Goal: Task Accomplishment & Management: Complete application form

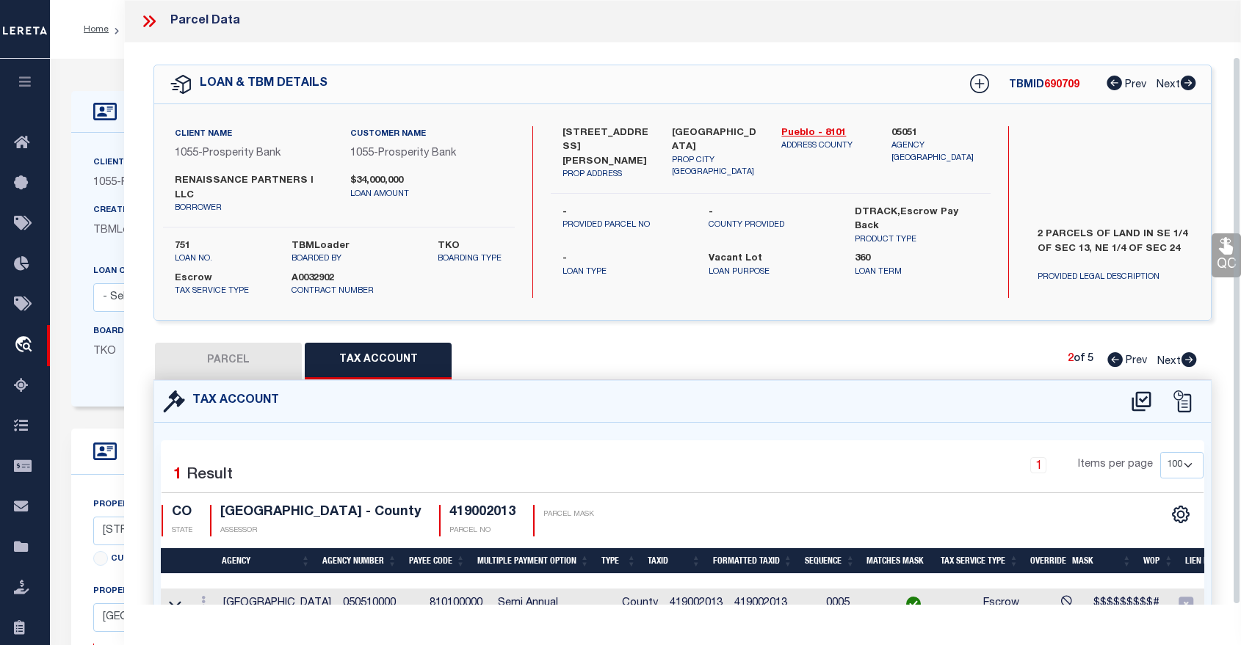
select select "100"
select select "3838"
select select "400"
select select "Escrow"
select select "2"
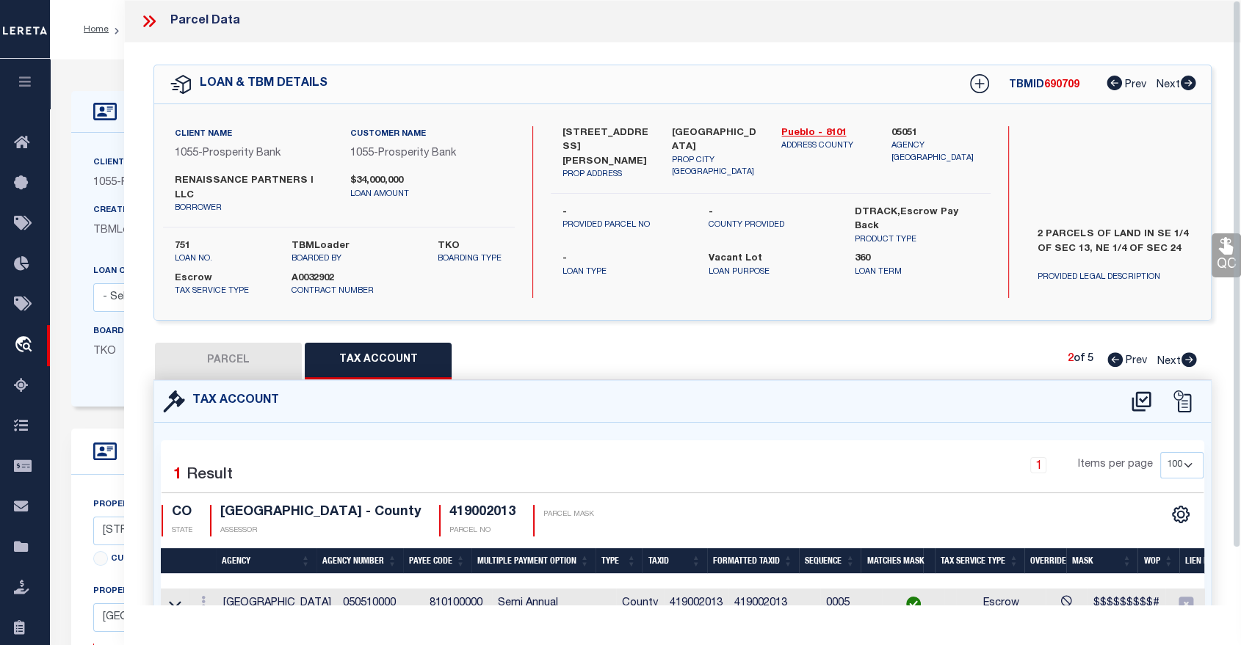
click at [148, 18] on icon at bounding box center [148, 21] width 19 height 19
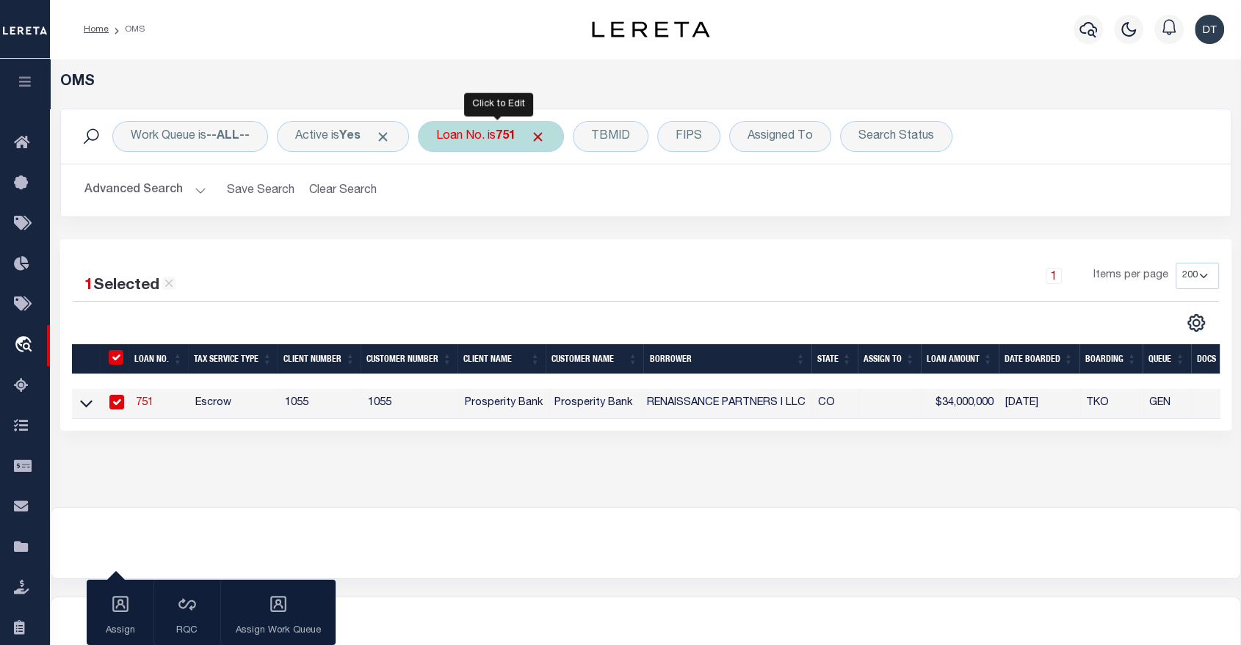
click at [496, 135] on div "Loan No. is 751" at bounding box center [491, 136] width 146 height 31
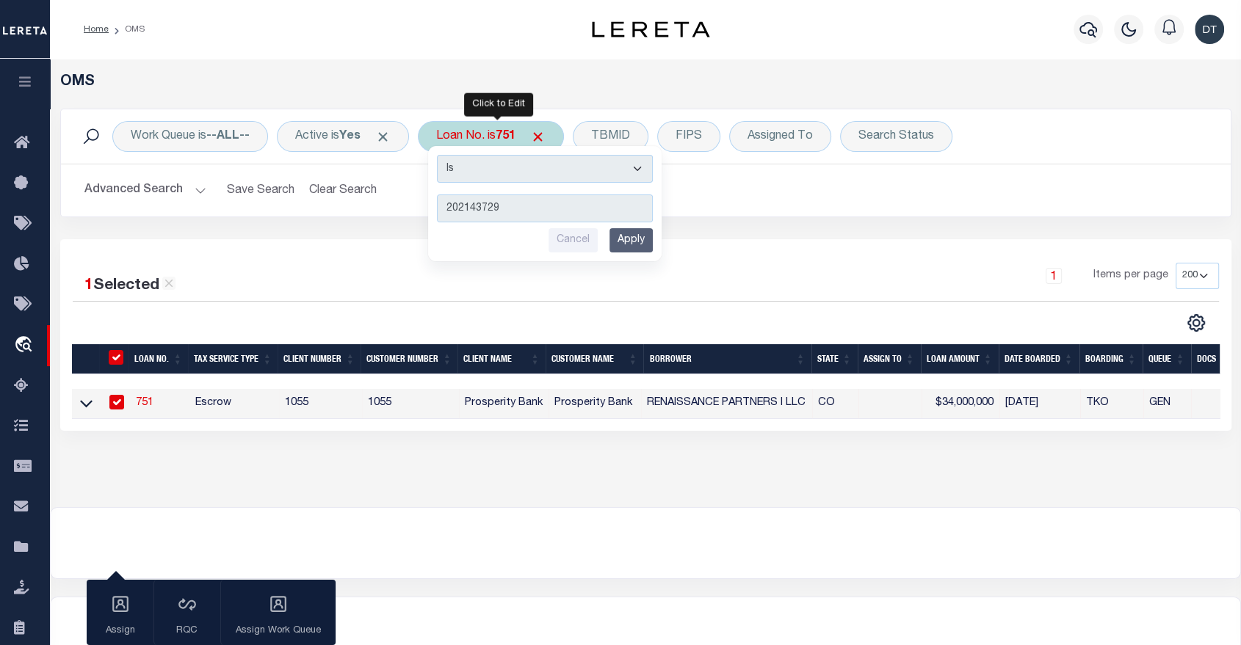
type input "202143729"
click at [640, 239] on input "Apply" at bounding box center [630, 240] width 43 height 24
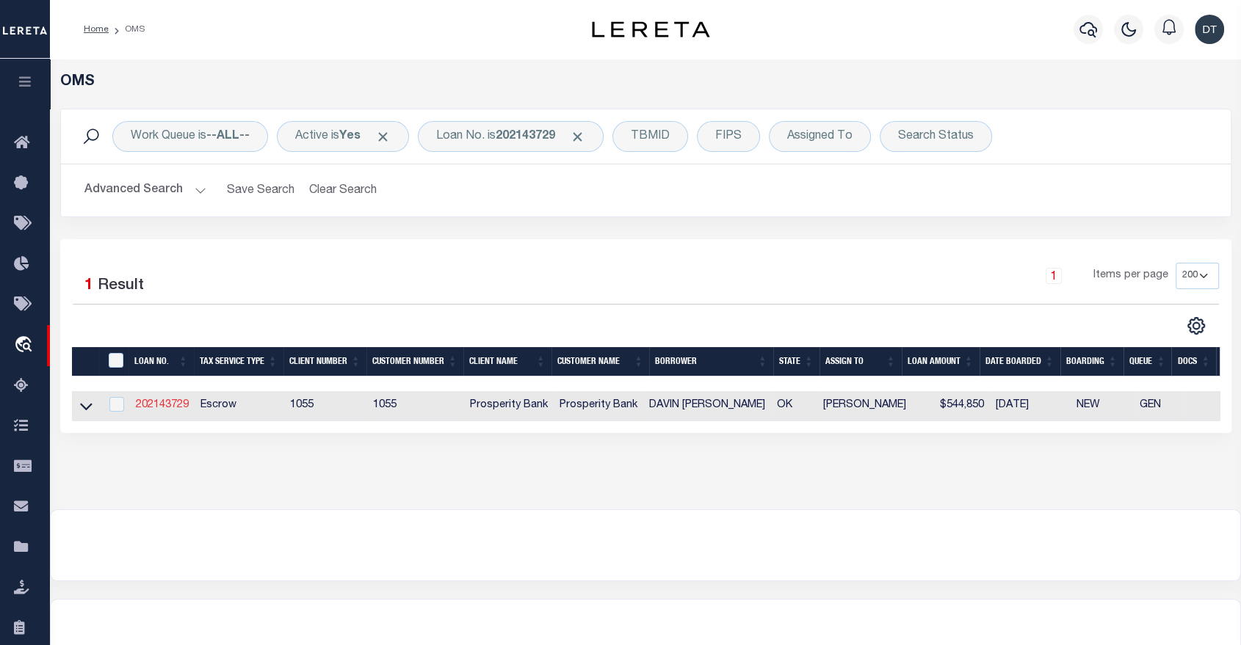
click at [170, 408] on link "202143729" at bounding box center [162, 405] width 53 height 10
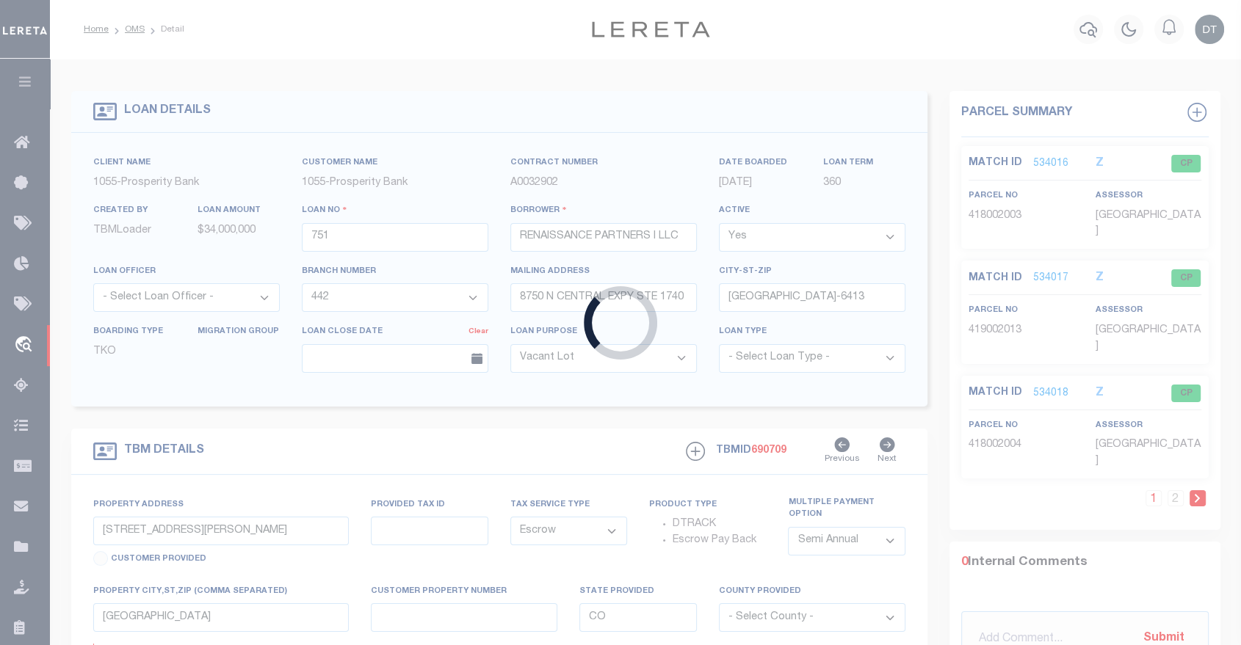
type input "202143729"
type input "DAVIN MARK METHVIN"
select select "10515"
select select "4016"
type input "3510 JOSHUA LN"
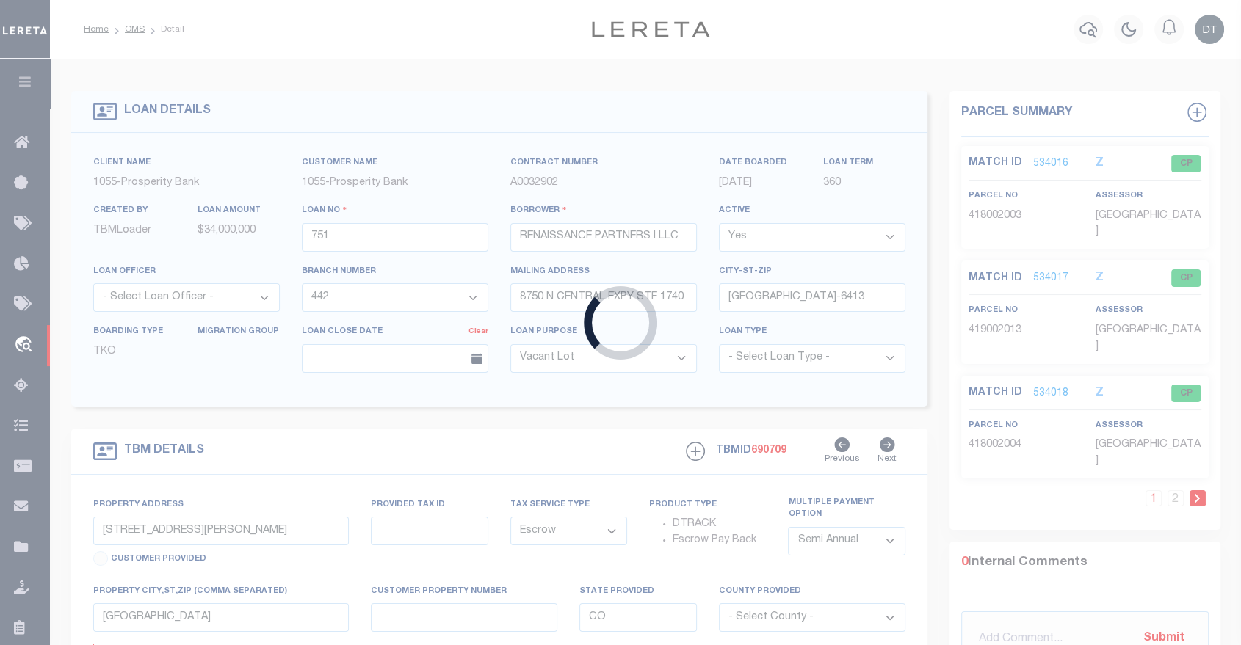
type input "MOORE OK 73165"
select select "100"
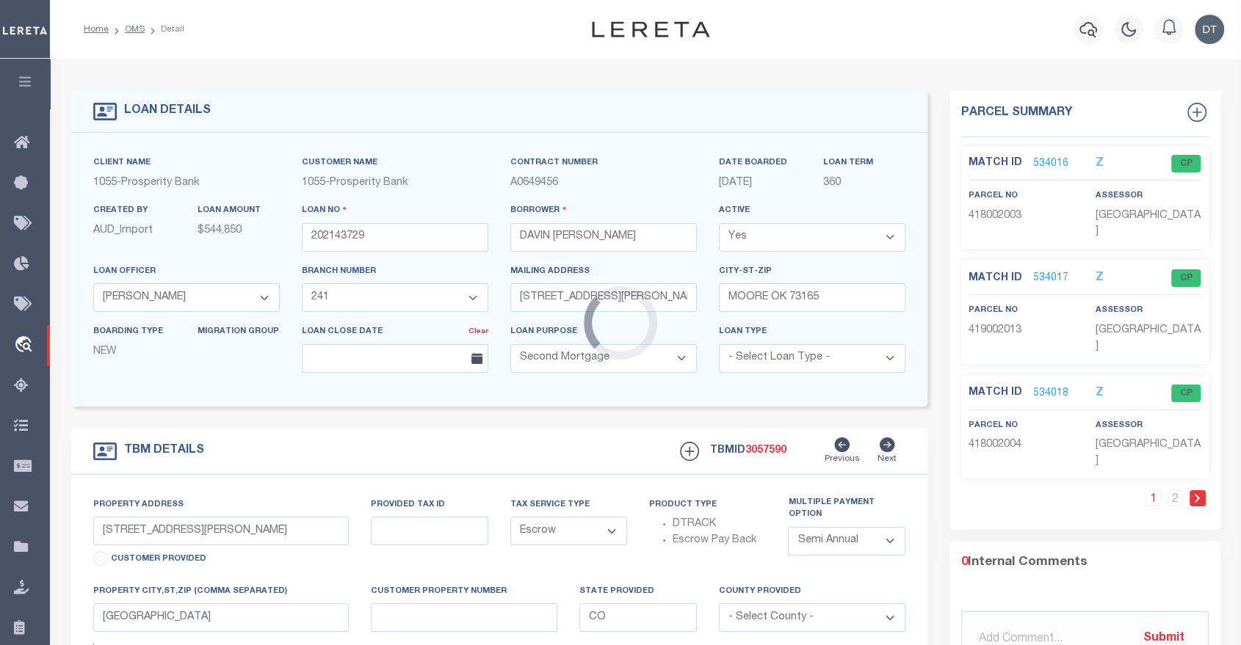
type input "3510 JOSHUA LN"
type input "161520"
select select
type input "OK"
type textarea "LT 2 BLK 1 OF JOSHUAS LANDING TO THE CITY OF MOORE"
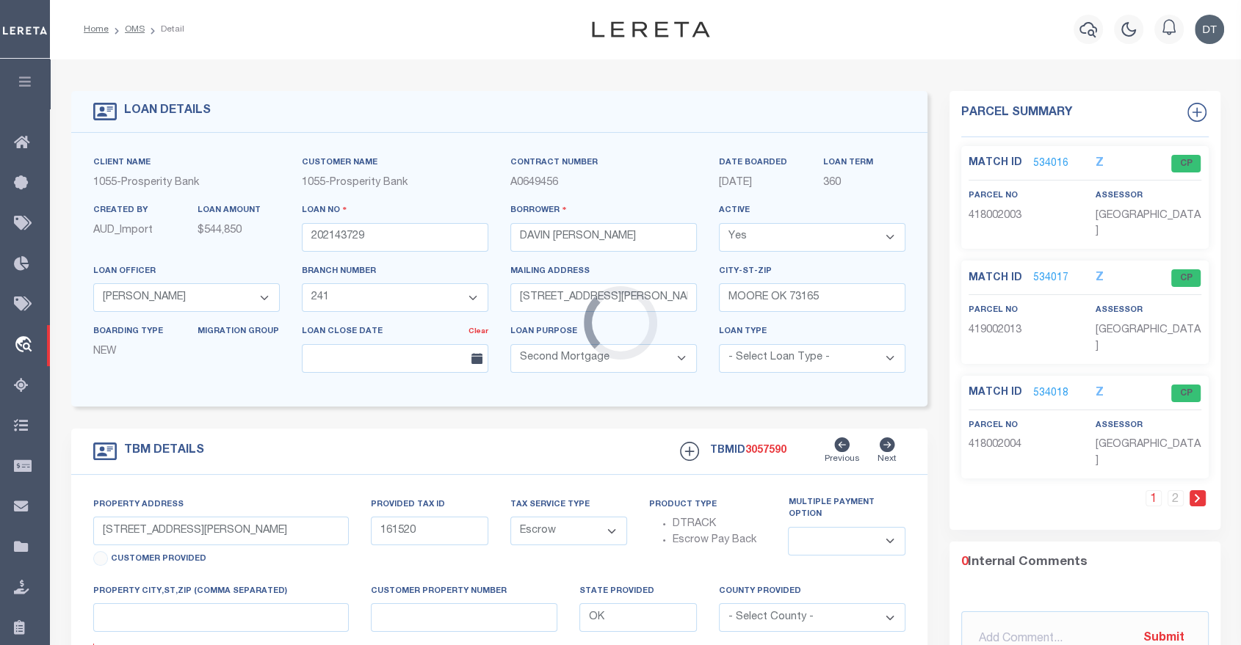
select select "10515"
select select "4016"
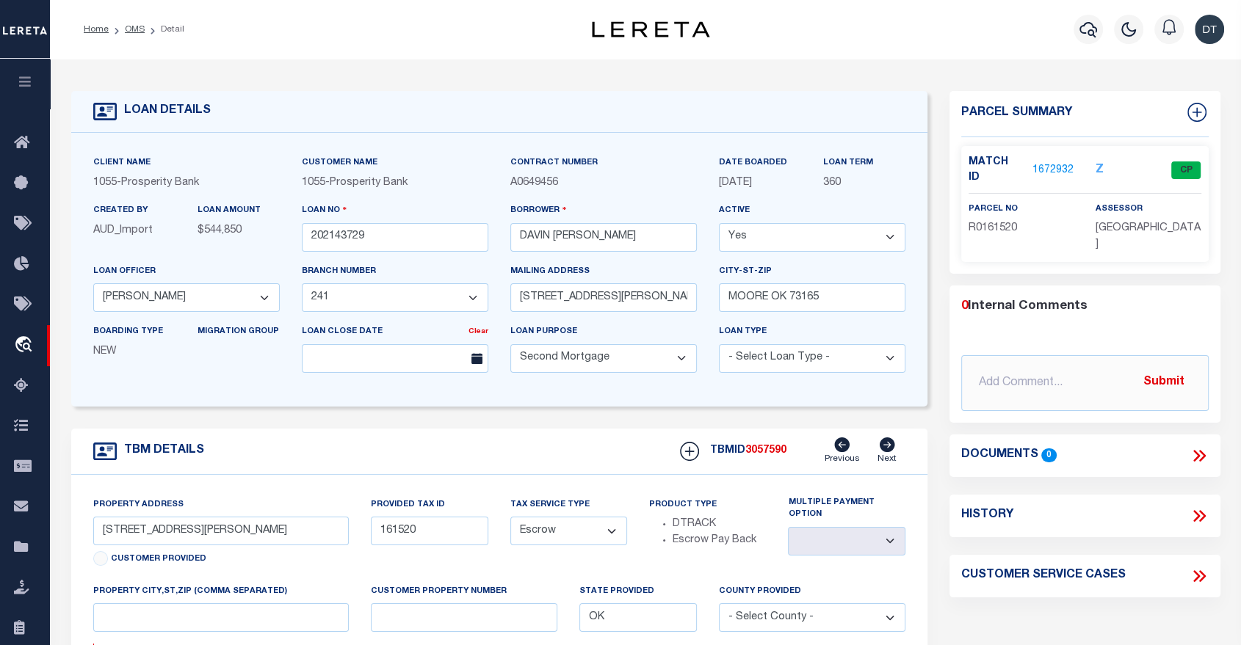
click at [1043, 163] on link "1672932" at bounding box center [1052, 170] width 41 height 15
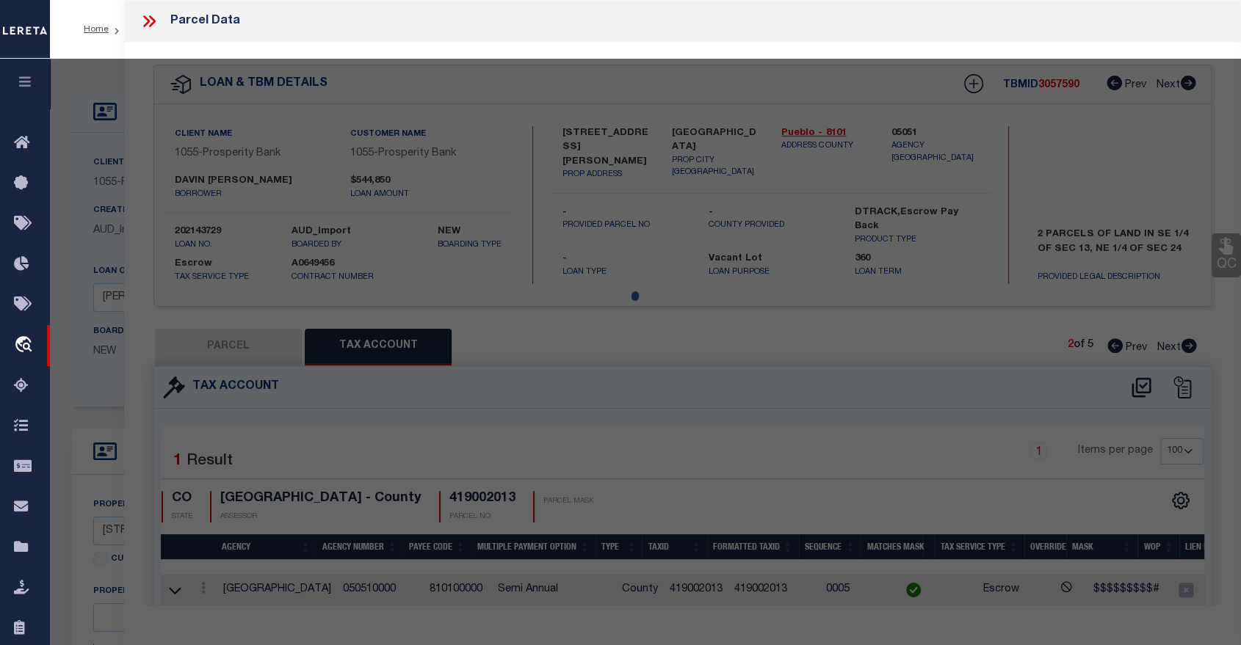
select select "AS"
checkbox input "false"
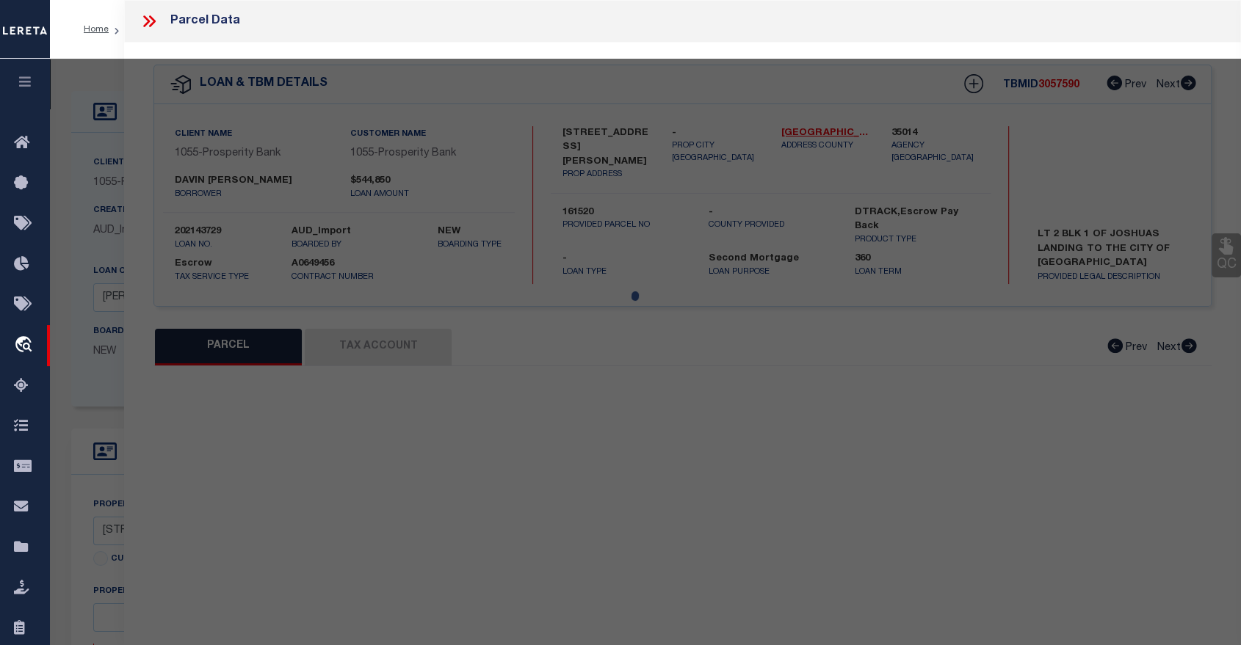
select select "CP"
type input "DUTCH CONSTRUCTION, LLC"
select select
type input "3510 JOSHUA LN"
checkbox input "false"
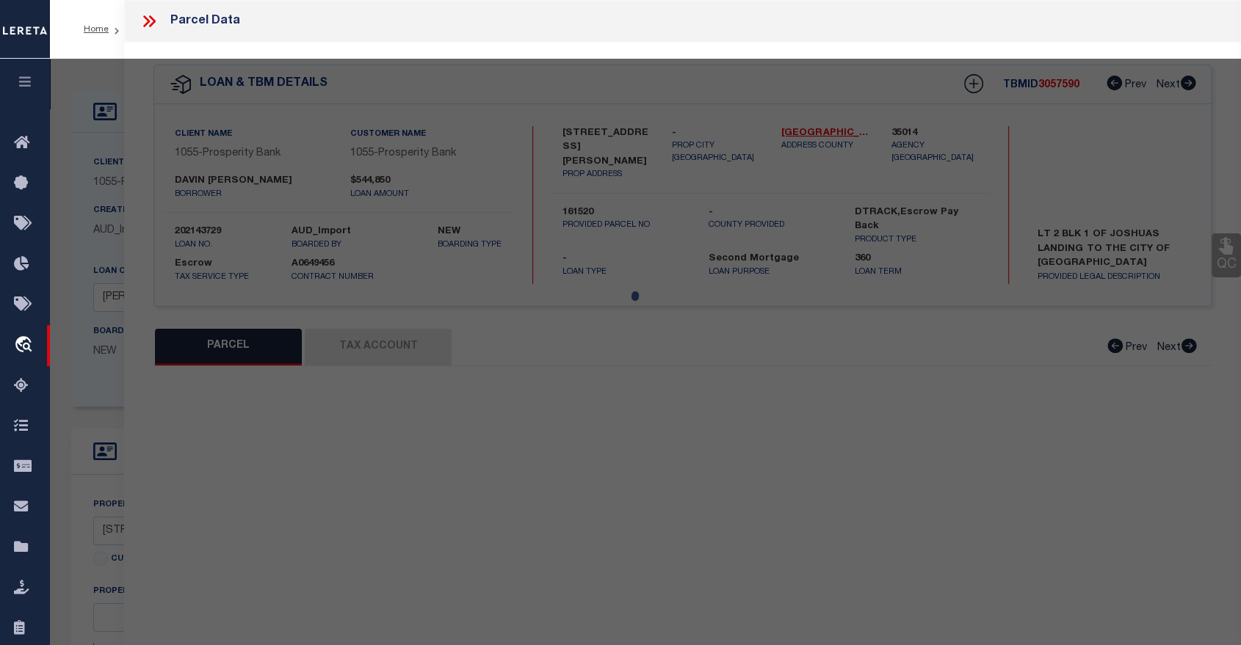
type input "Moore OK 73165"
type textarea "JOSHUAS LANDING LOT 2 BLOCK 1"
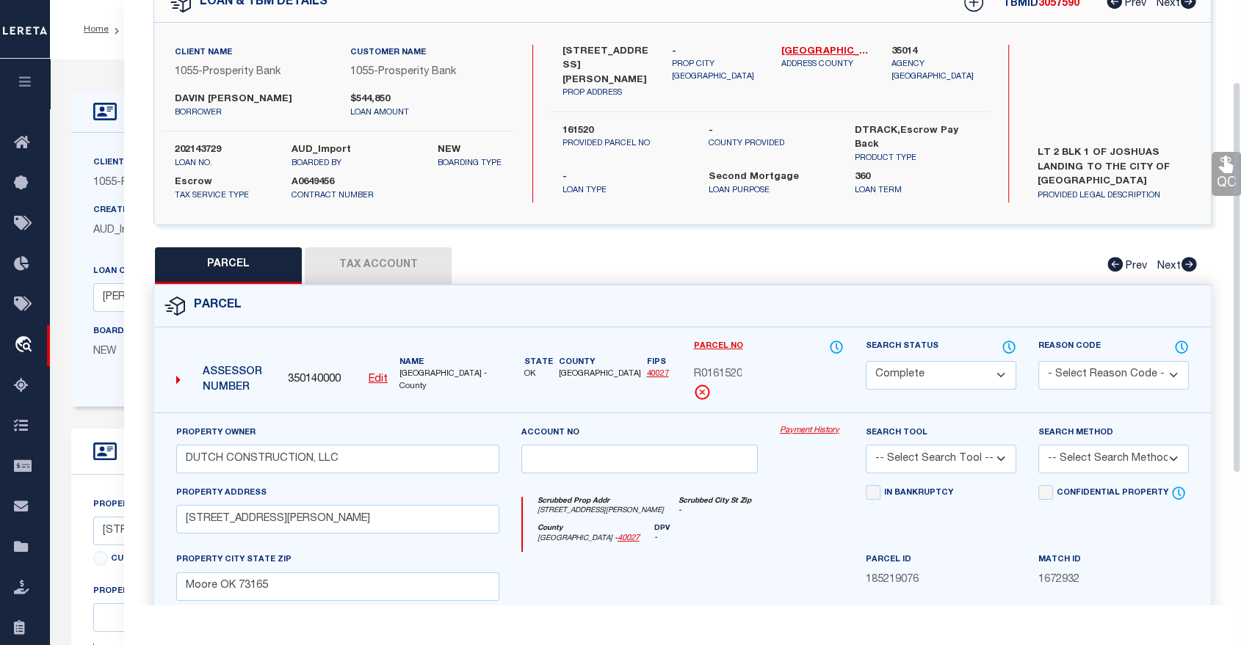
scroll to position [163, 0]
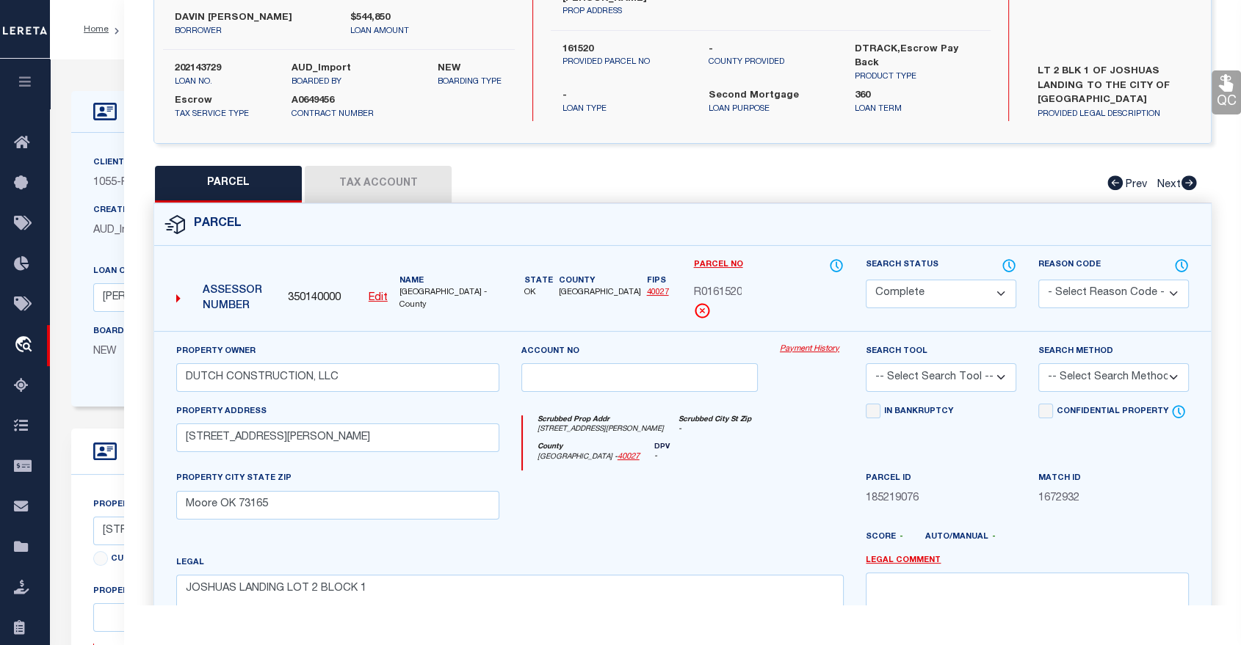
click at [377, 180] on button "Tax Account" at bounding box center [378, 184] width 147 height 37
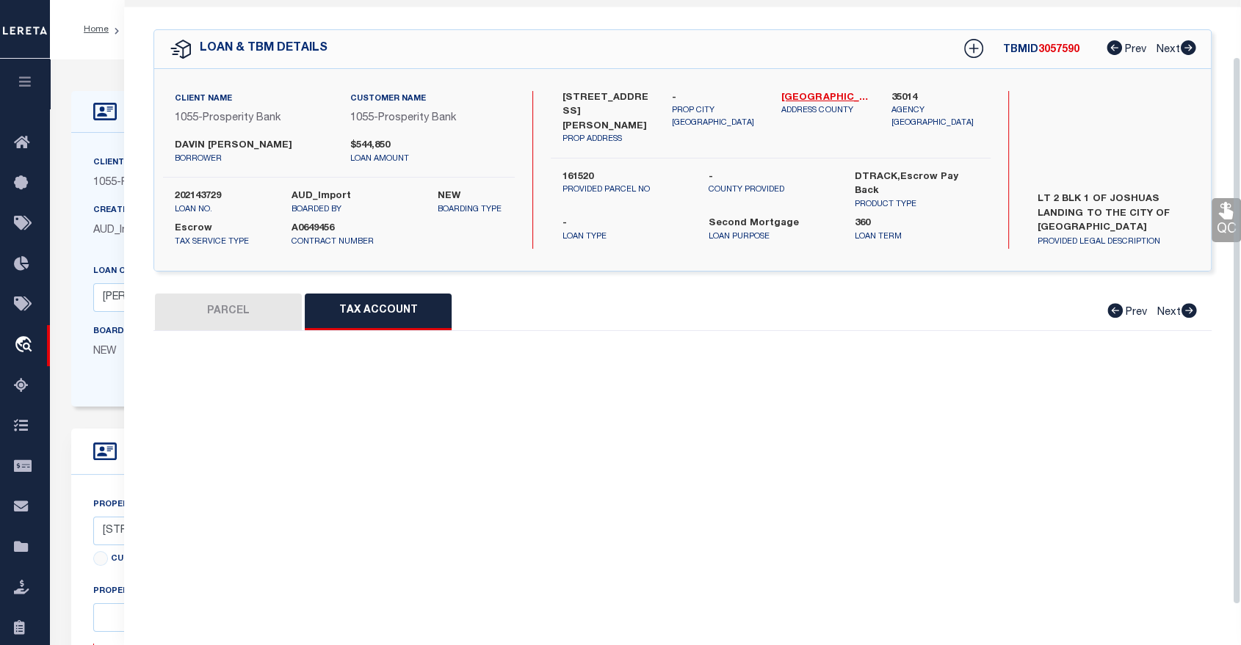
select select "100"
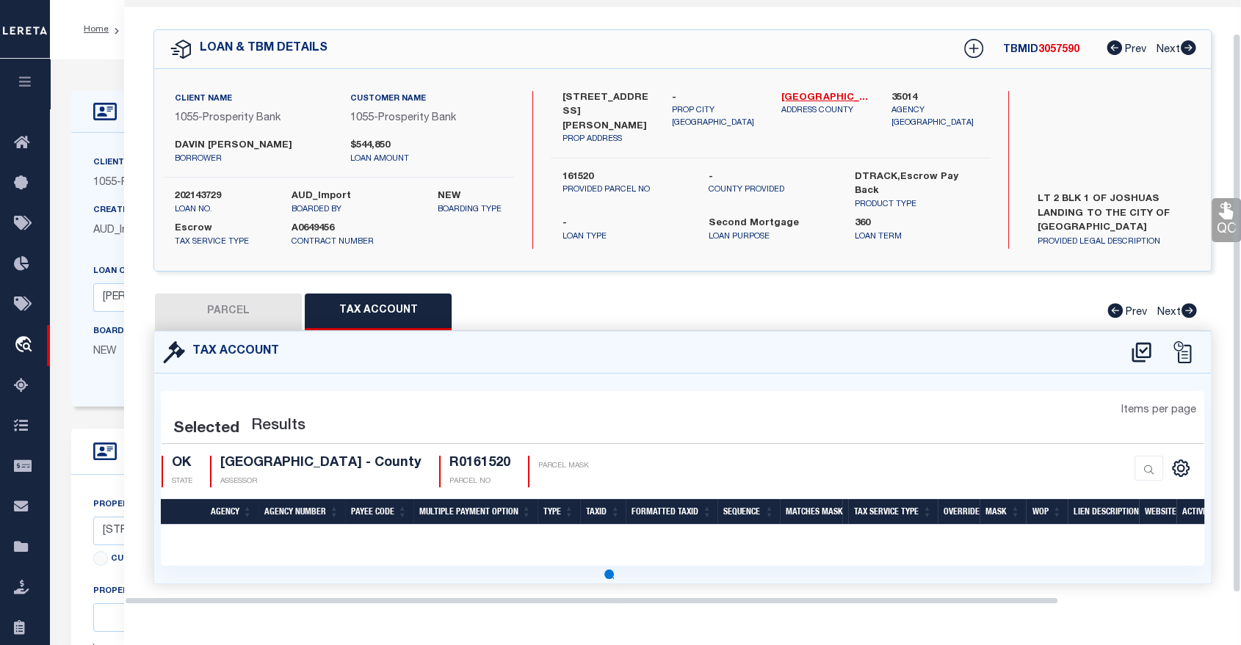
scroll to position [62, 0]
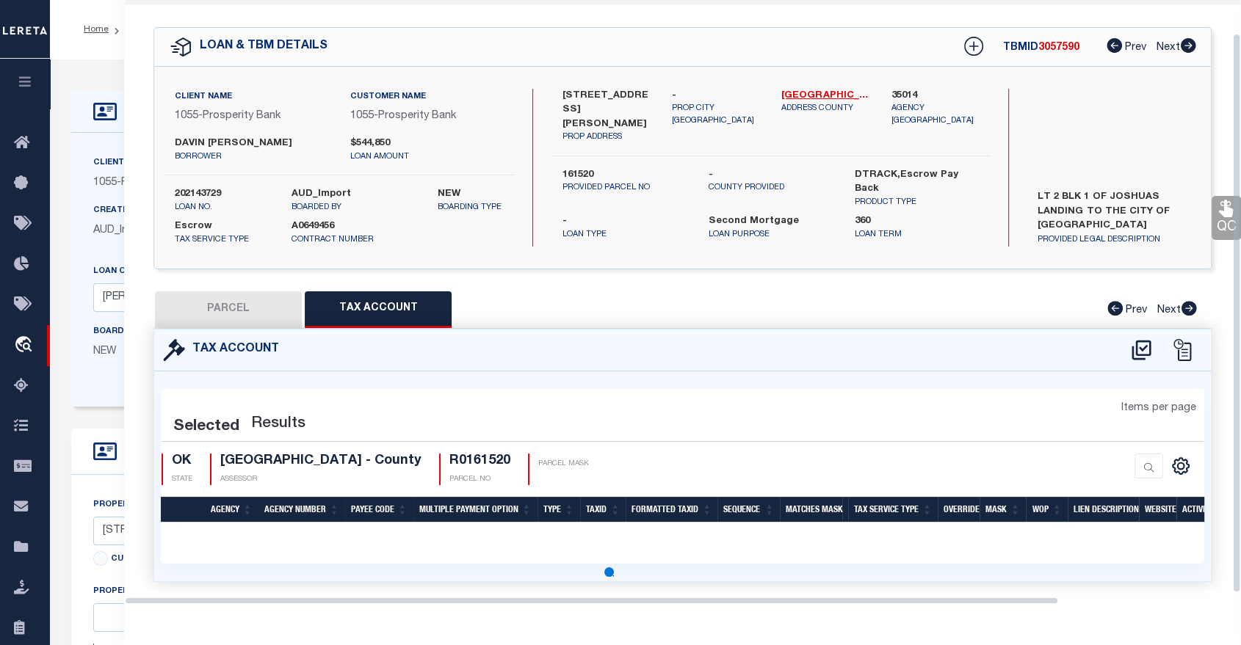
select select "100"
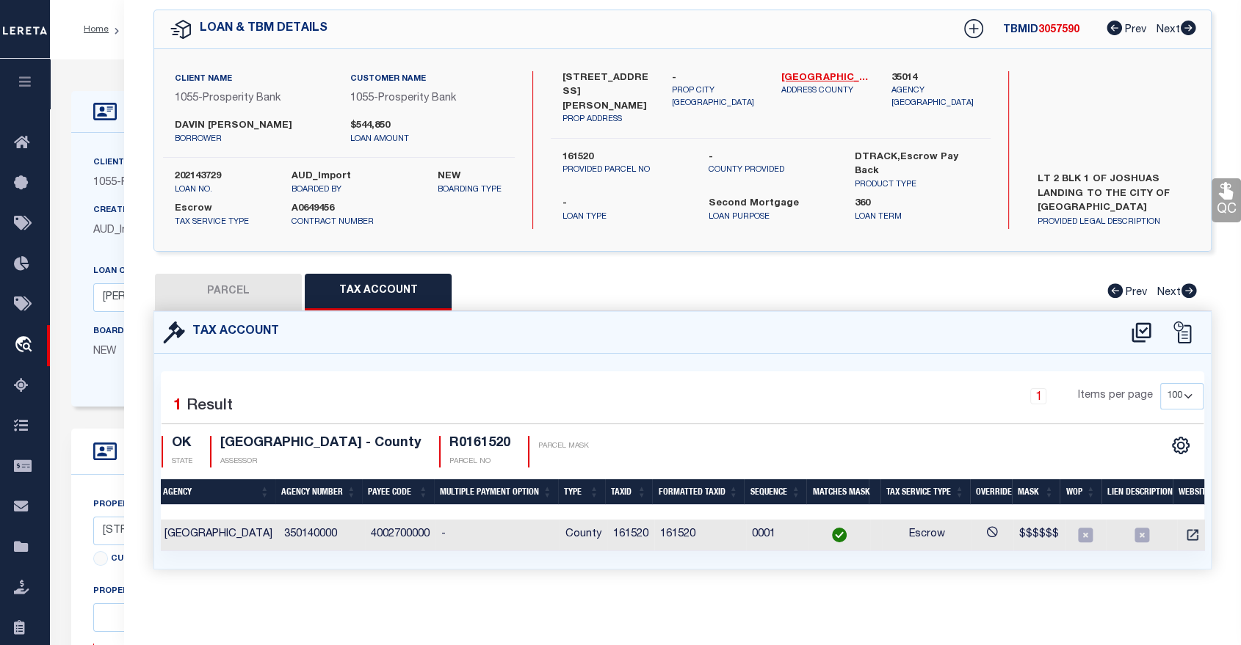
scroll to position [0, 0]
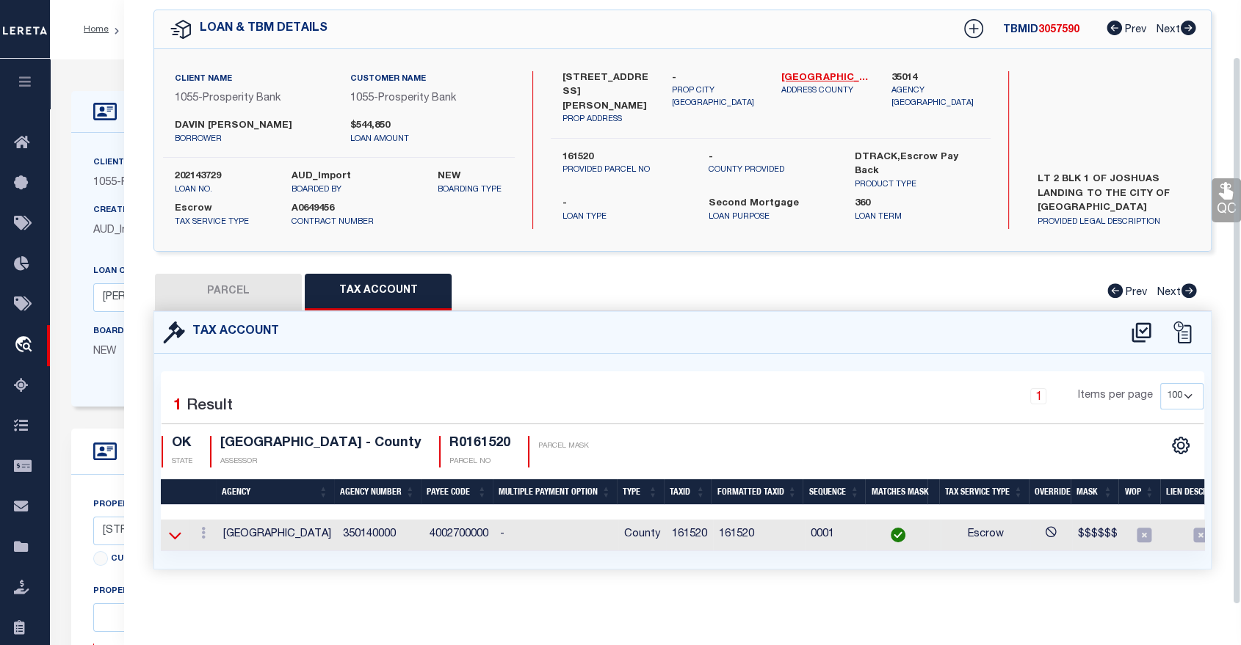
click at [179, 531] on icon at bounding box center [175, 535] width 12 height 15
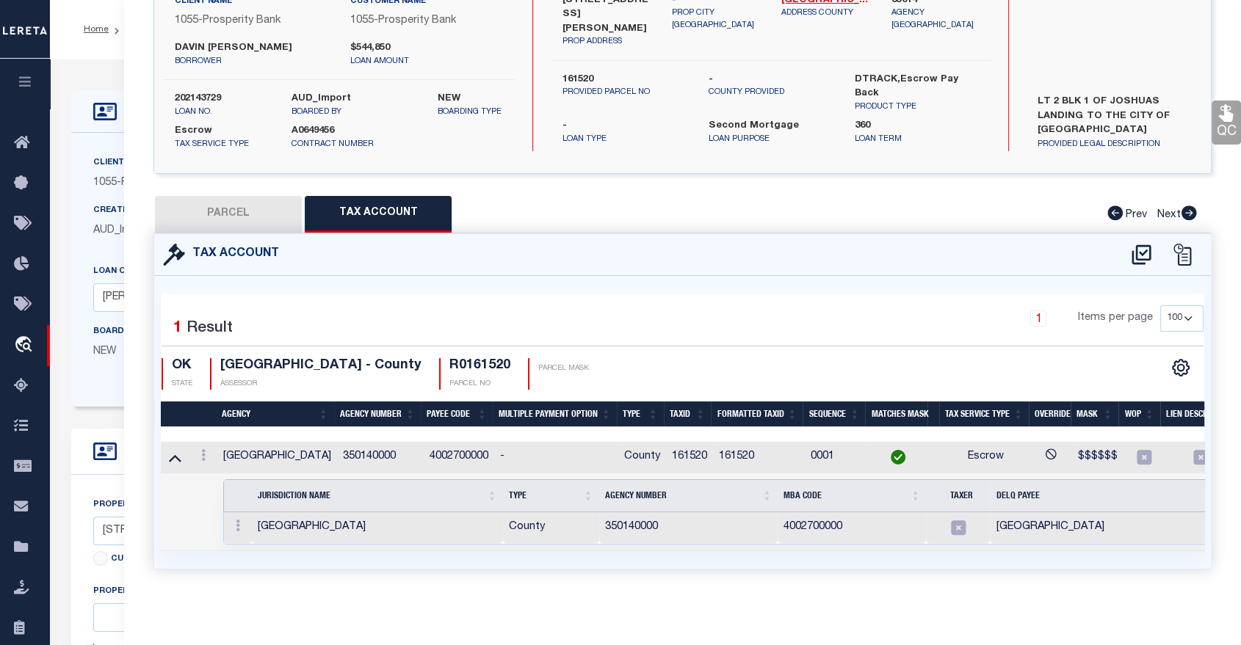
click at [545, 405] on th "Multiple Payment Option" at bounding box center [555, 415] width 124 height 26
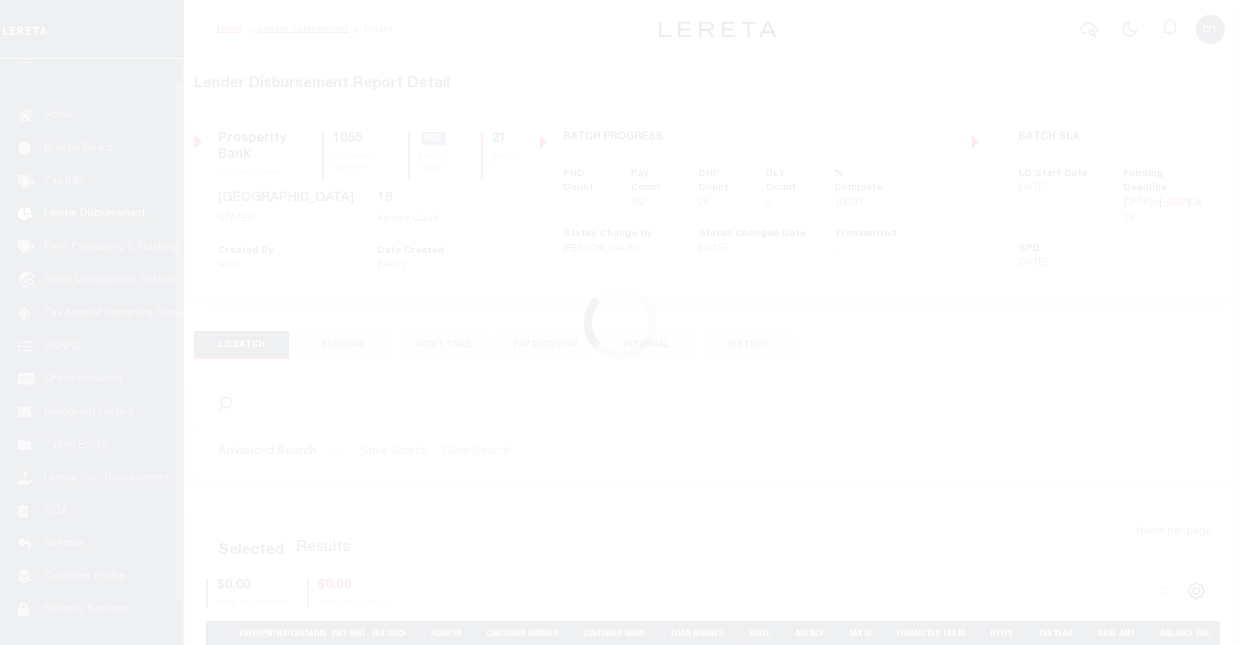
scroll to position [26, 0]
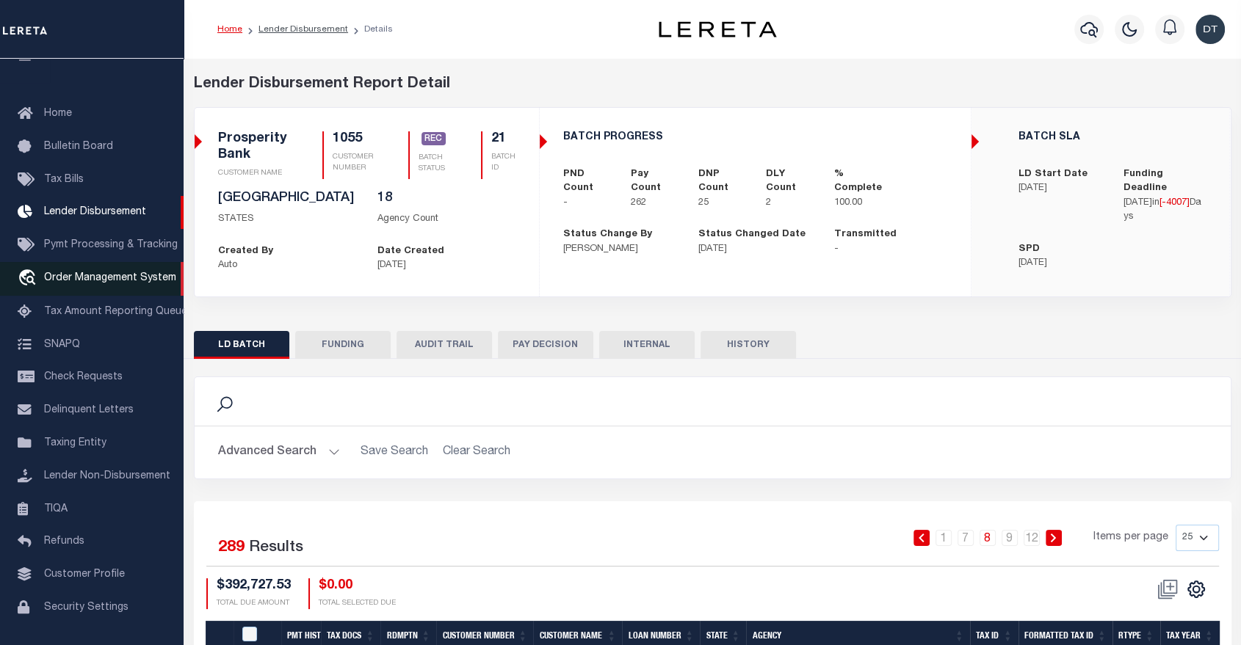
click at [88, 277] on span "Order Management System" at bounding box center [110, 278] width 132 height 10
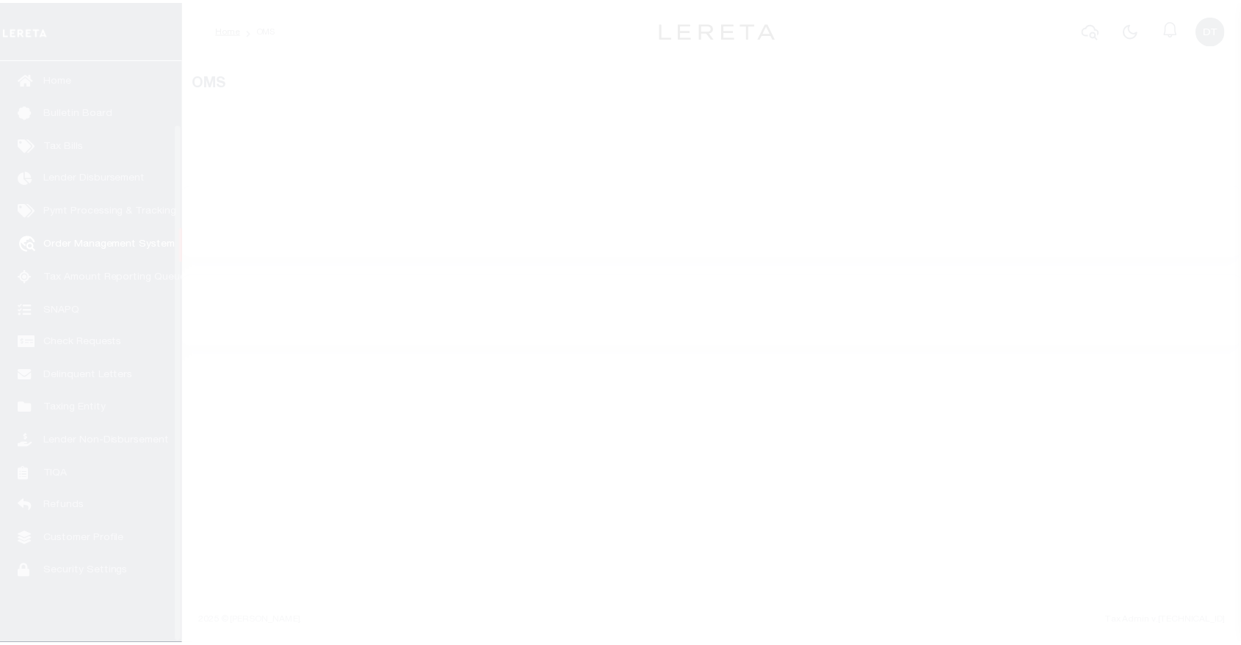
scroll to position [70, 0]
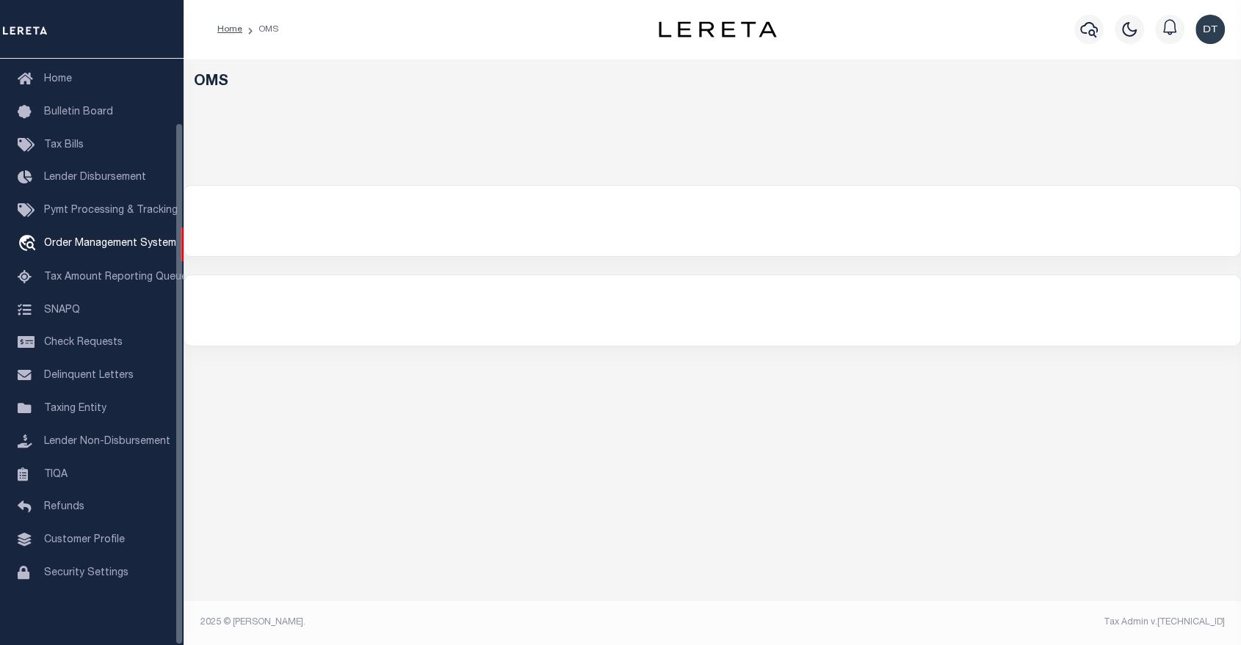
select select "200"
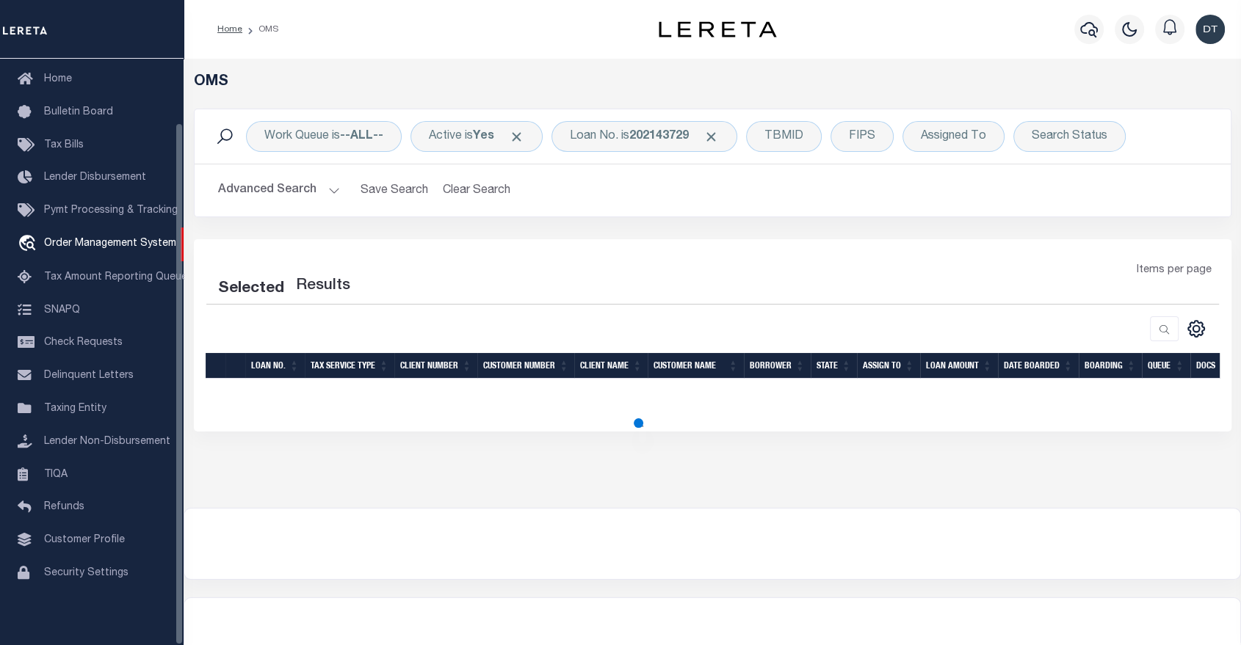
select select "200"
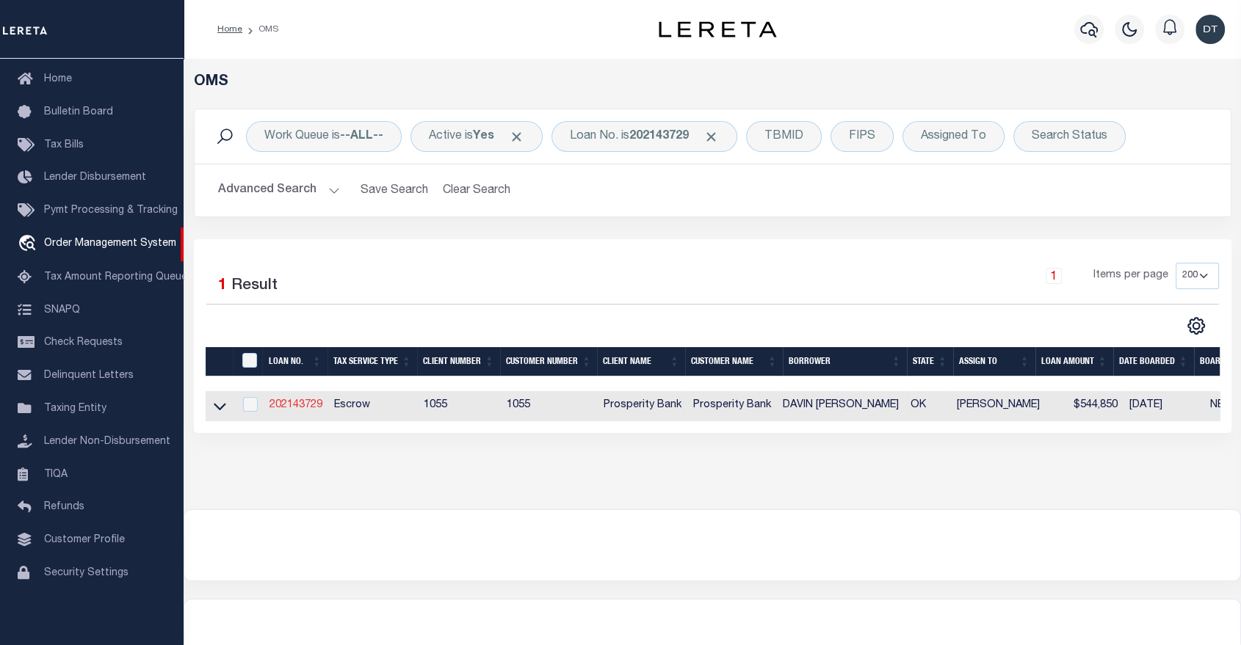
click at [289, 406] on link "202143729" at bounding box center [295, 405] width 53 height 10
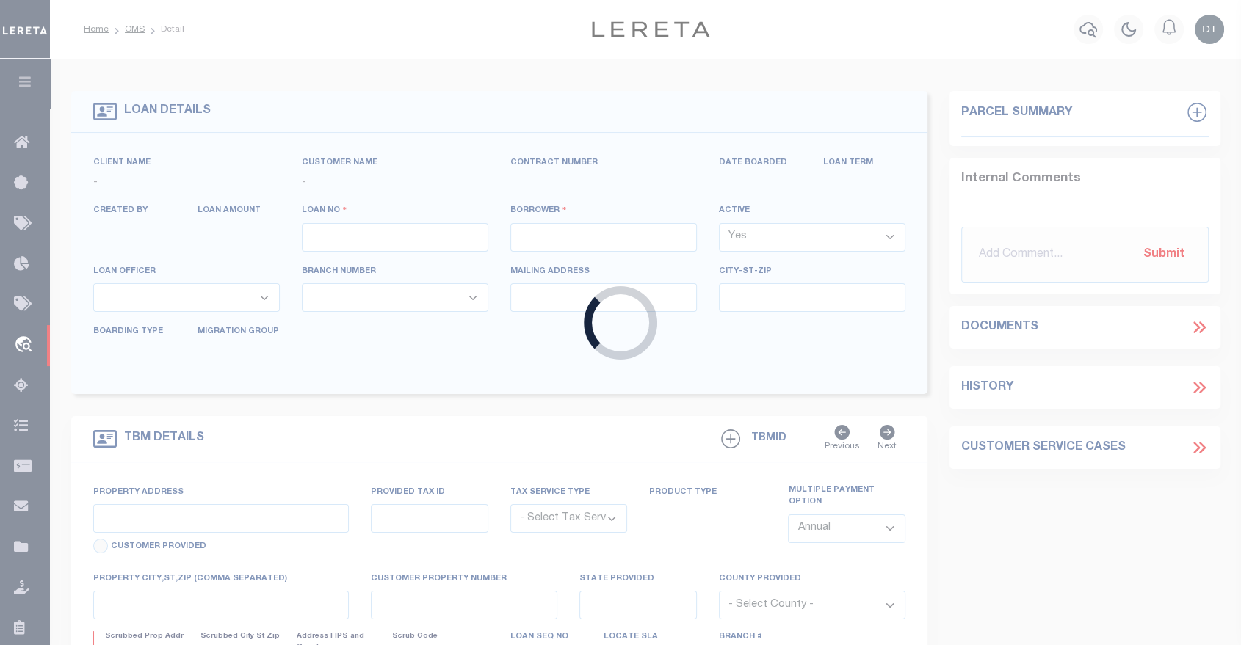
type input "202143729"
type input "DAVIN MARK METHVIN"
select select
type input "3510 JOSHUA LN"
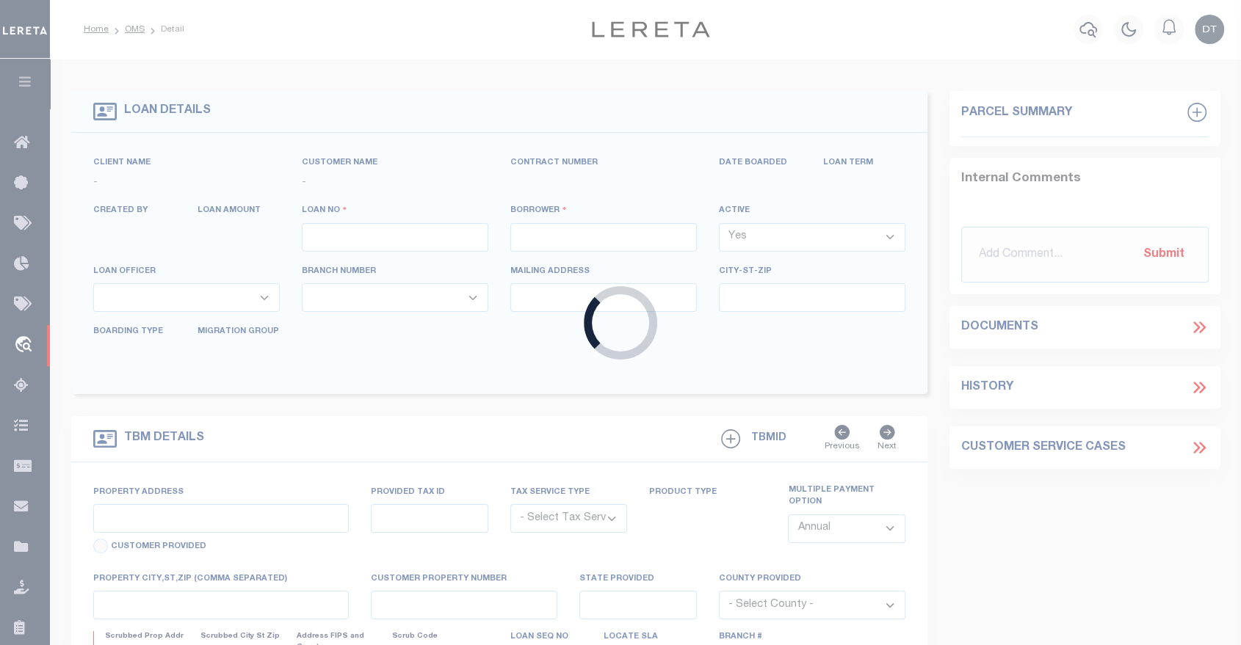
type input "MOORE OK 73165"
select select "100"
select select "Escrow"
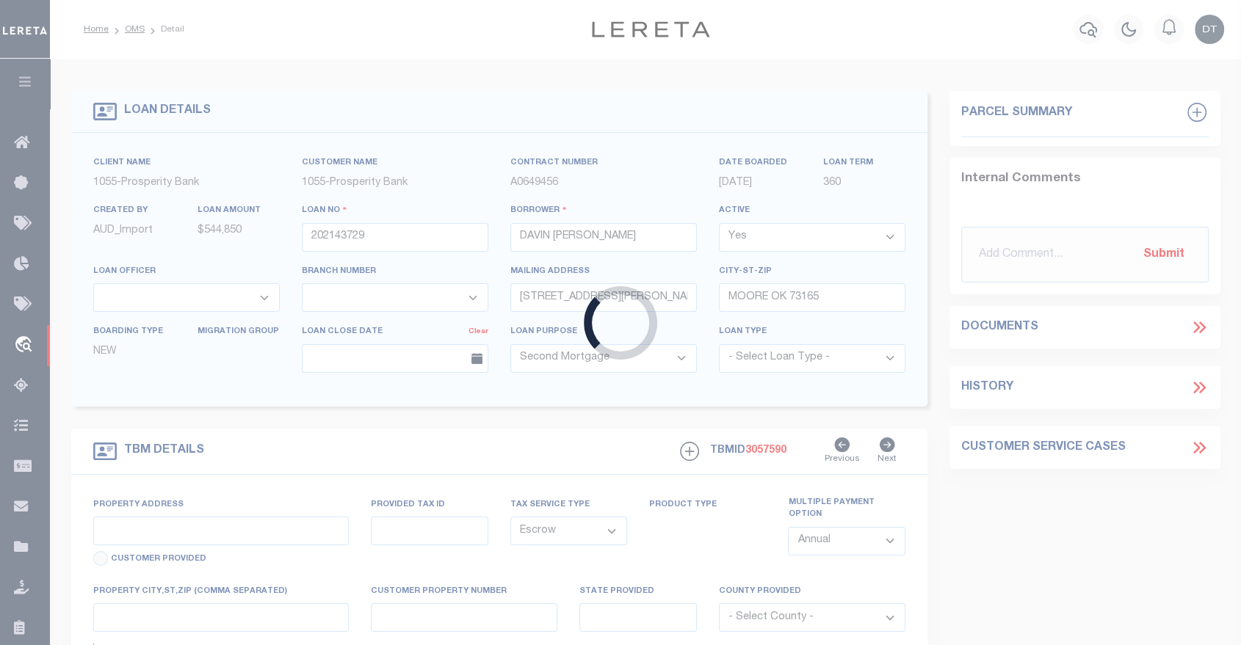
type input "3510 JOSHUA LN"
type input "161520"
select select
type input "OK"
type textarea "LT 2 BLK 1 OF JOSHUAS LANDING TO THE CITY OF MOORE"
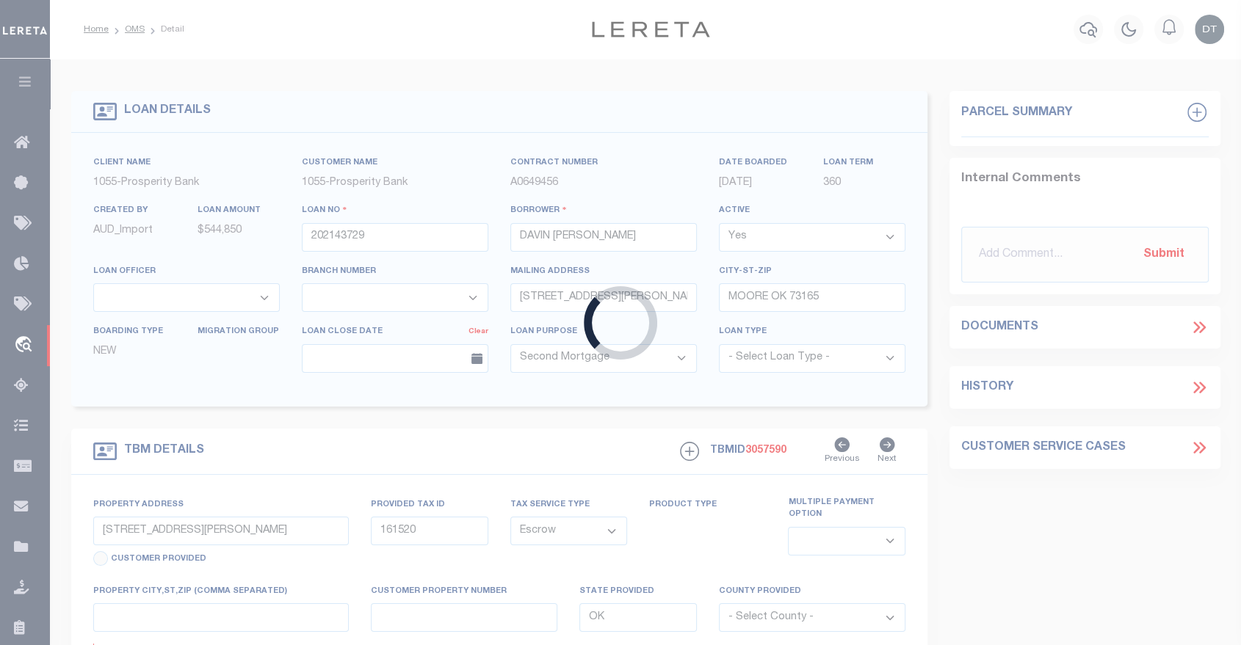
select select "10515"
select select "4016"
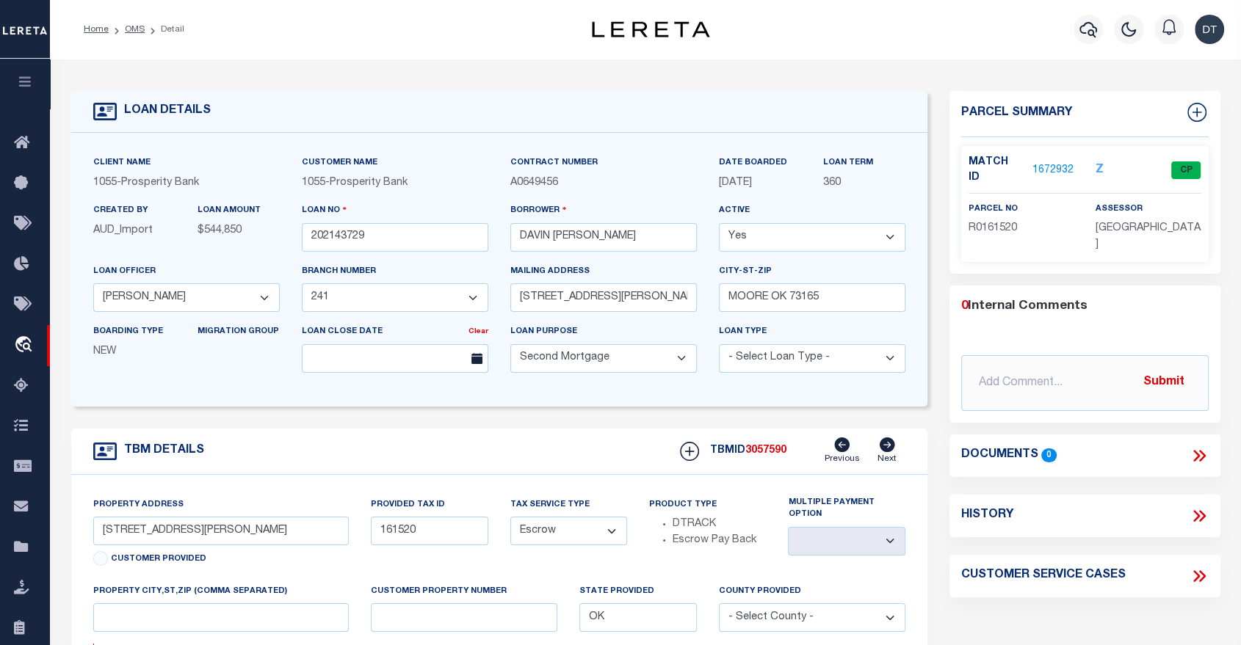
click at [1040, 163] on link "1672932" at bounding box center [1052, 170] width 41 height 15
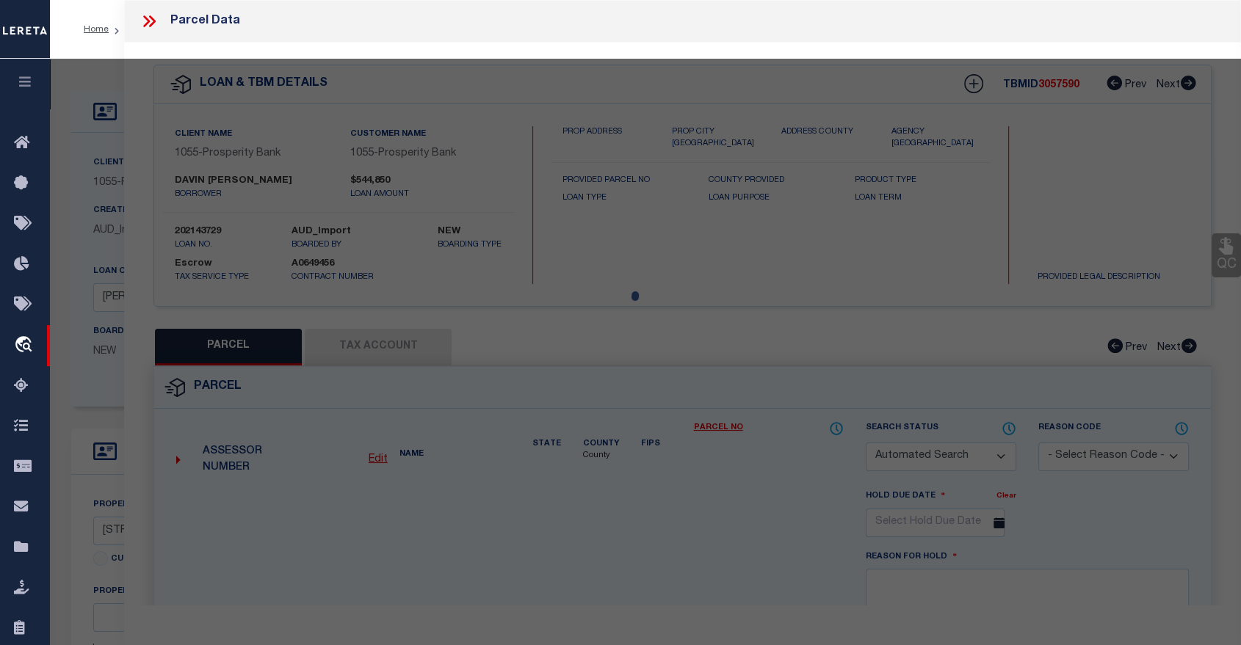
checkbox input "false"
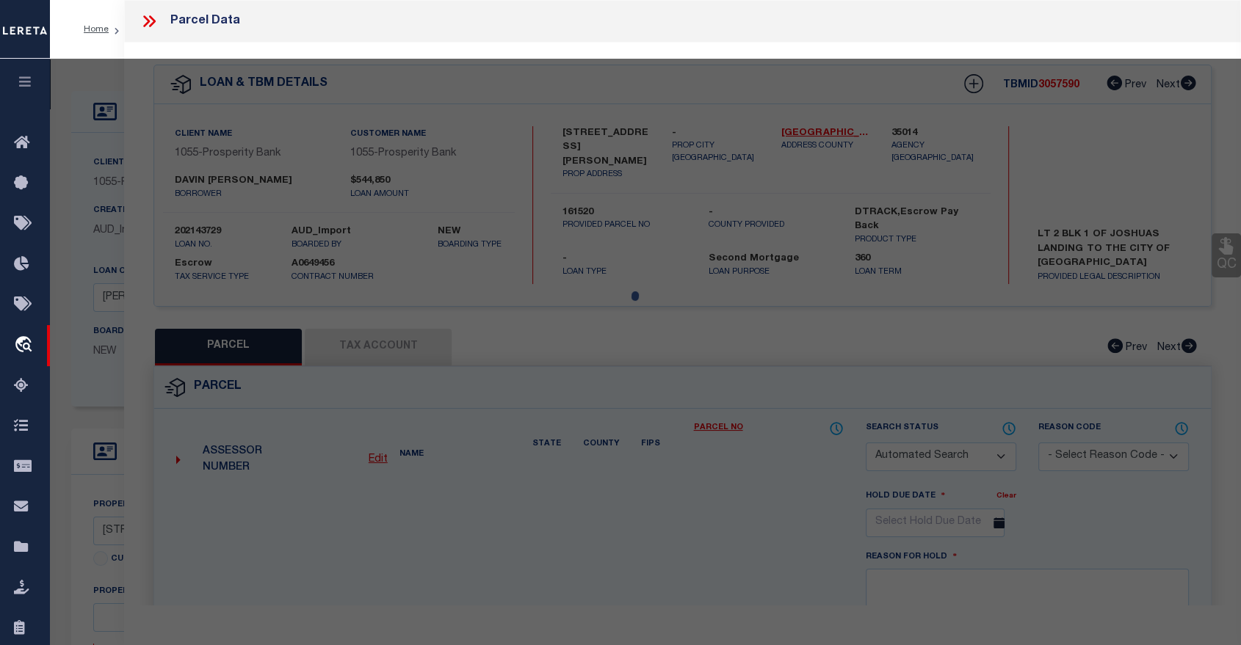
select select "CP"
type input "DUTCH CONSTRUCTION, LLC"
select select
type input "3510 JOSHUA LN"
checkbox input "false"
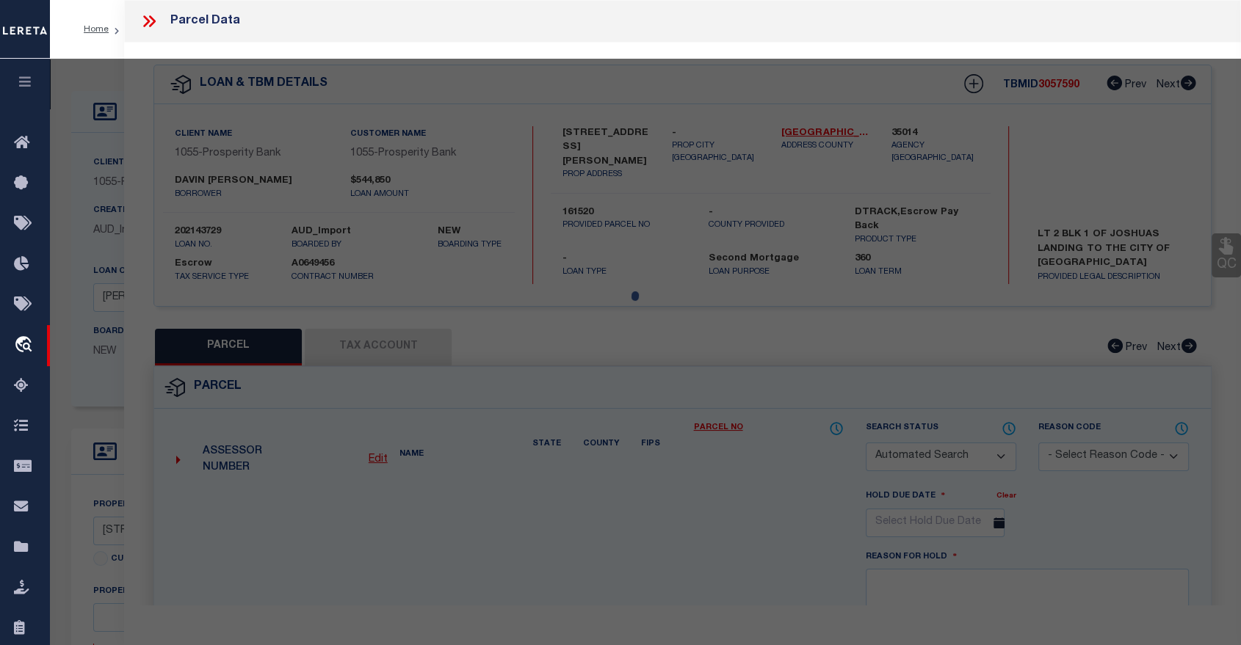
type input "Moore OK 73165"
type textarea "JOSHUAS LANDING LOT 2 BLOCK 1"
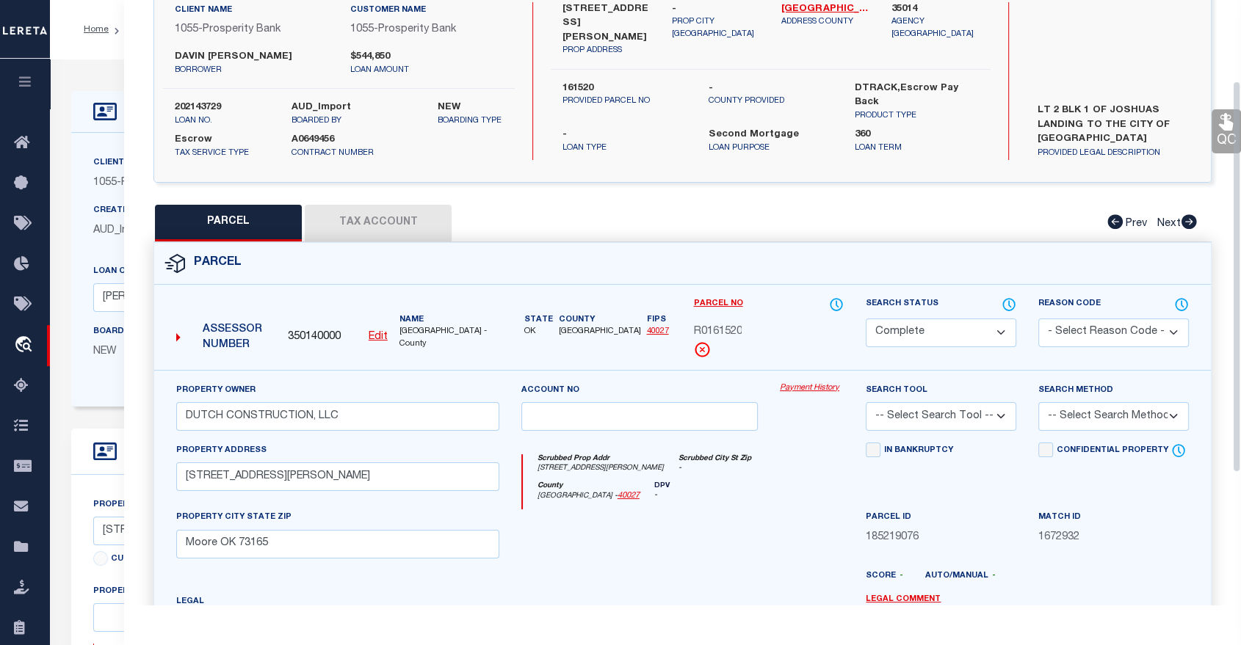
scroll to position [163, 0]
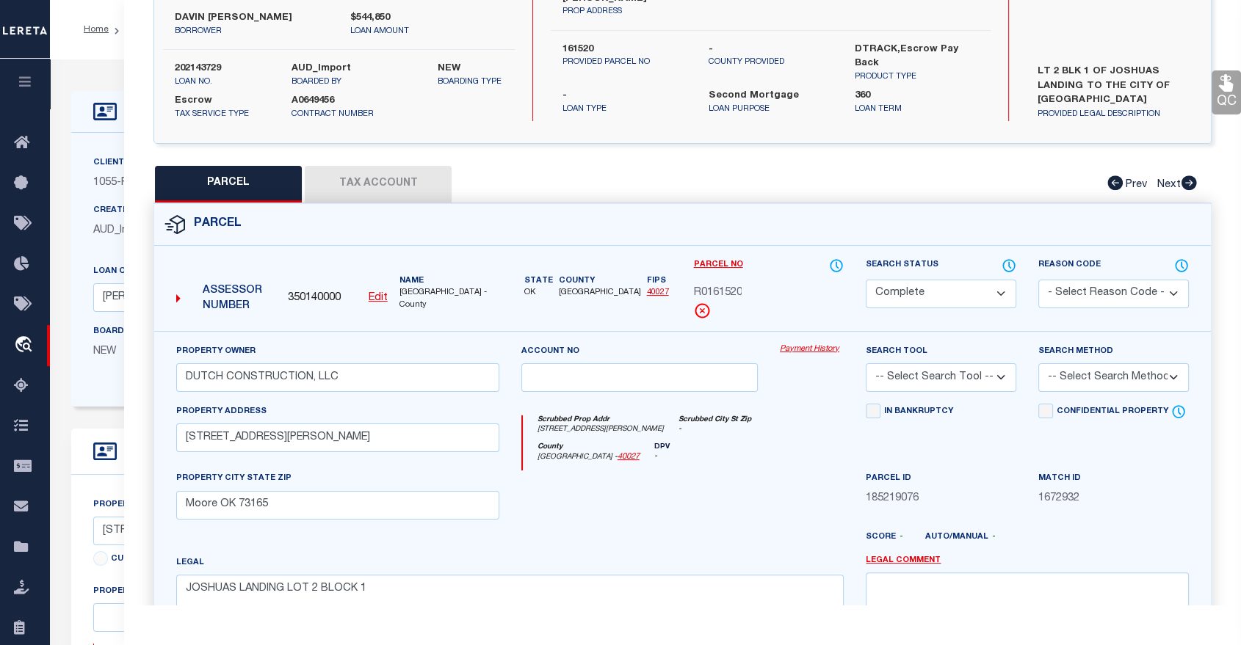
click at [330, 173] on button "Tax Account" at bounding box center [378, 184] width 147 height 37
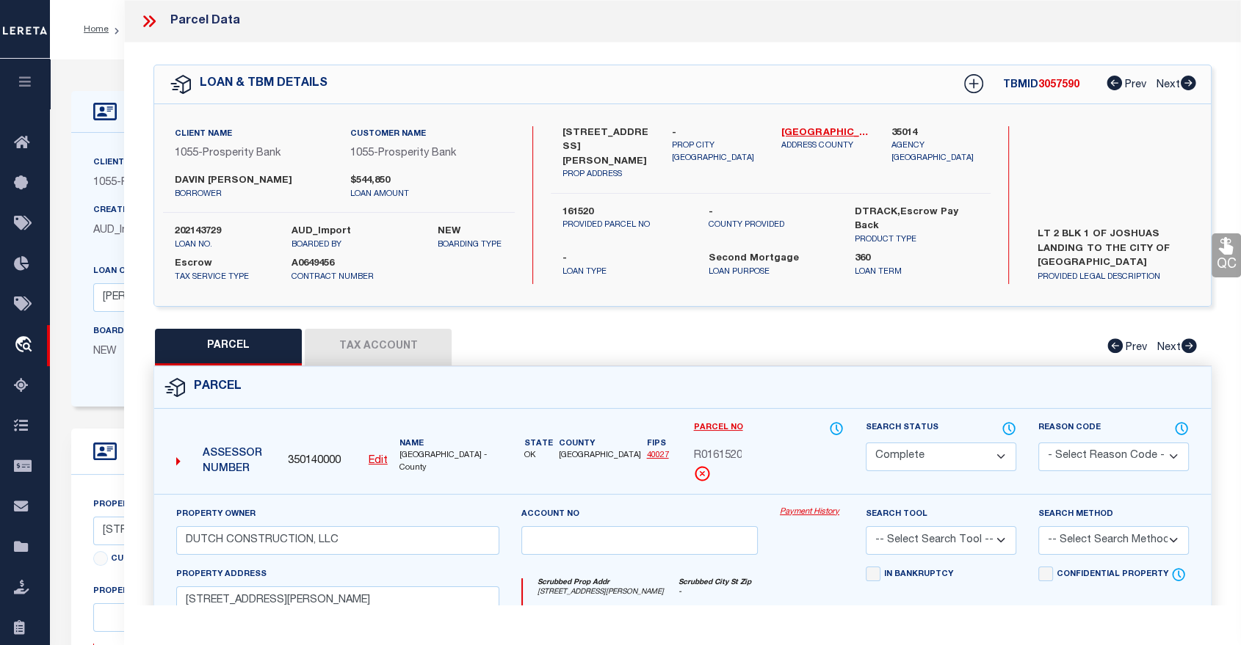
select select "100"
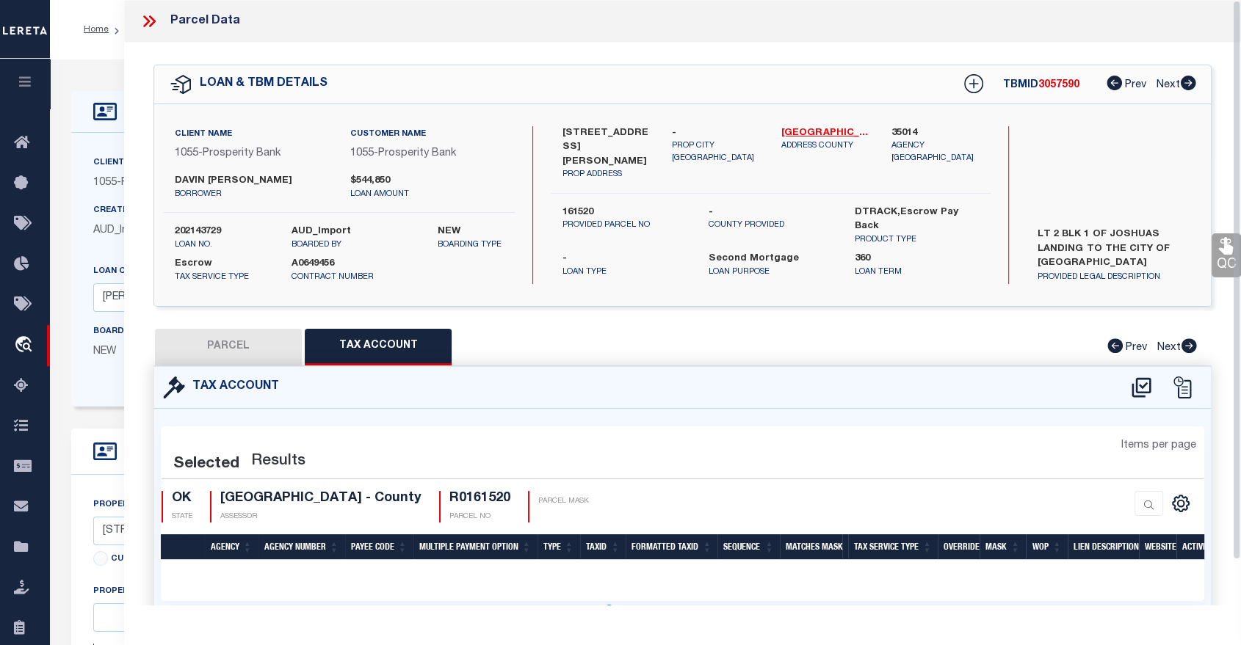
select select "100"
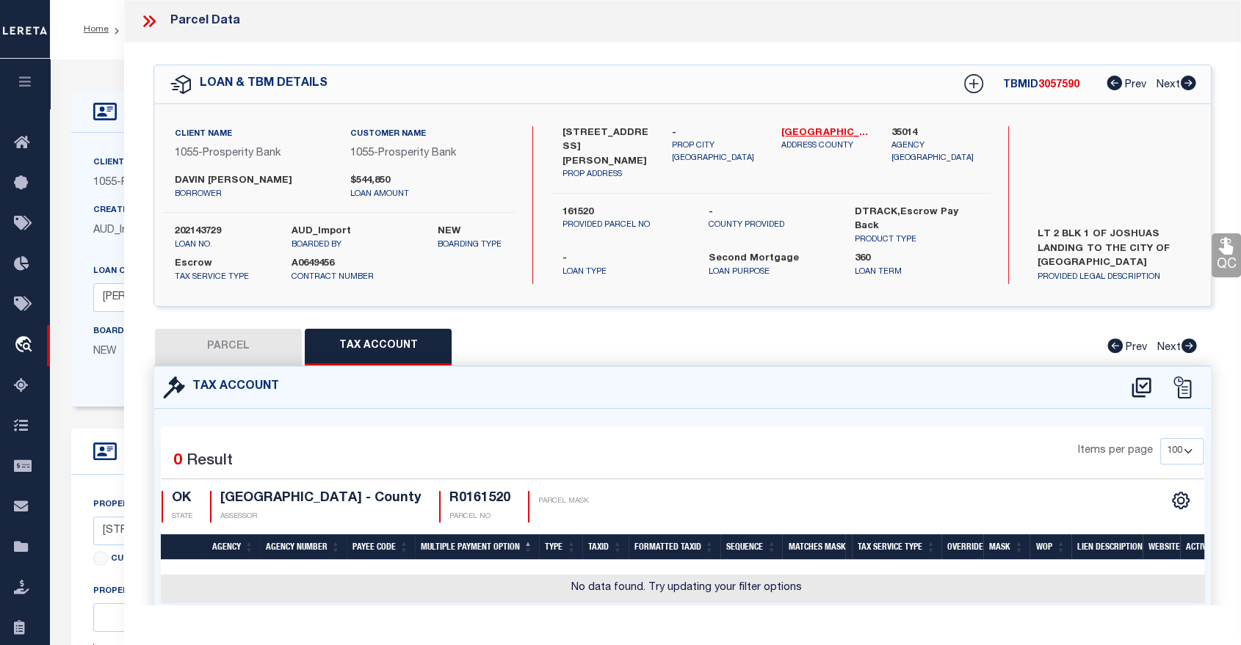
click at [147, 21] on icon at bounding box center [148, 21] width 19 height 19
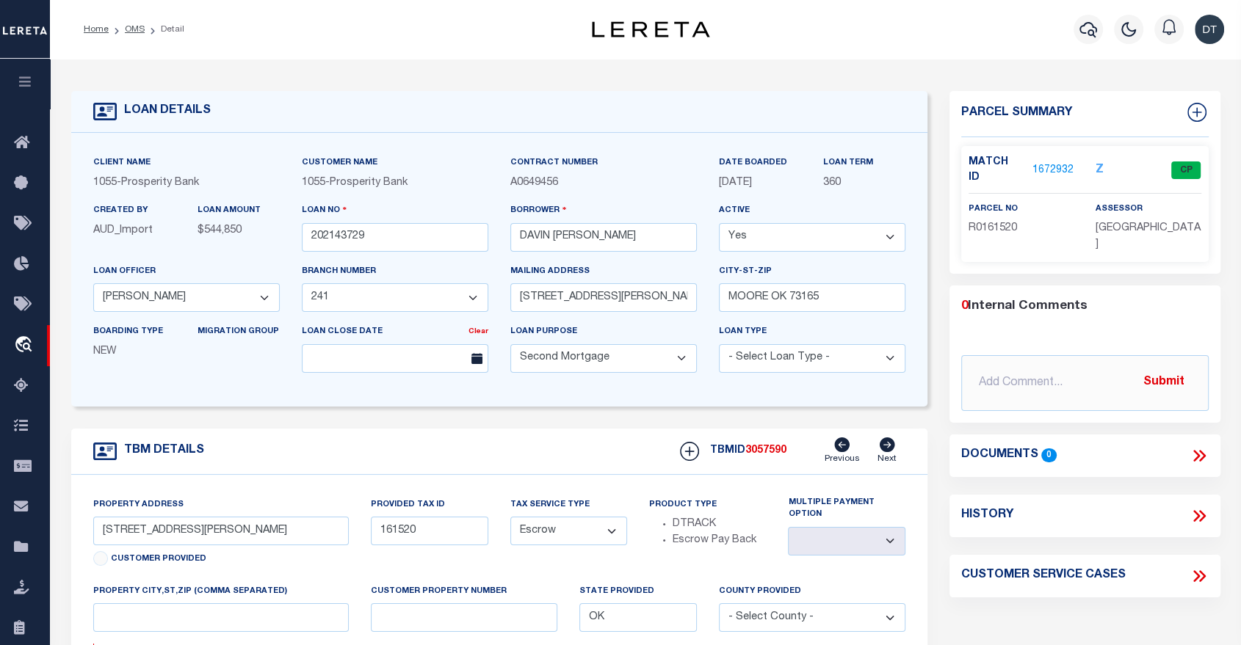
click at [1203, 510] on icon at bounding box center [1201, 516] width 7 height 12
select select "100"
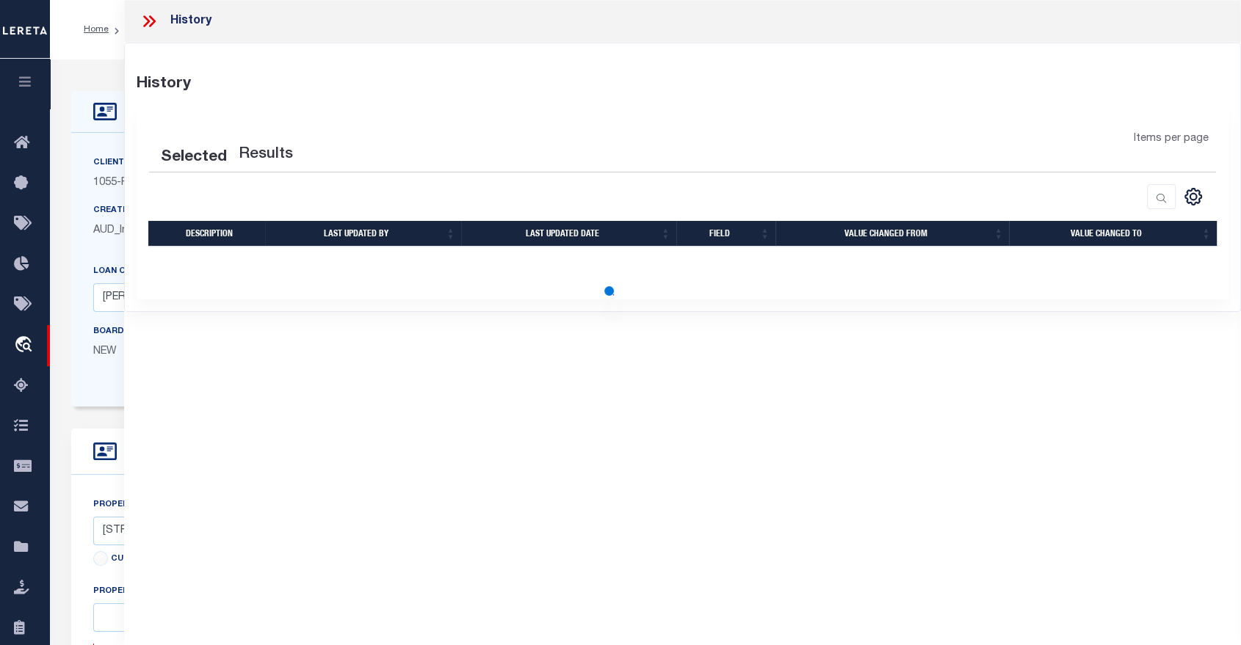
select select "100"
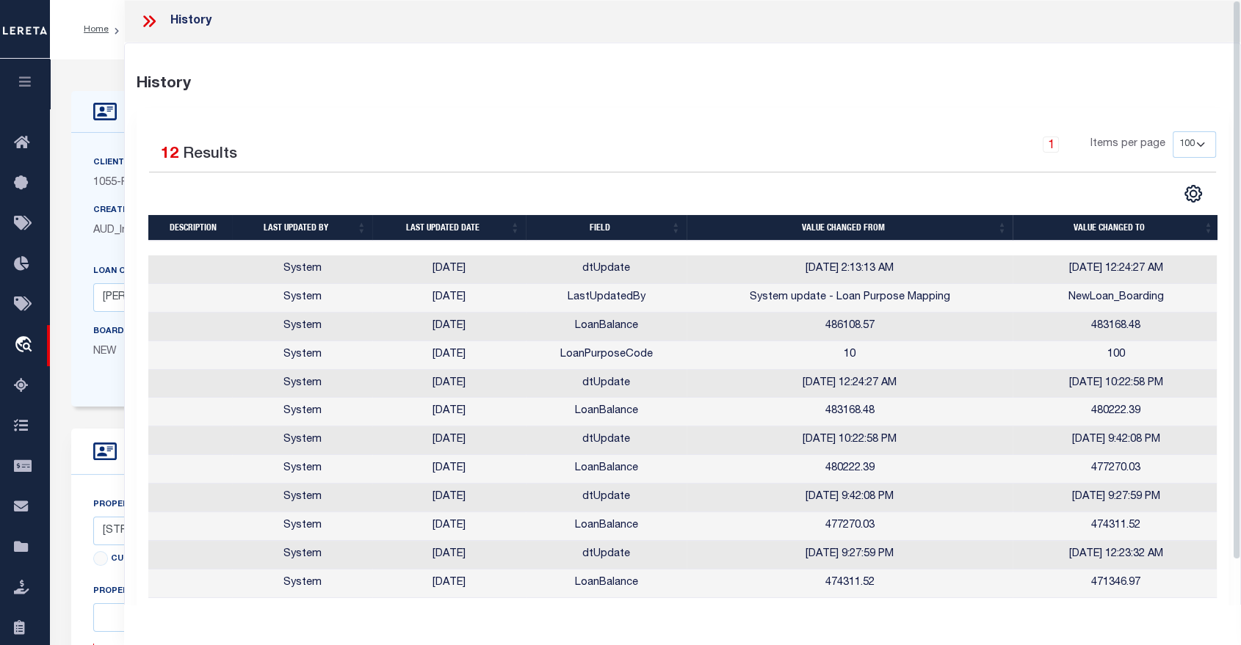
click at [149, 22] on icon at bounding box center [148, 21] width 19 height 19
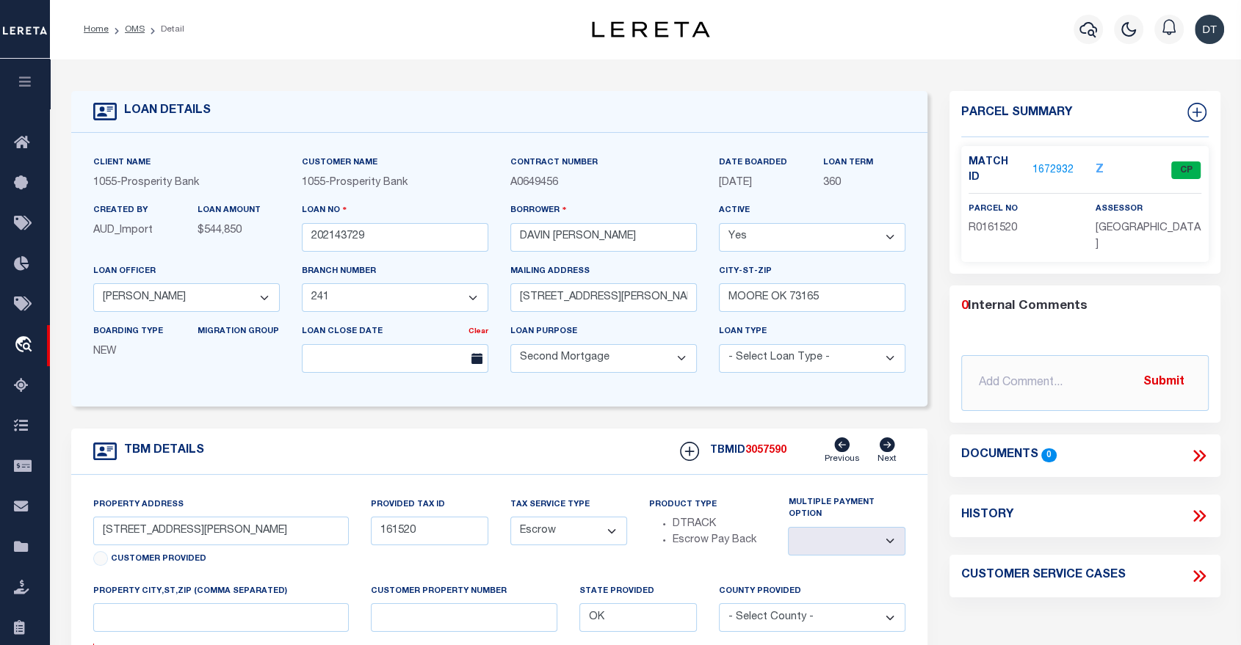
click at [1045, 163] on link "1672932" at bounding box center [1052, 170] width 41 height 15
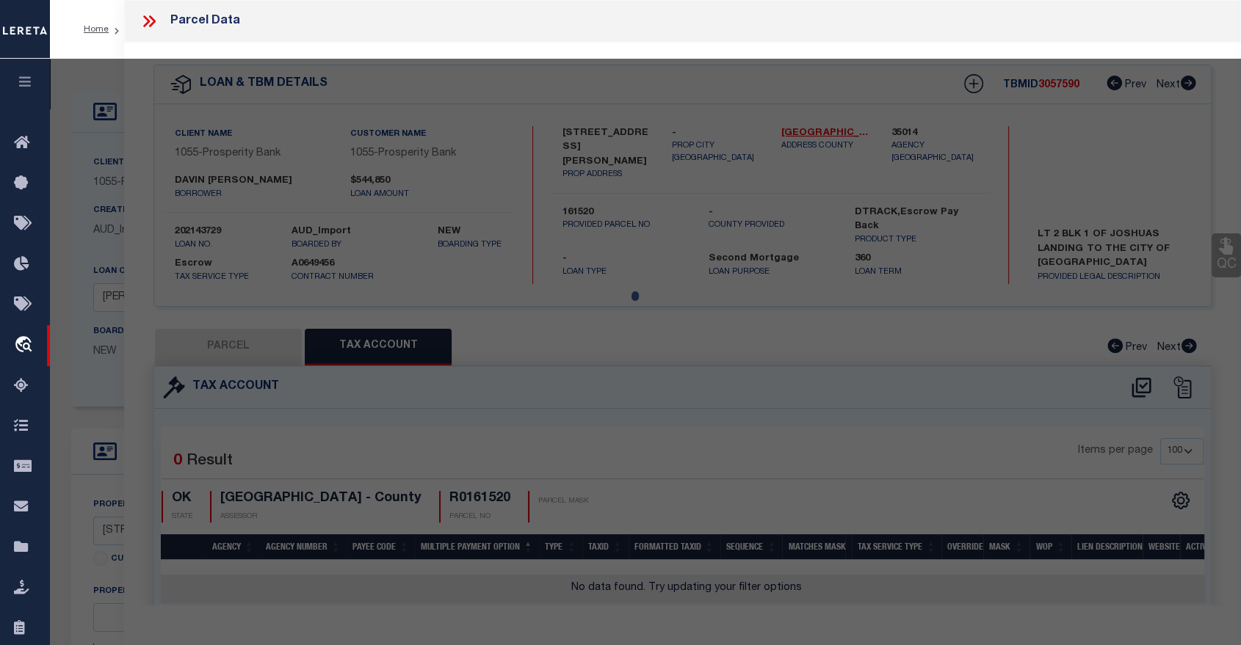
select select "AS"
checkbox input "false"
select select "CP"
type input "DUTCH CONSTRUCTION, LLC"
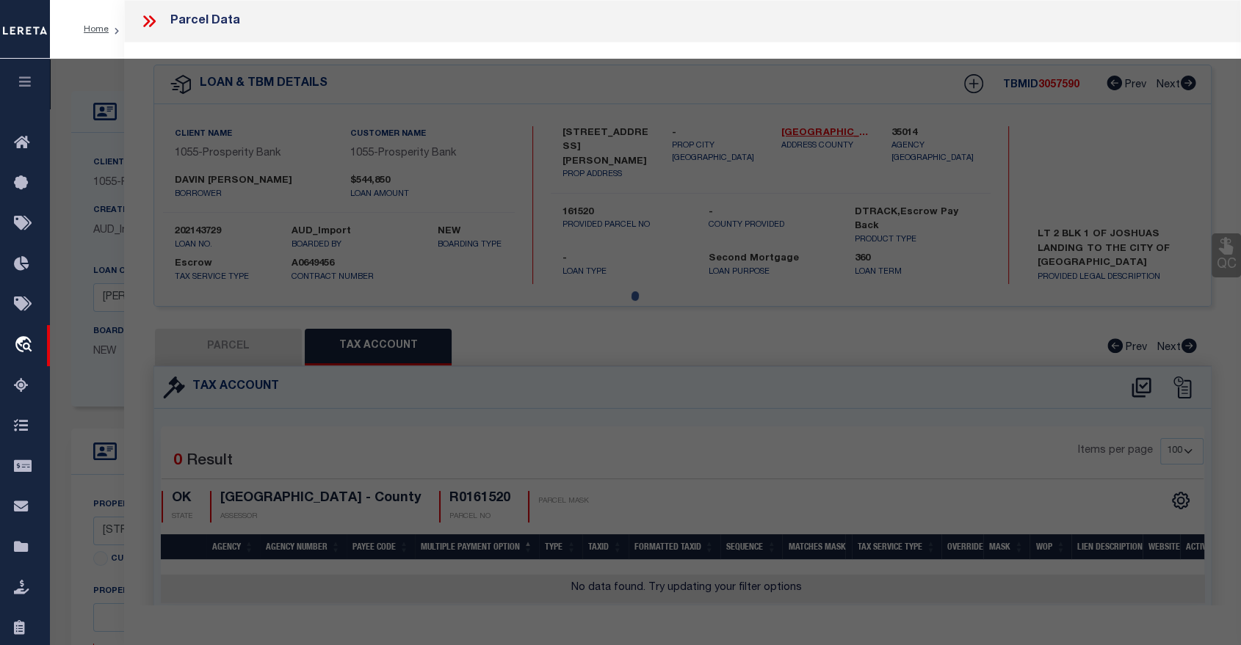
select select
type input "3510 JOSHUA LN"
checkbox input "false"
type input "Moore OK 73165"
type textarea "JOSHUAS LANDING LOT 2 BLOCK 1"
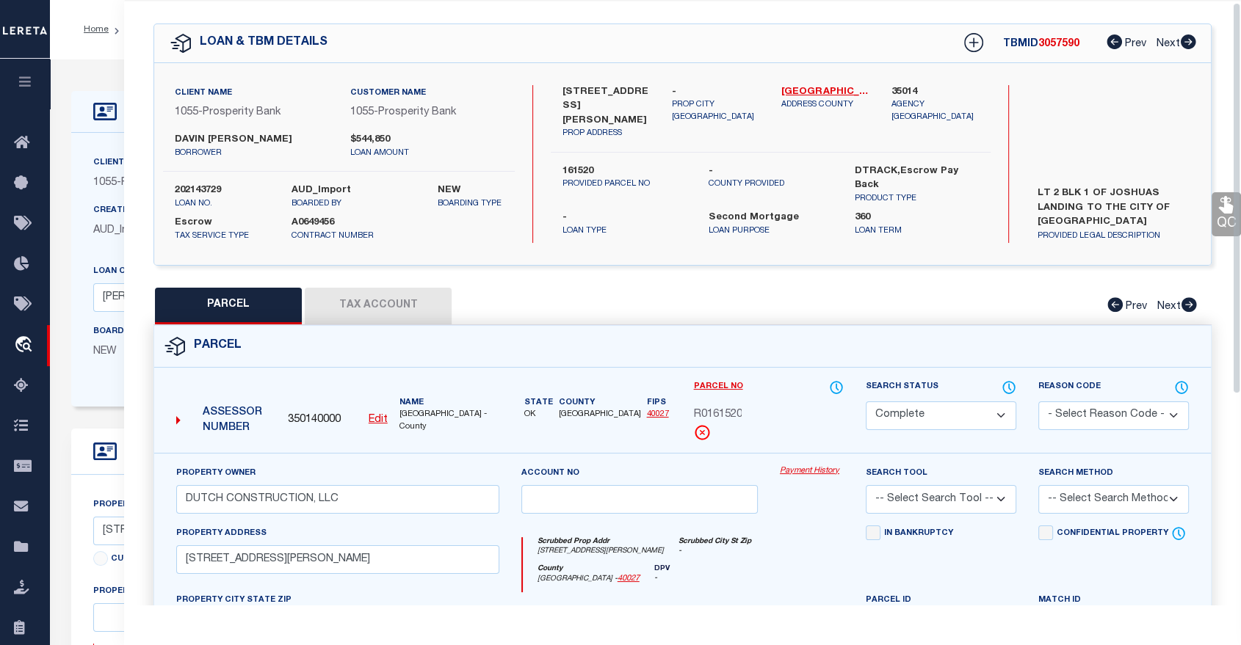
scroll to position [1, 0]
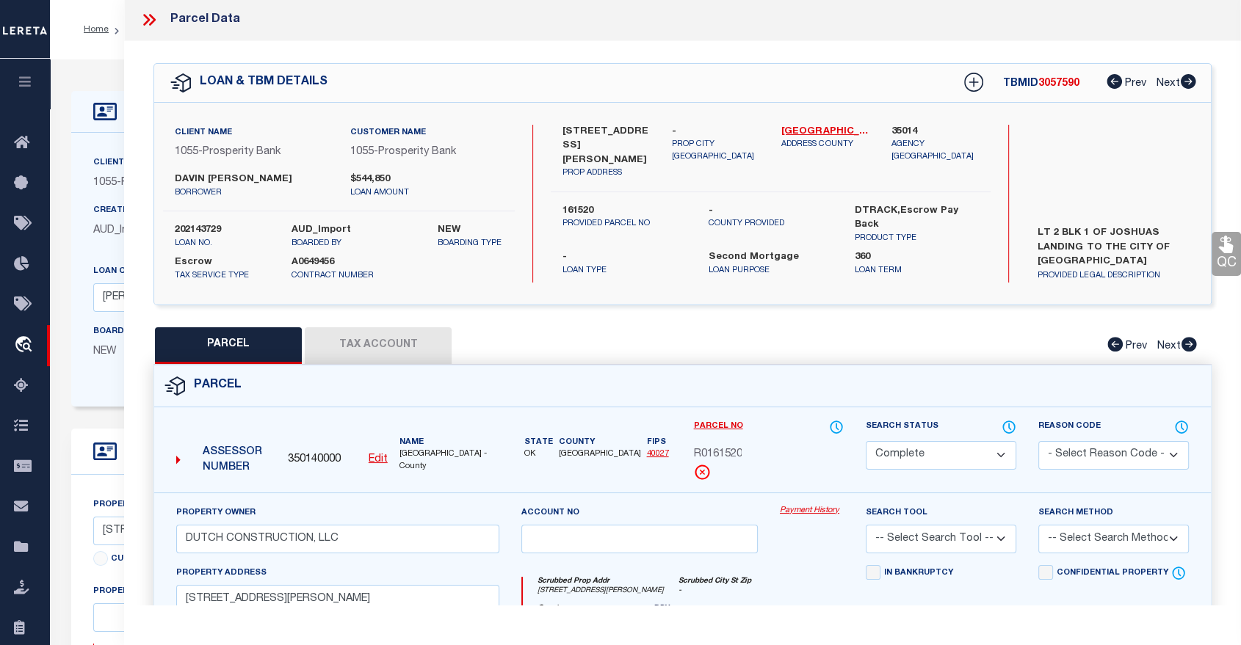
click at [366, 339] on button "Tax Account" at bounding box center [378, 345] width 147 height 37
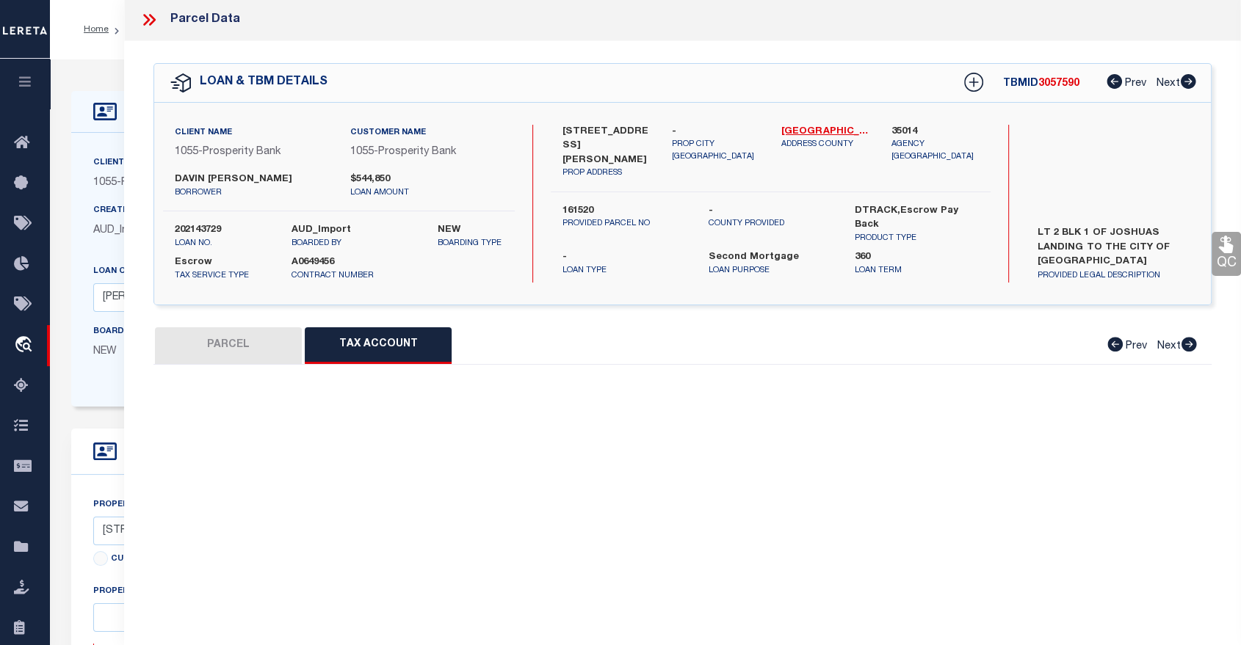
select select "100"
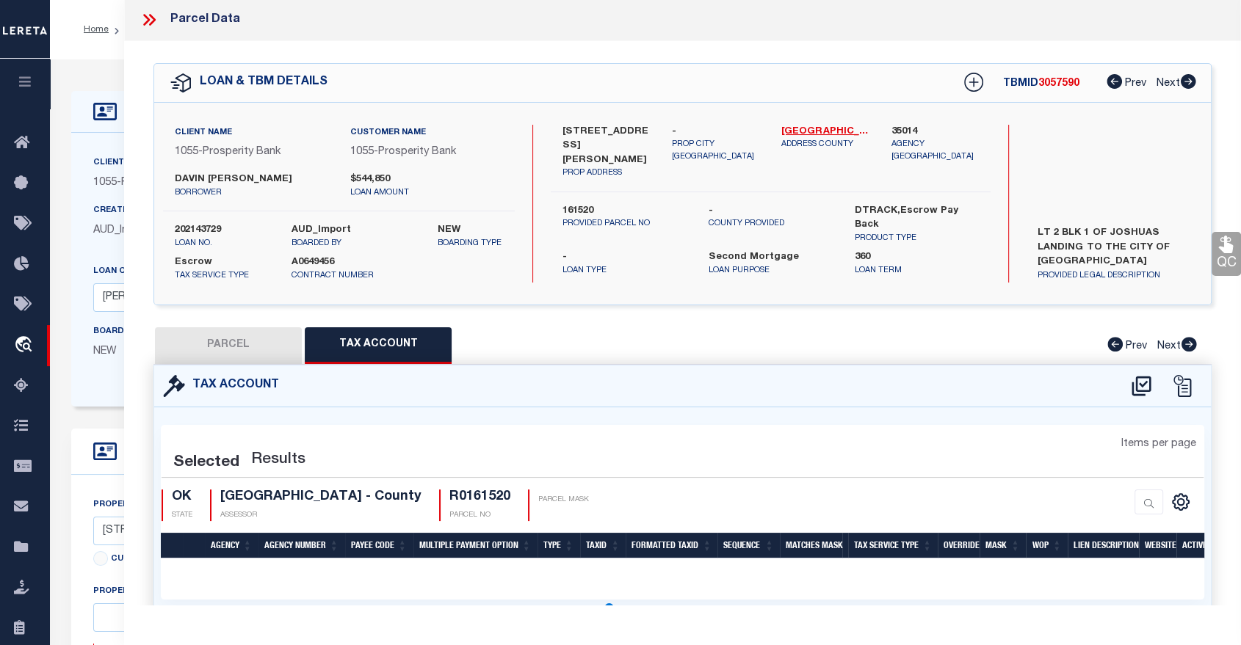
select select "100"
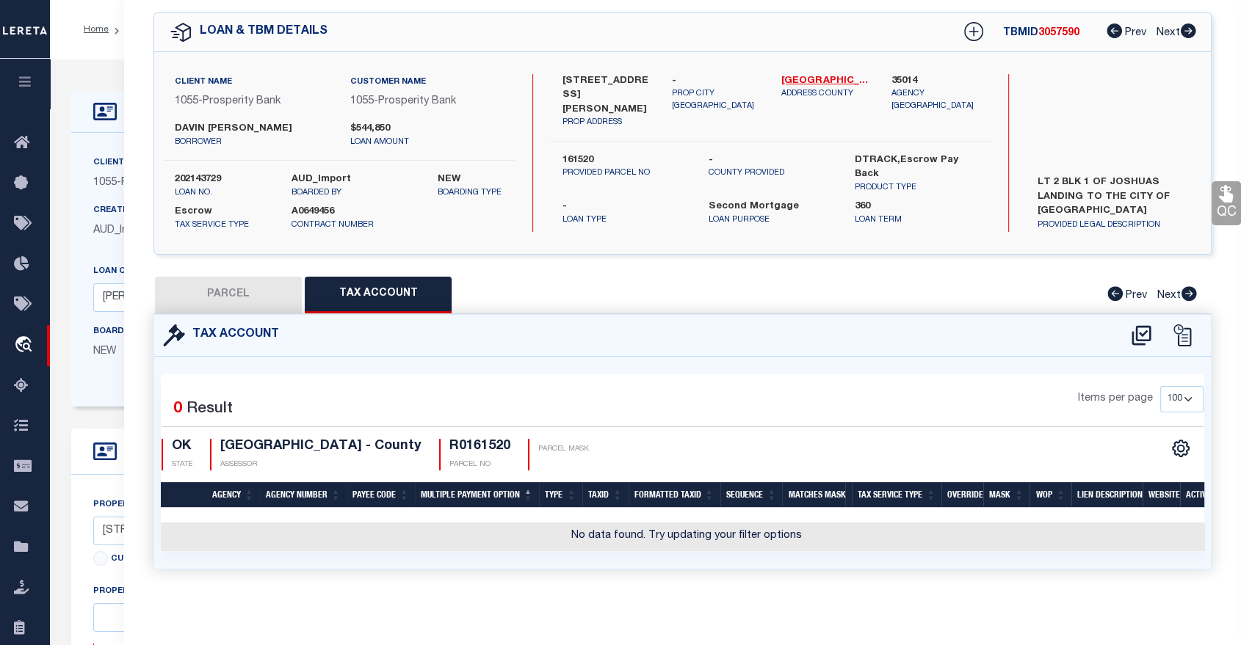
scroll to position [0, 0]
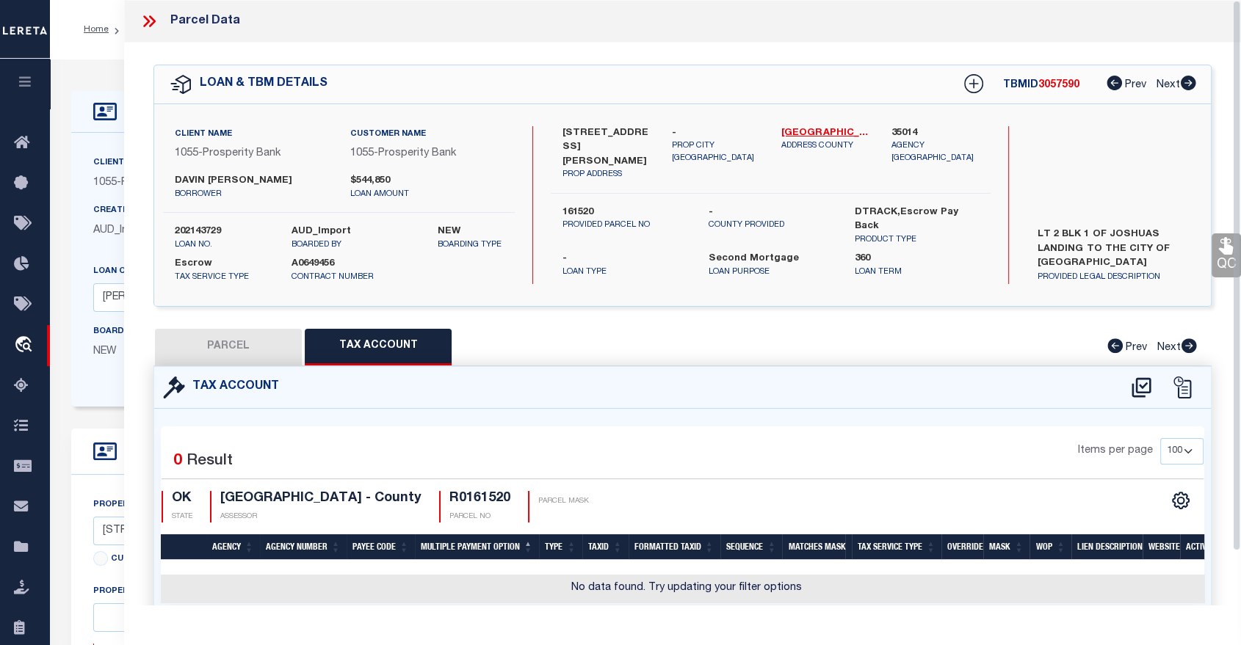
click at [149, 17] on icon at bounding box center [148, 21] width 19 height 19
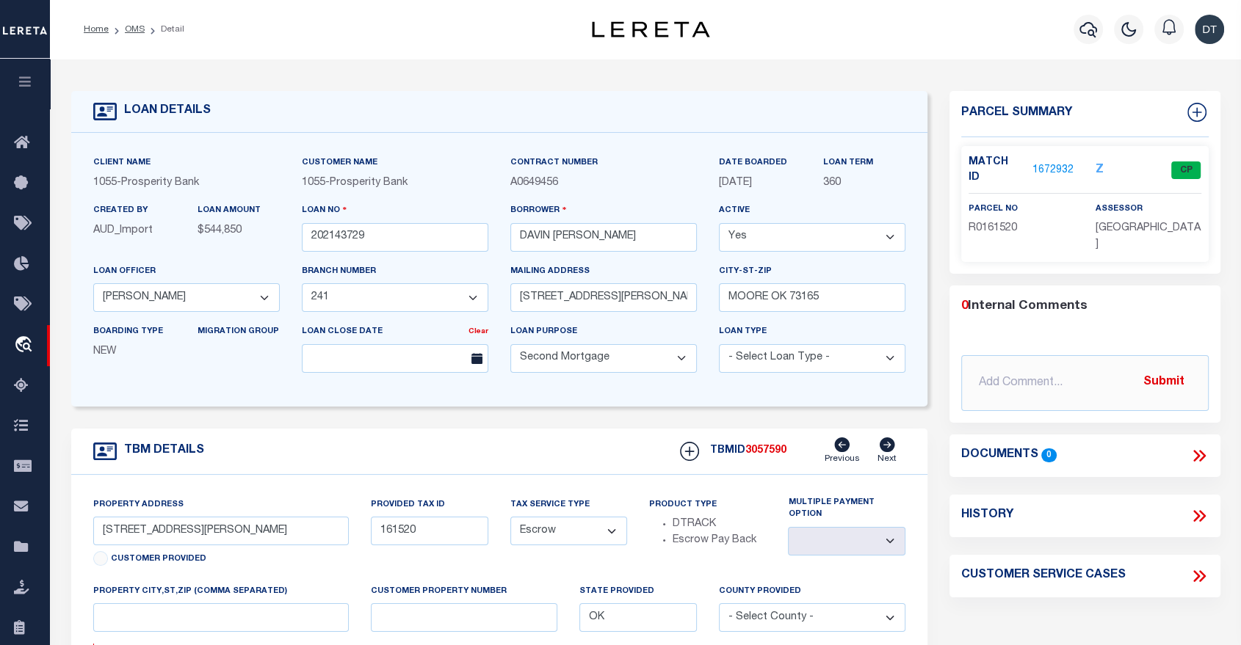
click at [388, 35] on div "Home OMS Detail" at bounding box center [313, 29] width 482 height 31
click at [1051, 163] on link "1672932" at bounding box center [1052, 170] width 41 height 15
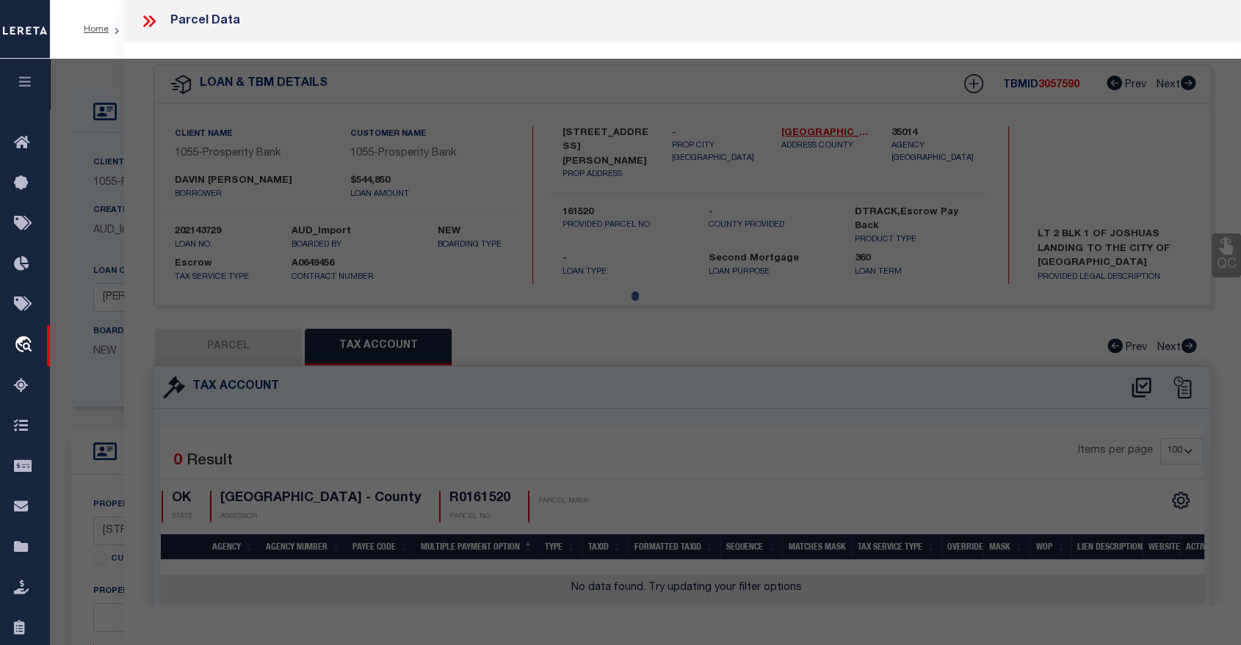
select select "AS"
checkbox input "false"
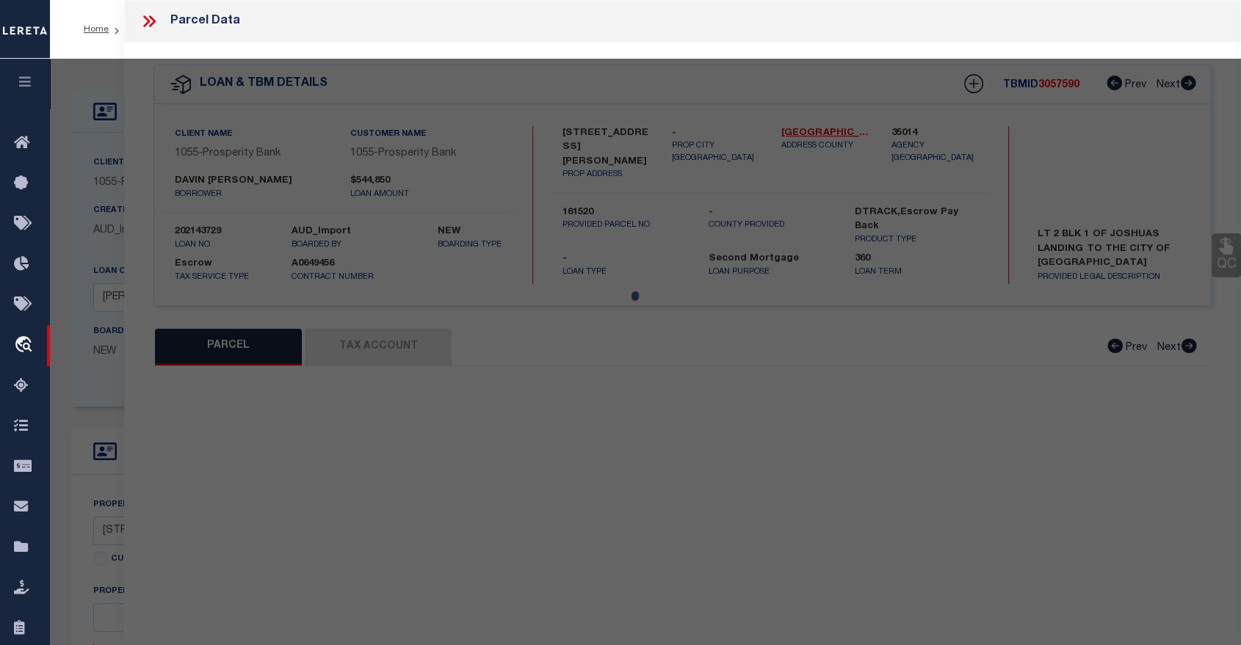
select select "CP"
type input "DUTCH CONSTRUCTION, LLC"
select select
type input "3510 JOSHUA LN"
checkbox input "false"
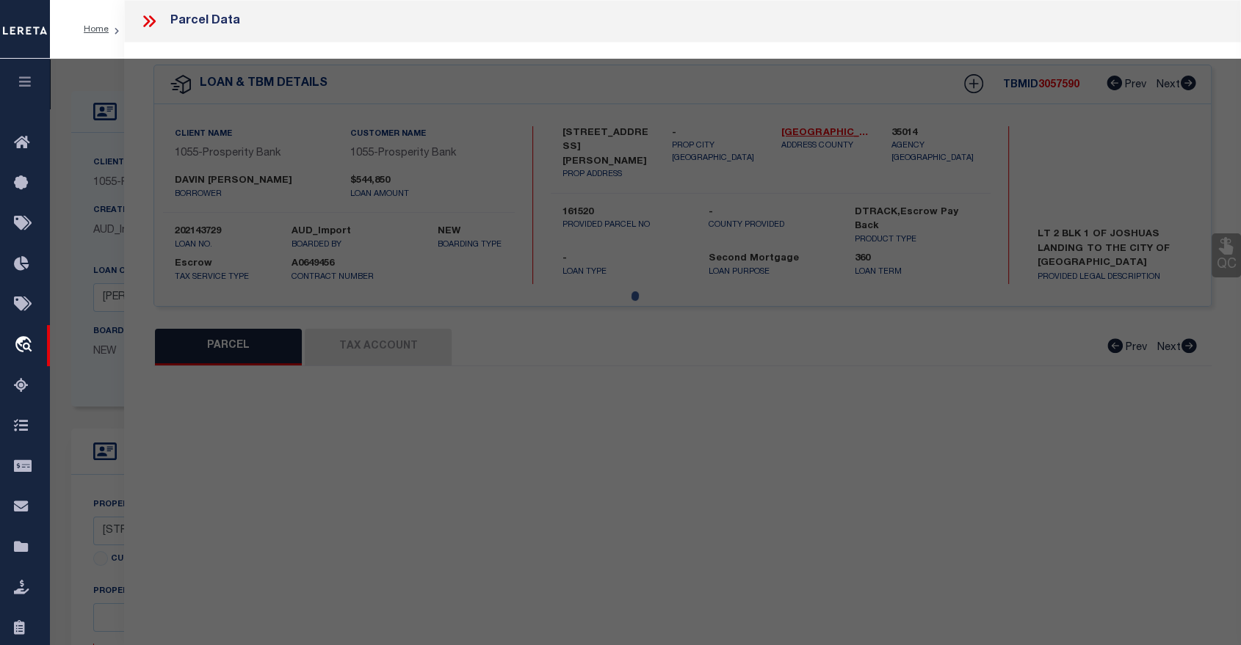
type input "Moore OK 73165"
type textarea "JOSHUAS LANDING LOT 2 BLOCK 1"
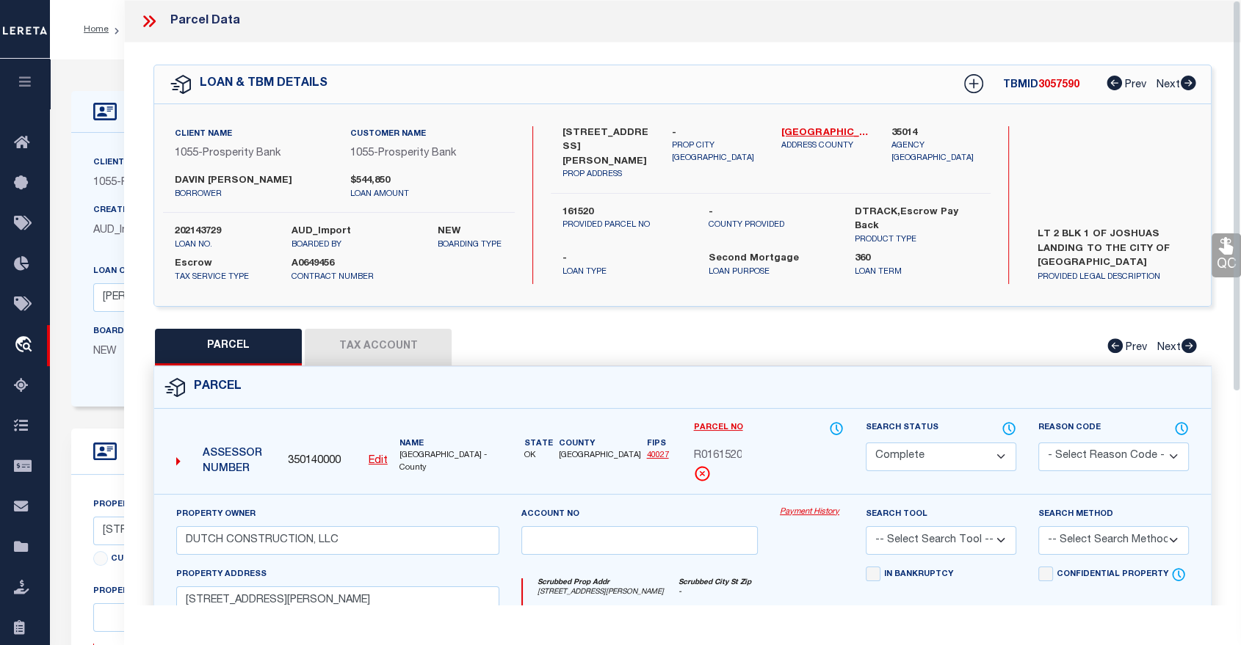
click at [375, 351] on button "Tax Account" at bounding box center [378, 347] width 147 height 37
select select "100"
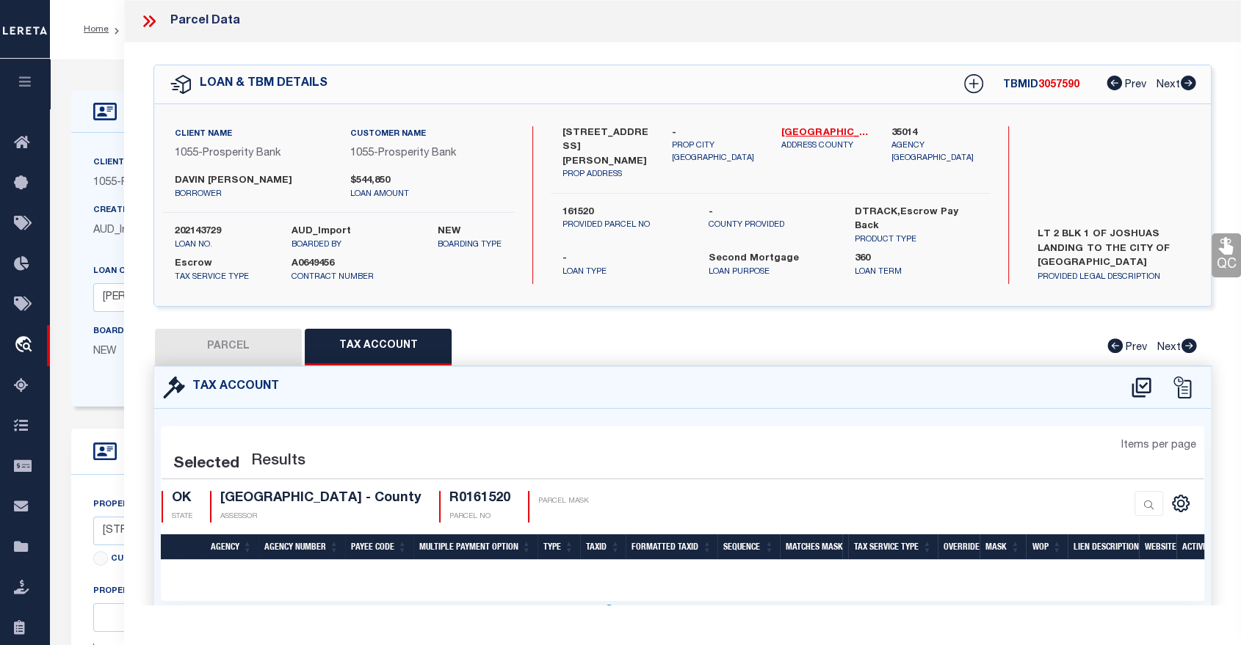
select select "100"
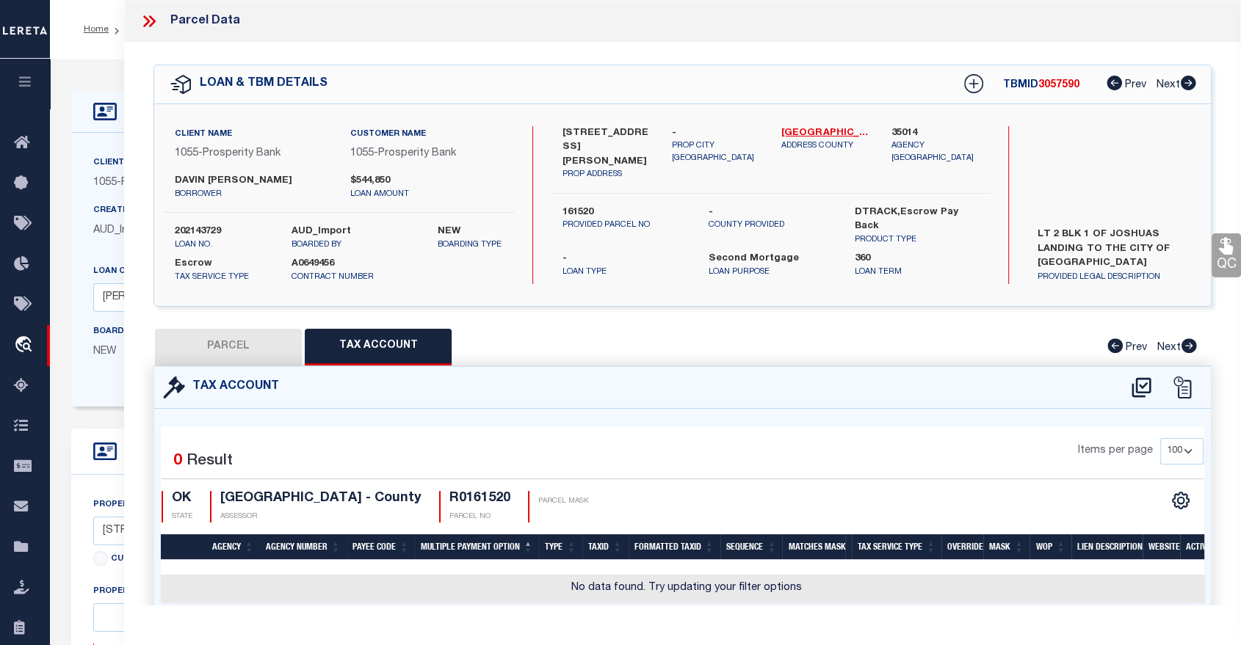
click at [214, 540] on th "Agency" at bounding box center [233, 547] width 54 height 26
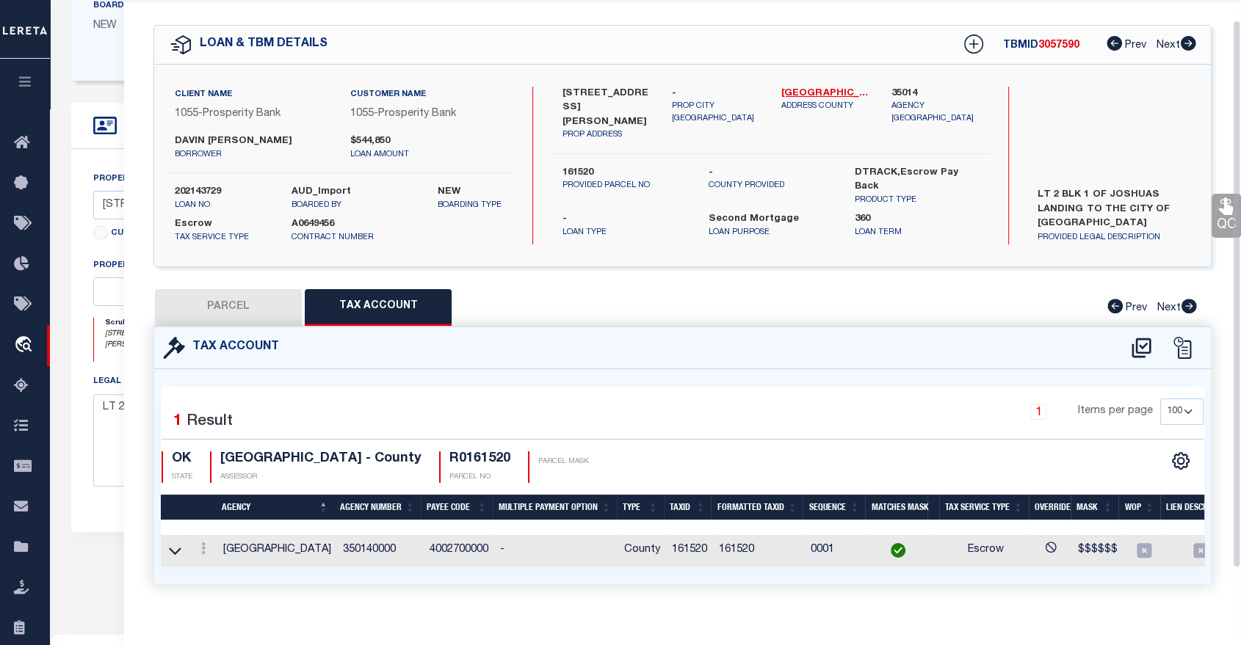
scroll to position [62, 0]
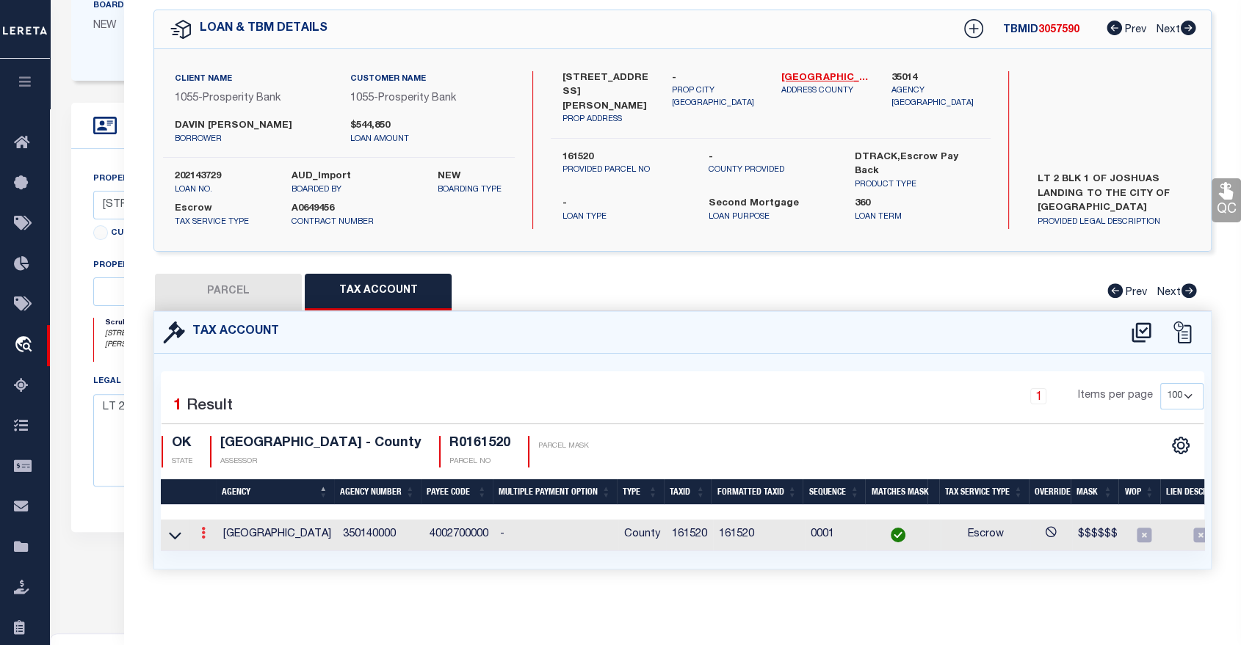
click at [205, 527] on icon at bounding box center [203, 533] width 4 height 12
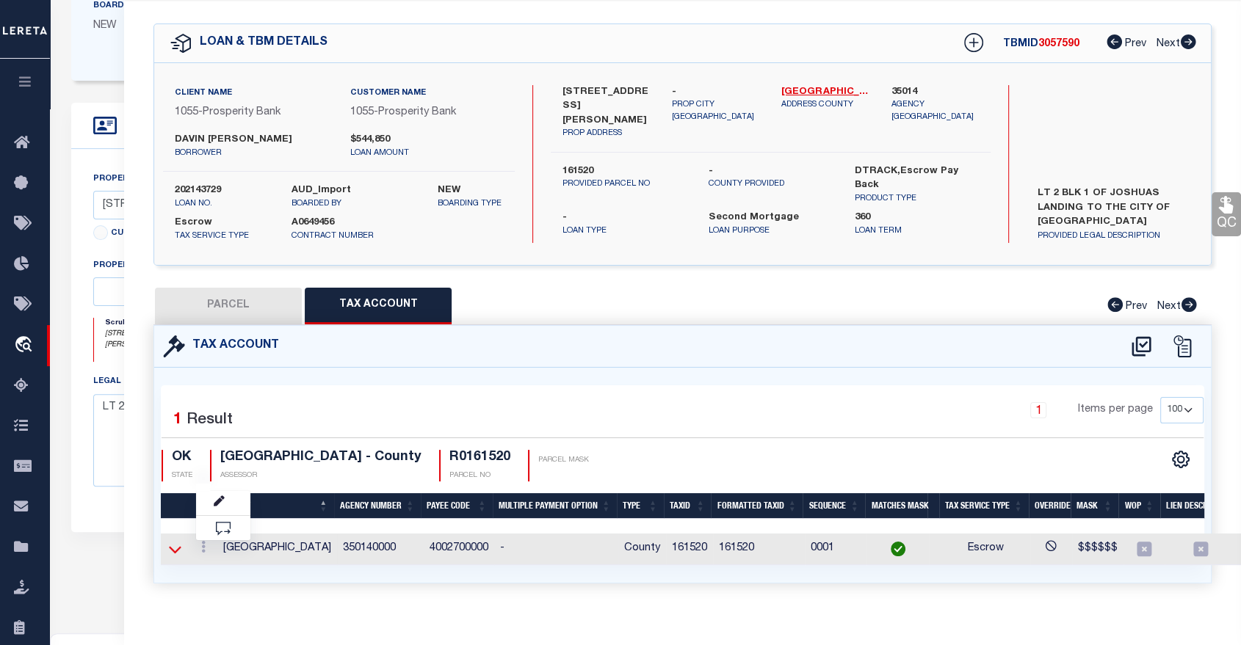
click at [176, 548] on icon at bounding box center [175, 549] width 12 height 15
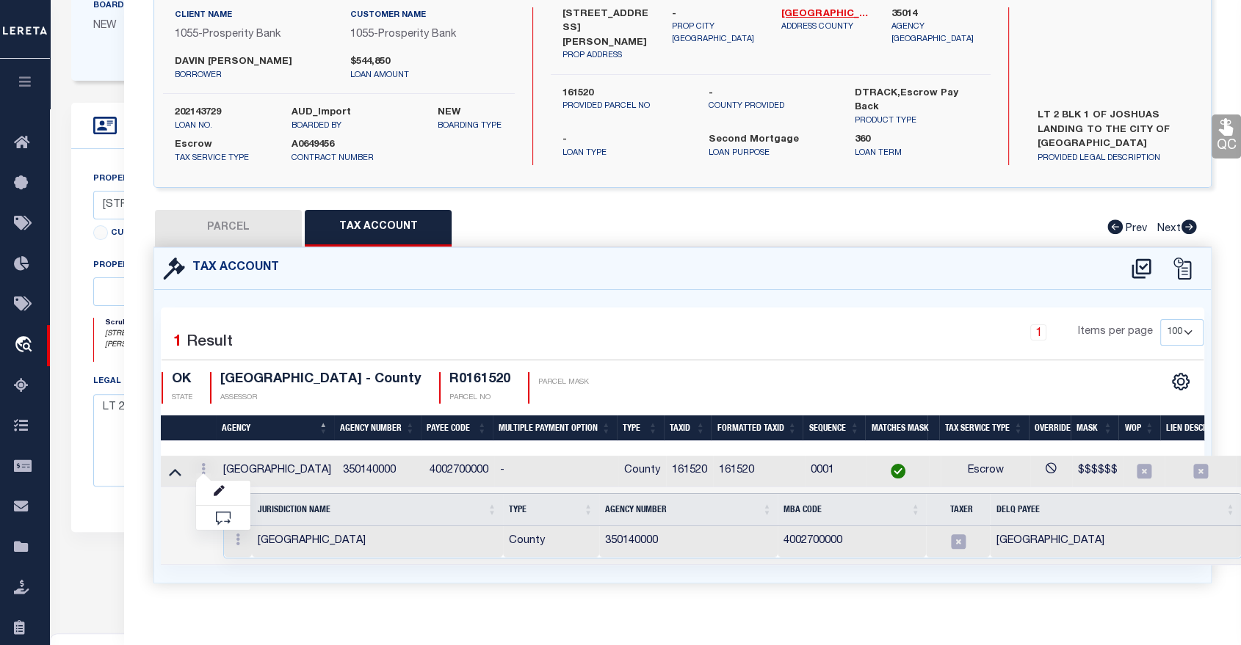
scroll to position [0, 0]
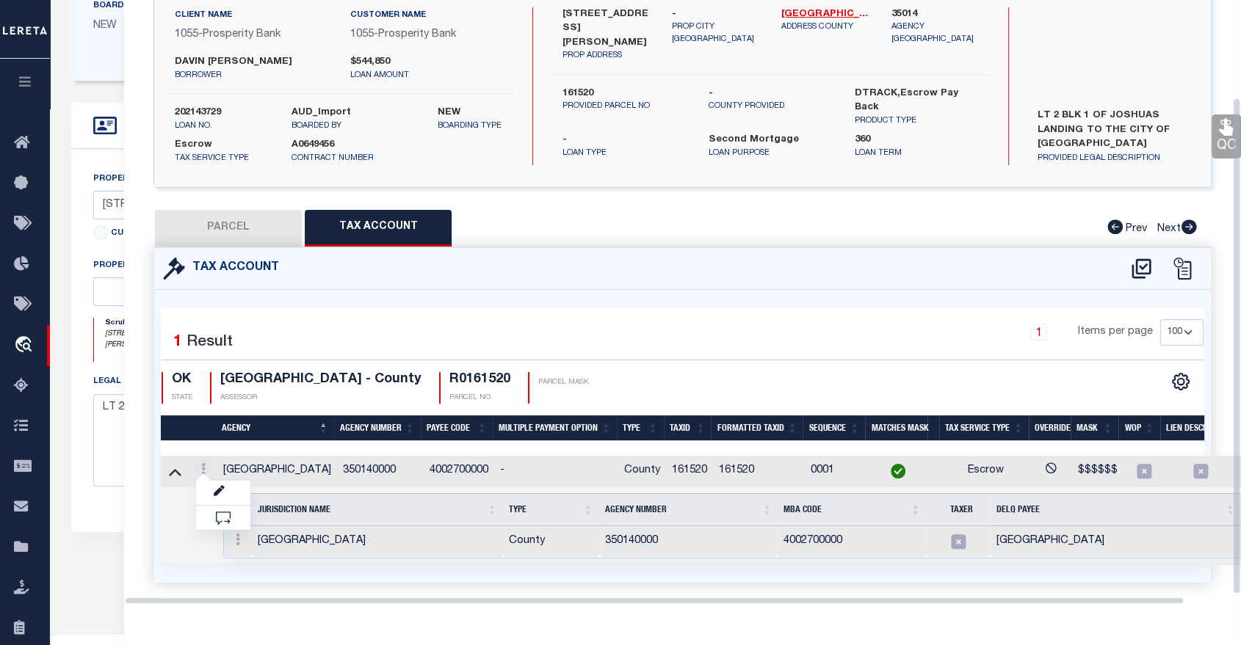
click at [210, 580] on div "Selected 1 Result 1 Items per page 10 25 50 100 OK STATE" at bounding box center [682, 436] width 1056 height 293
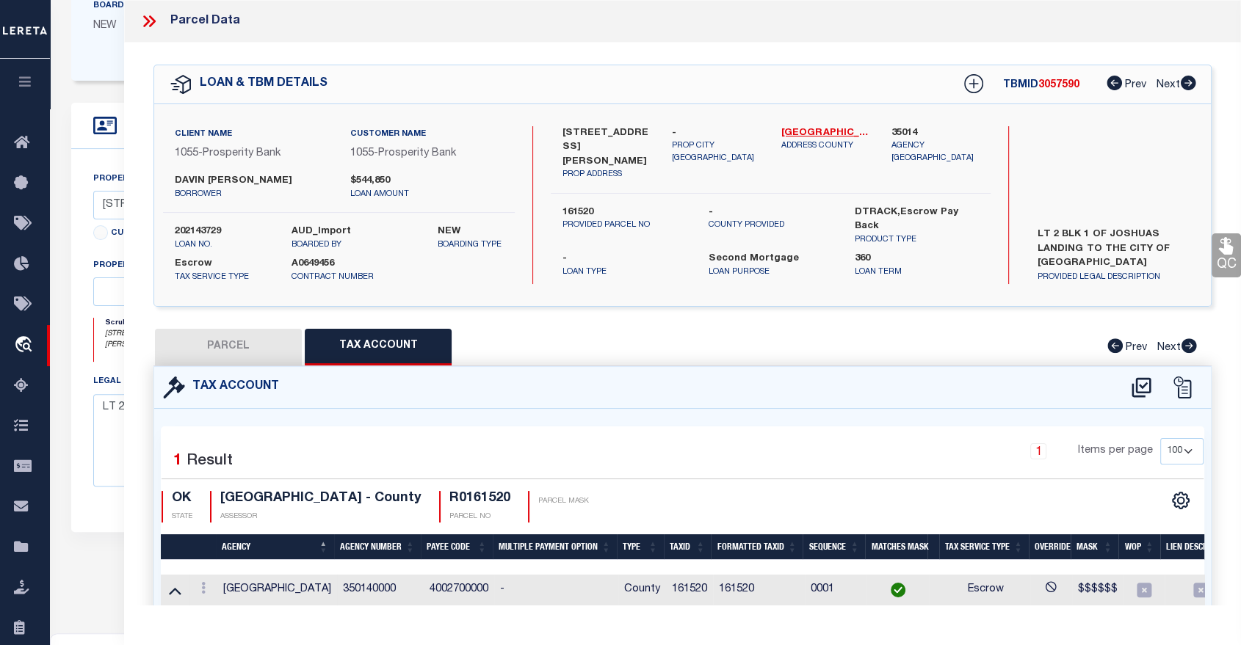
click at [148, 20] on icon at bounding box center [146, 21] width 7 height 12
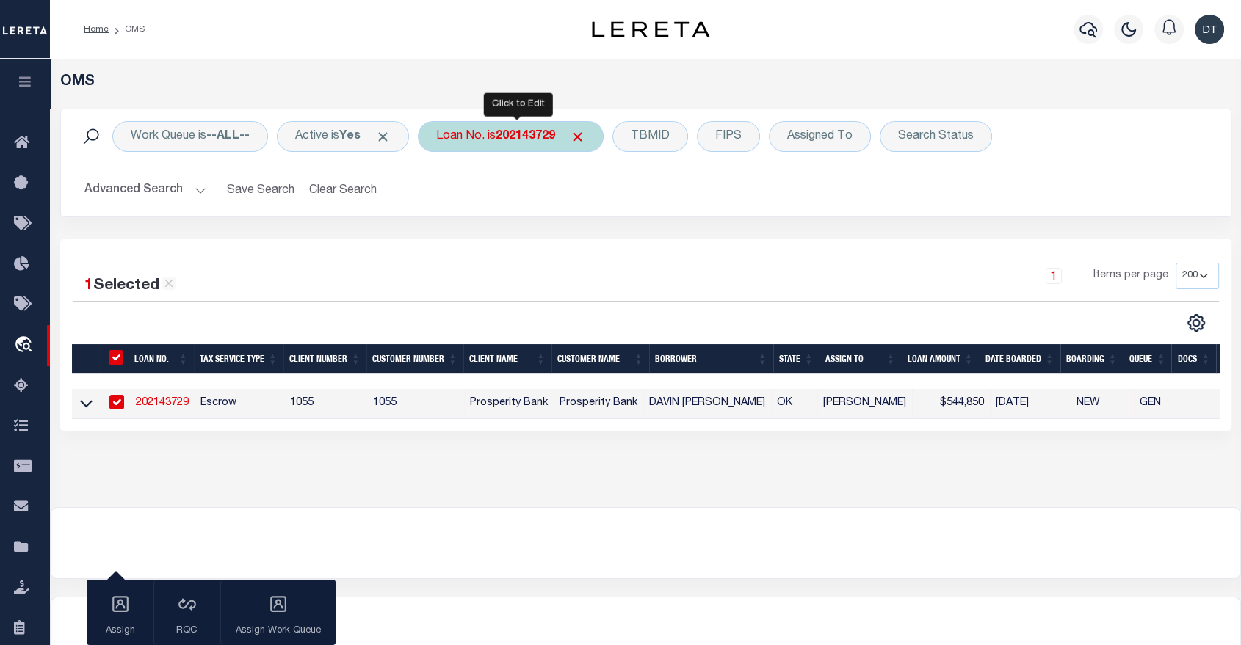
click at [517, 136] on b "202143729" at bounding box center [525, 137] width 59 height 12
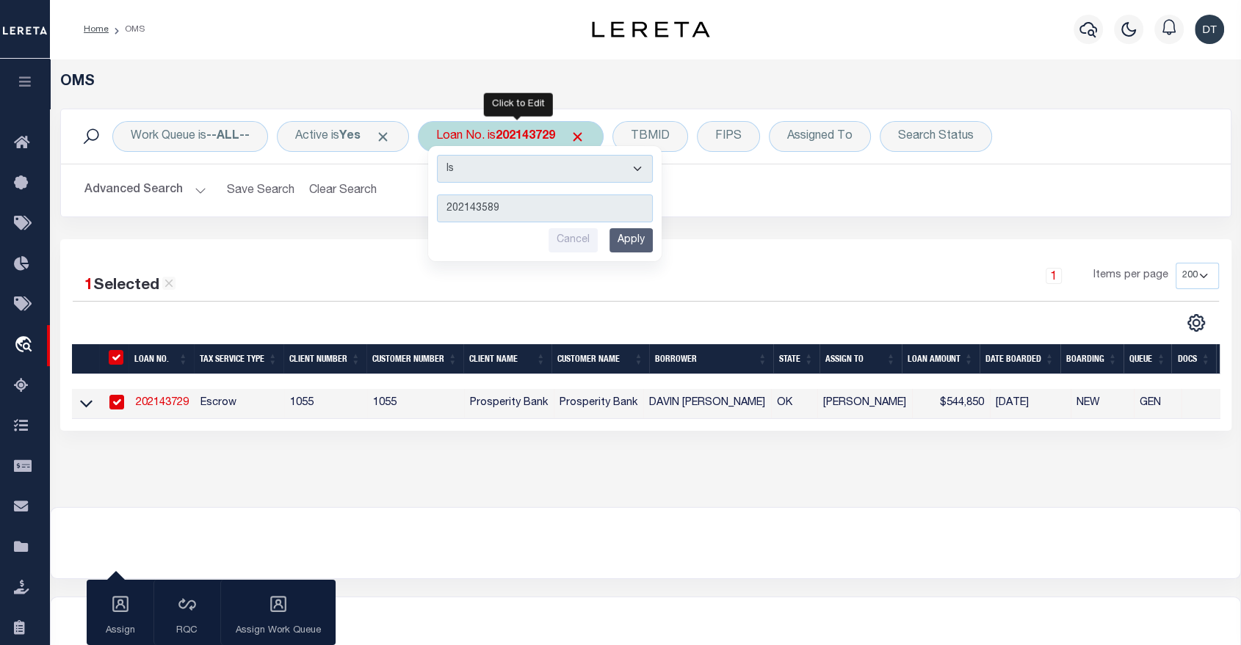
type input "202143589"
click at [643, 236] on input "Apply" at bounding box center [630, 240] width 43 height 24
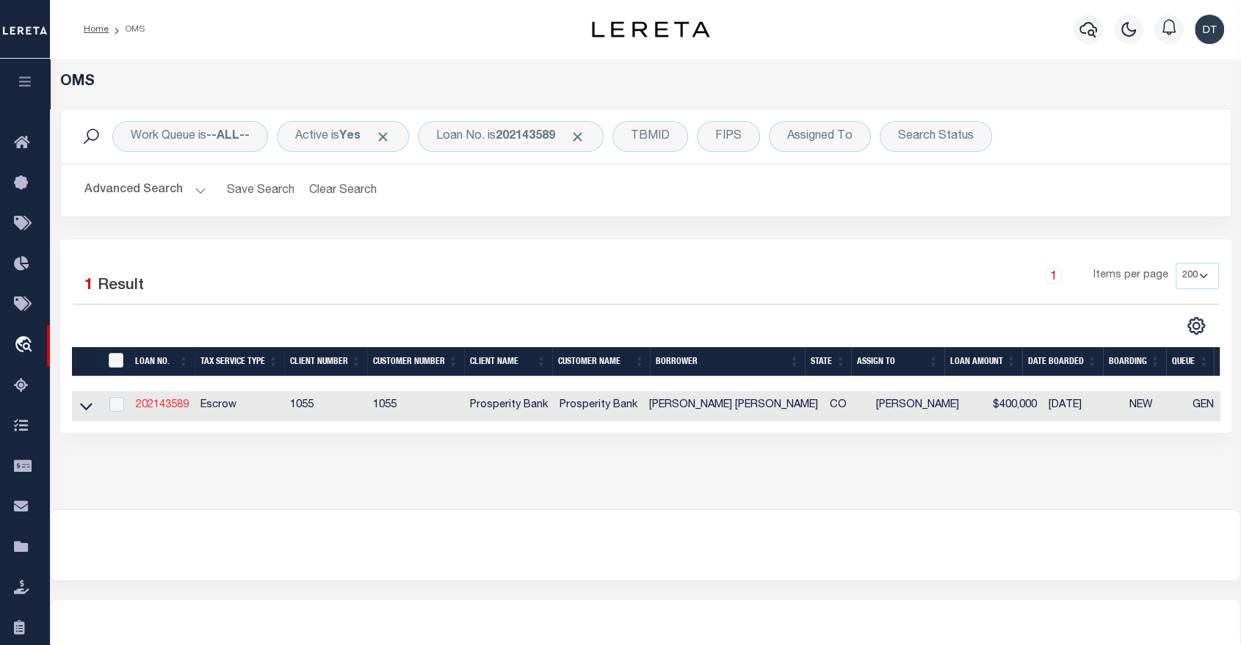
click at [155, 410] on link "202143589" at bounding box center [162, 405] width 53 height 10
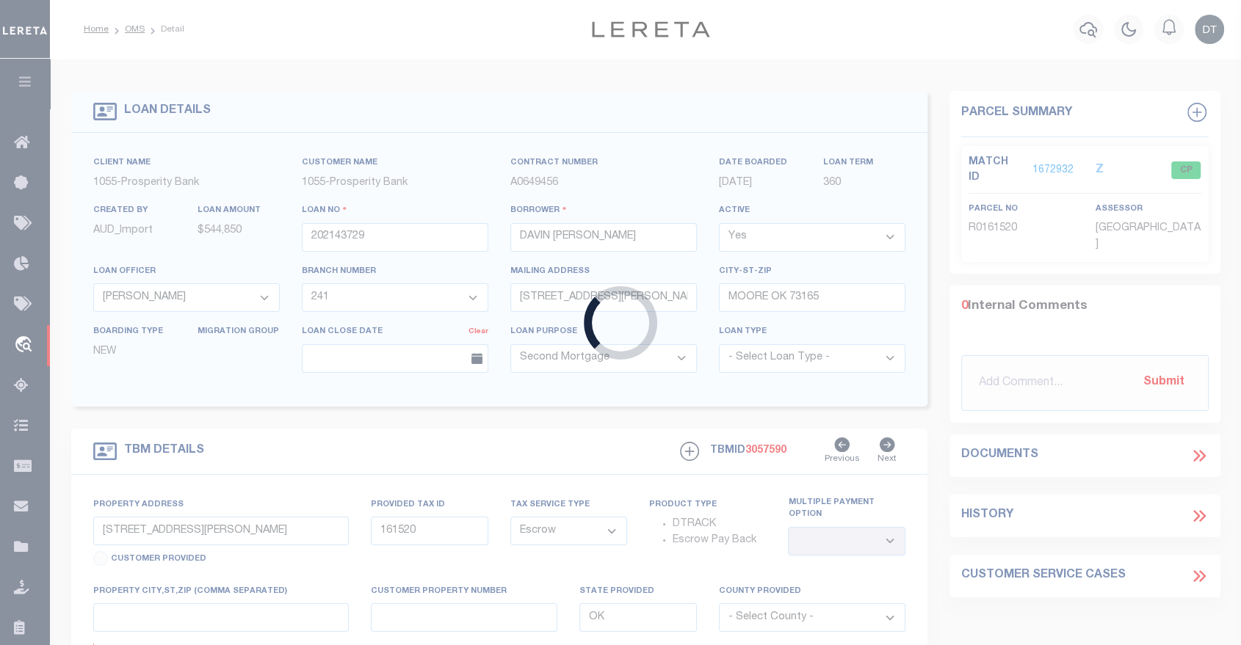
type input "202143589"
type input "STEPHANIE LEE ANN ADAMS"
select select "10456"
select select "3920"
type input "6365 E 133RD AVE"
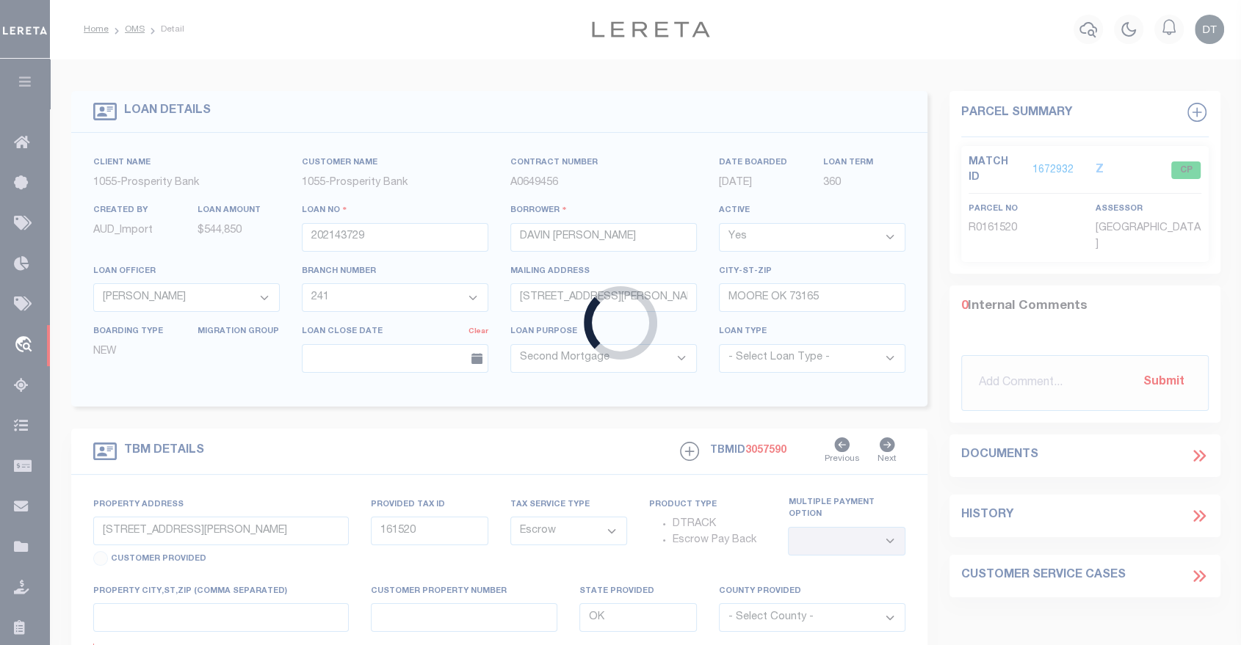
type input "THORTON CO 80602-9253"
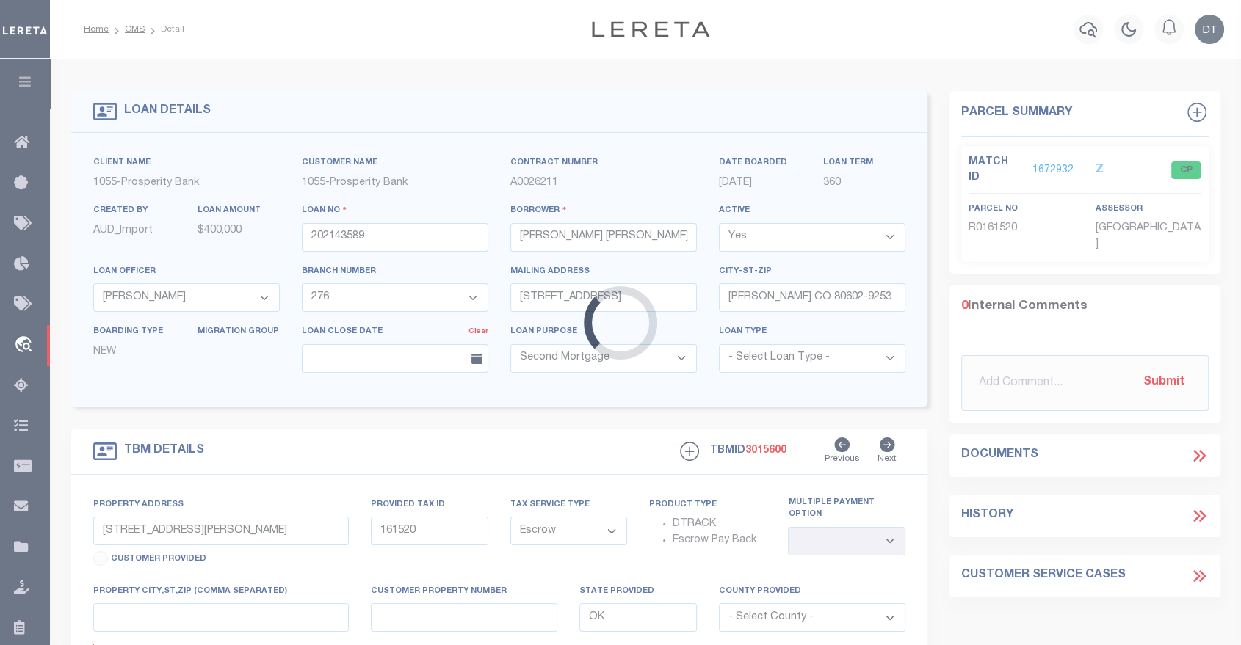
select select "10456"
select select "3920"
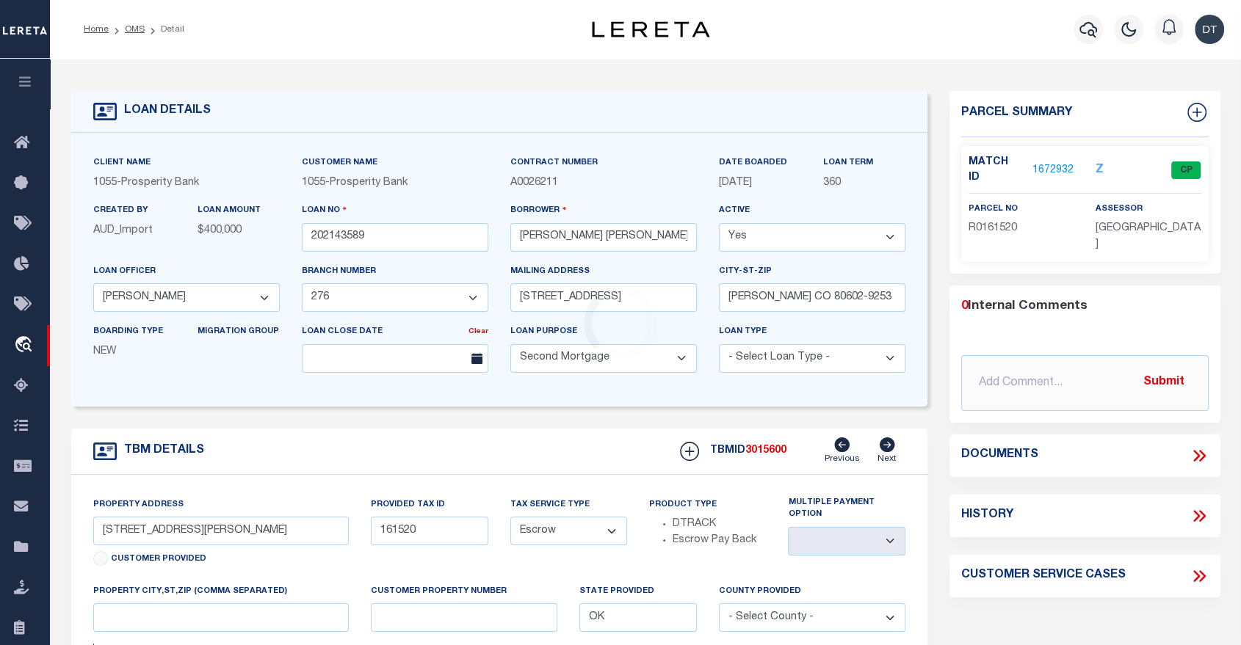
type input "6365 E 133RD AVE"
type input "0157129218008"
type input "CO"
type textarea "LOT 9 BLK 7 MARSHALL LAKE SUBD FILING #1"
select select "2"
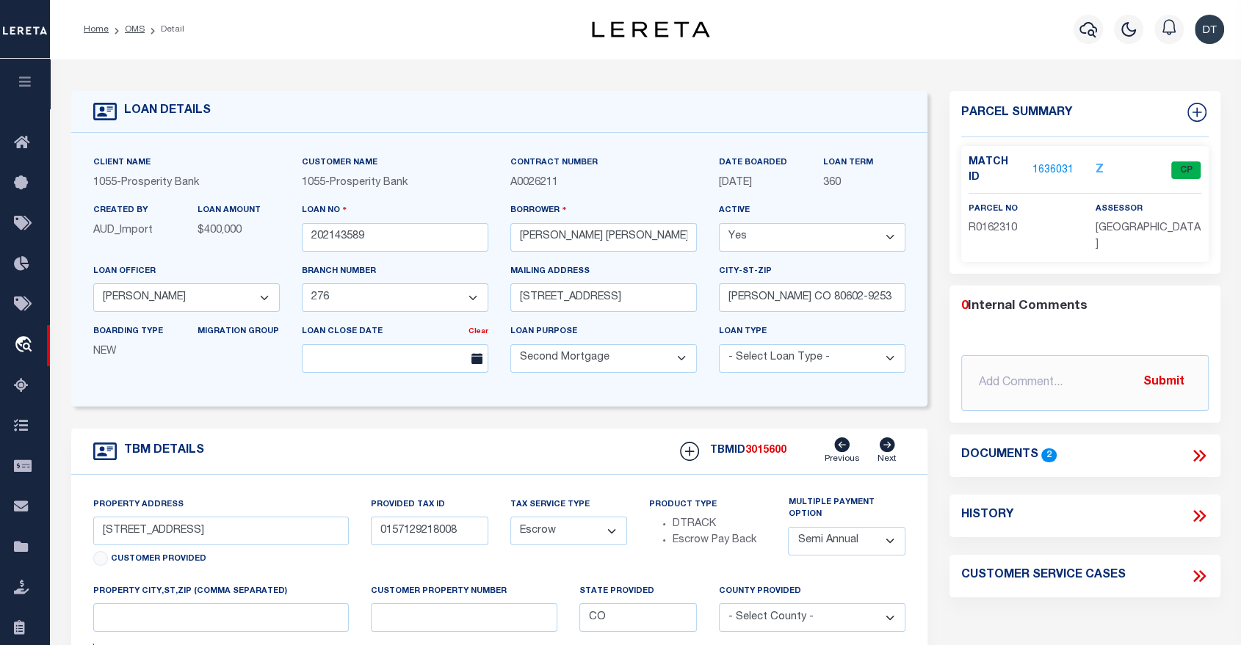
click at [1040, 163] on link "1636031" at bounding box center [1052, 170] width 41 height 15
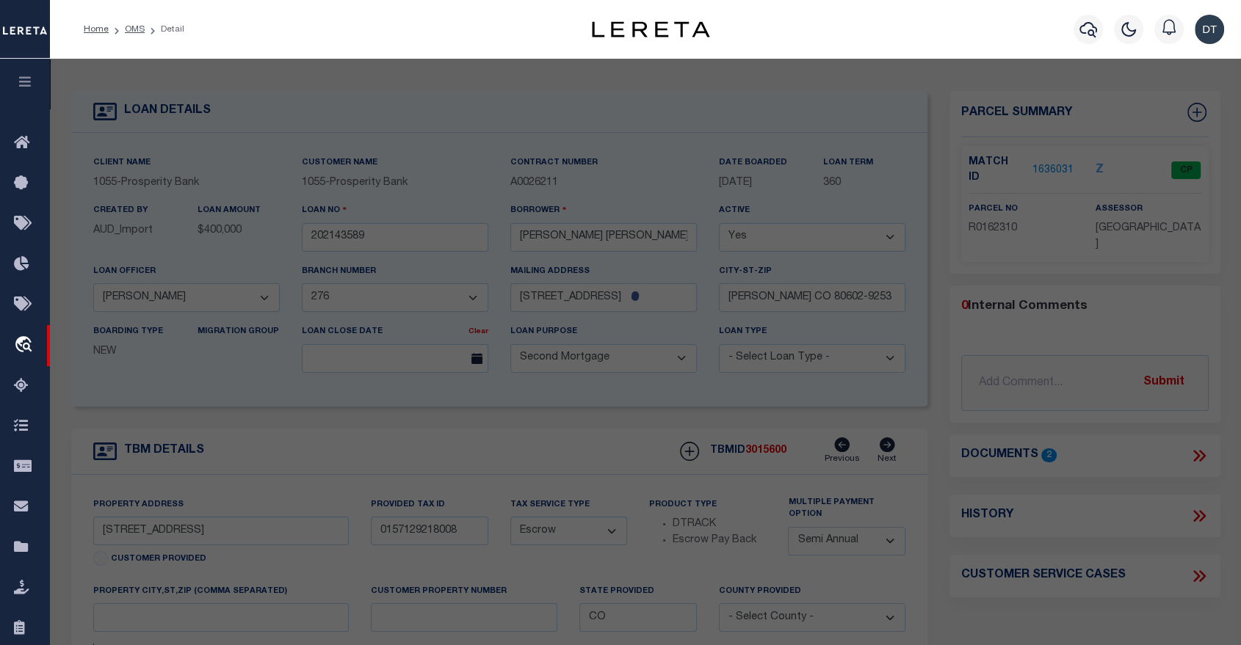
select select "AS"
checkbox input "false"
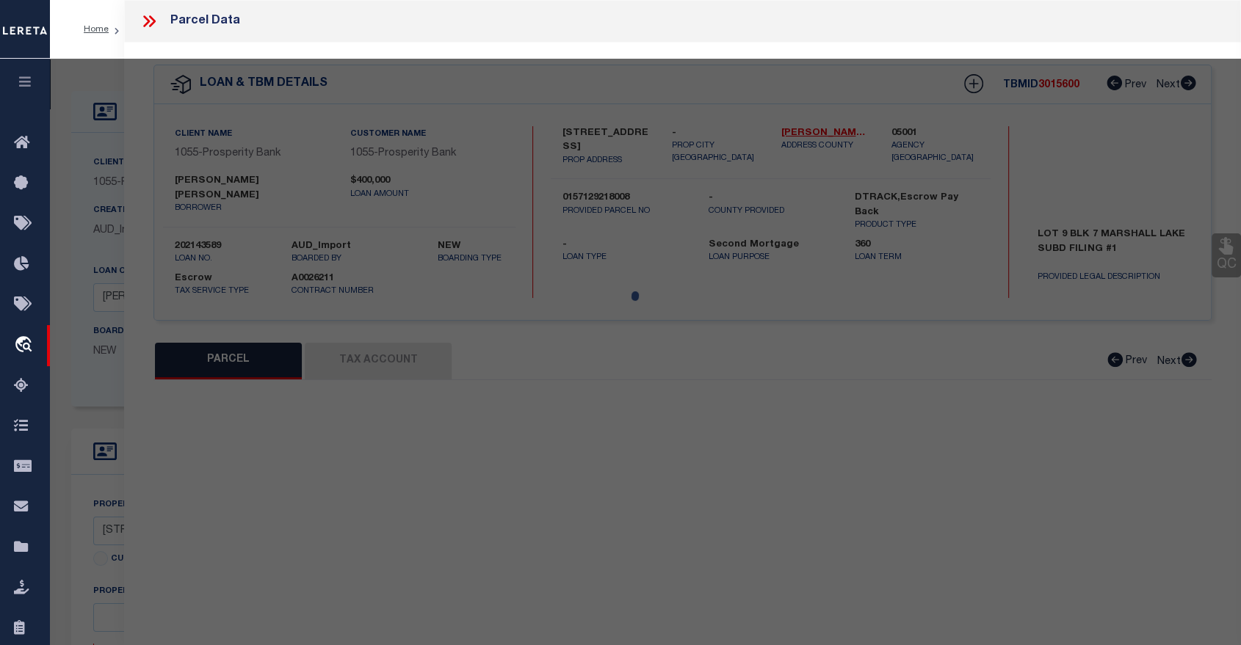
select select "CP"
type input "ADAMS JAY H AND ADAMS STEPHANIE L"
select select
type input "6365 E 133RD AVE"
checkbox input "false"
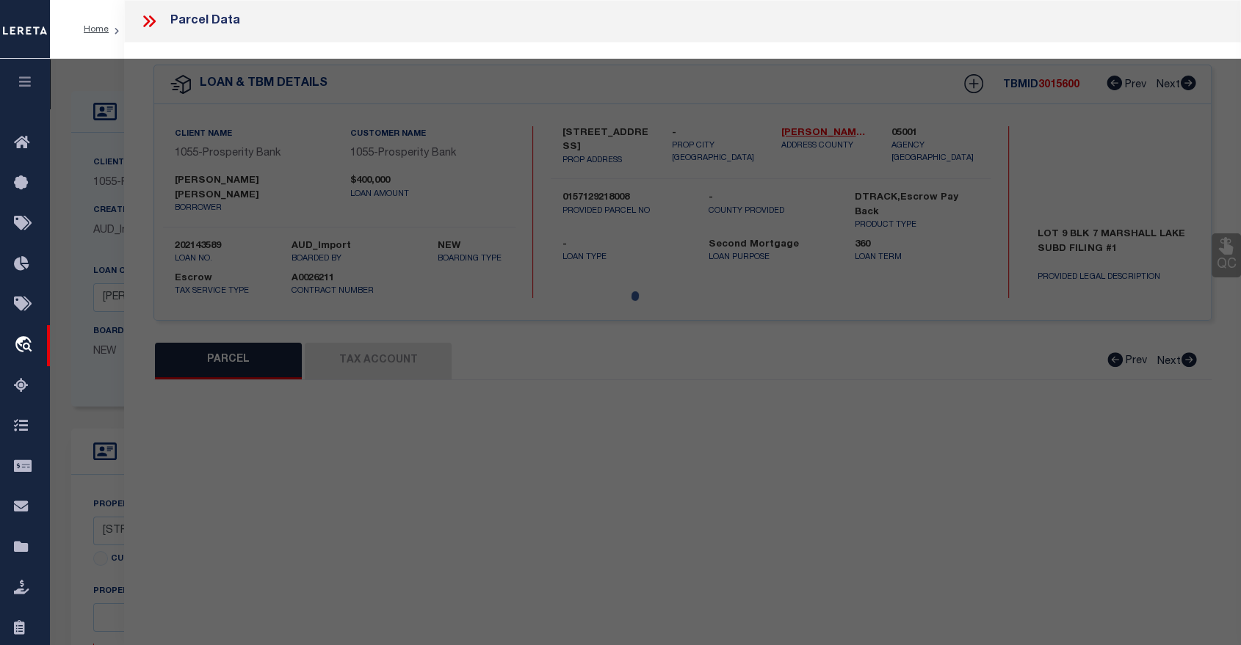
type input "THORNTON CO 80602"
type textarea "MARSHALL LAKE SUBDIVISION FILING #1 BLK:7 LOT:9"
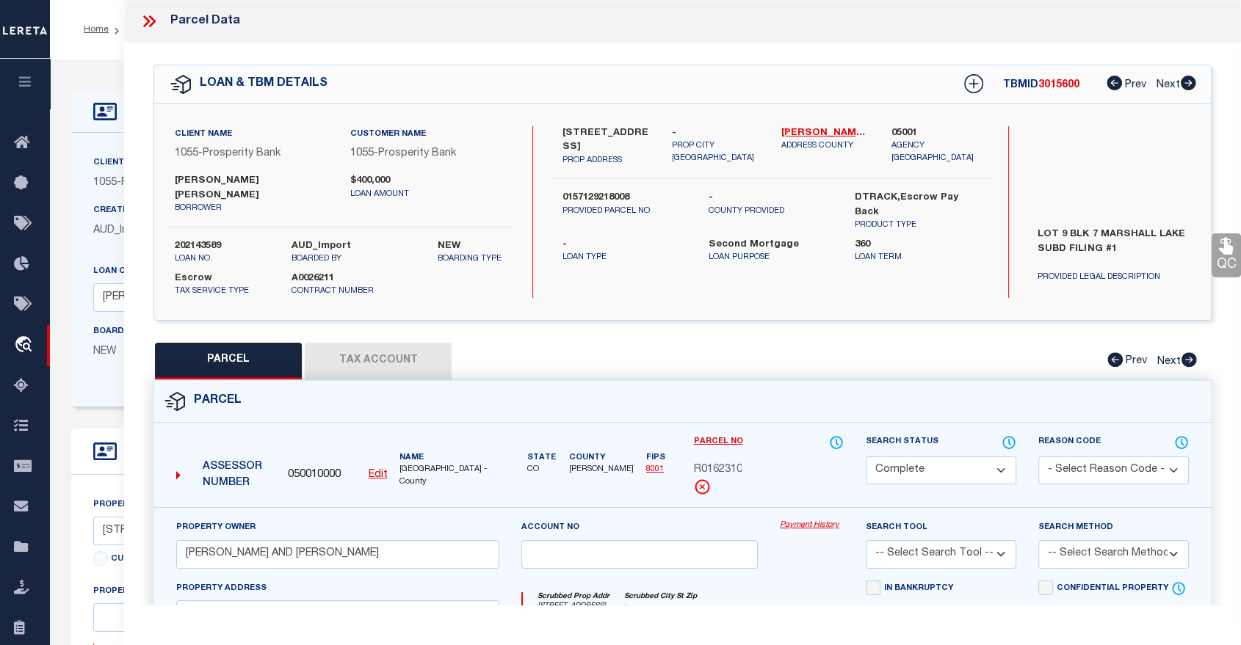
click at [374, 345] on button "Tax Account" at bounding box center [378, 361] width 147 height 37
select select "100"
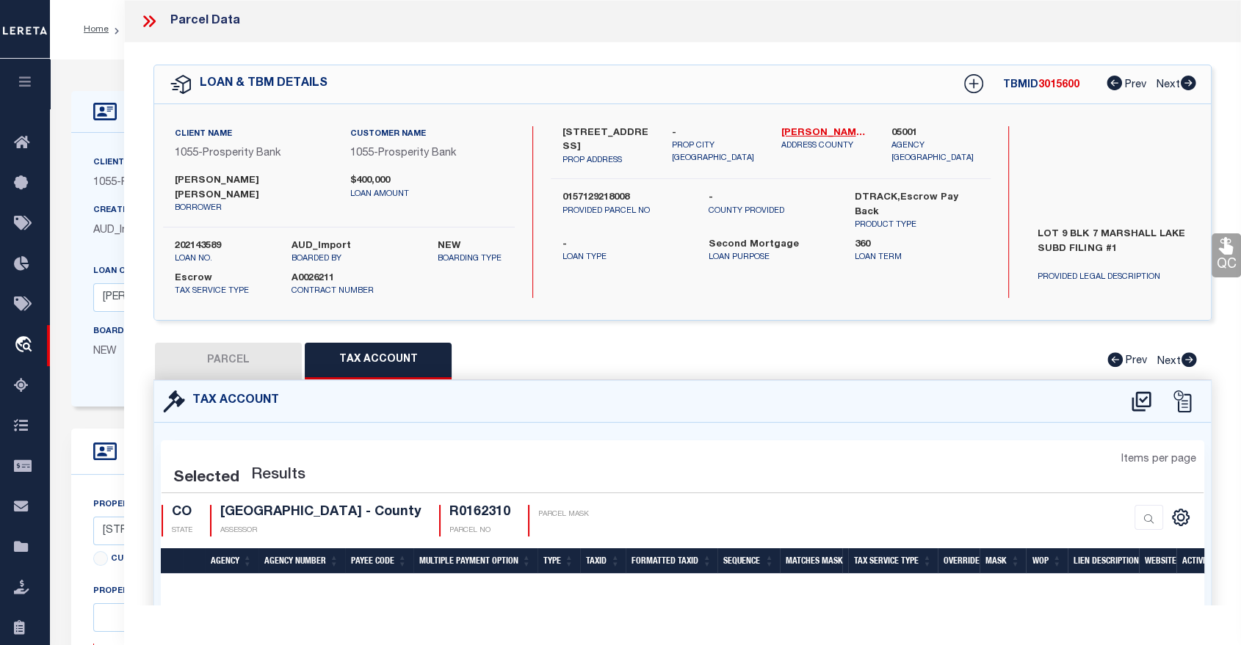
select select "100"
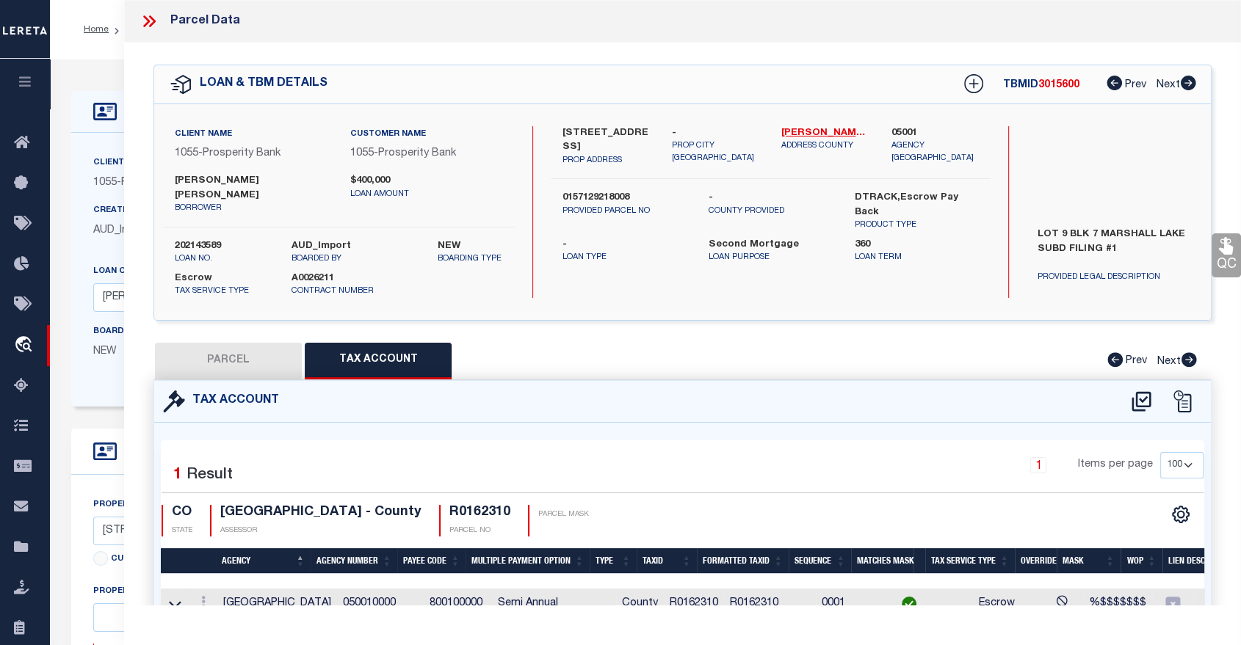
scroll to position [0, 97]
drag, startPoint x: 554, startPoint y: 126, endPoint x: 646, endPoint y: 127, distance: 91.8
click at [646, 127] on div "6365 E 133RD AVE PROP ADDRESS" at bounding box center [605, 146] width 109 height 41
copy label "6365 E 133RD AVE"
click at [152, 18] on icon at bounding box center [152, 21] width 7 height 12
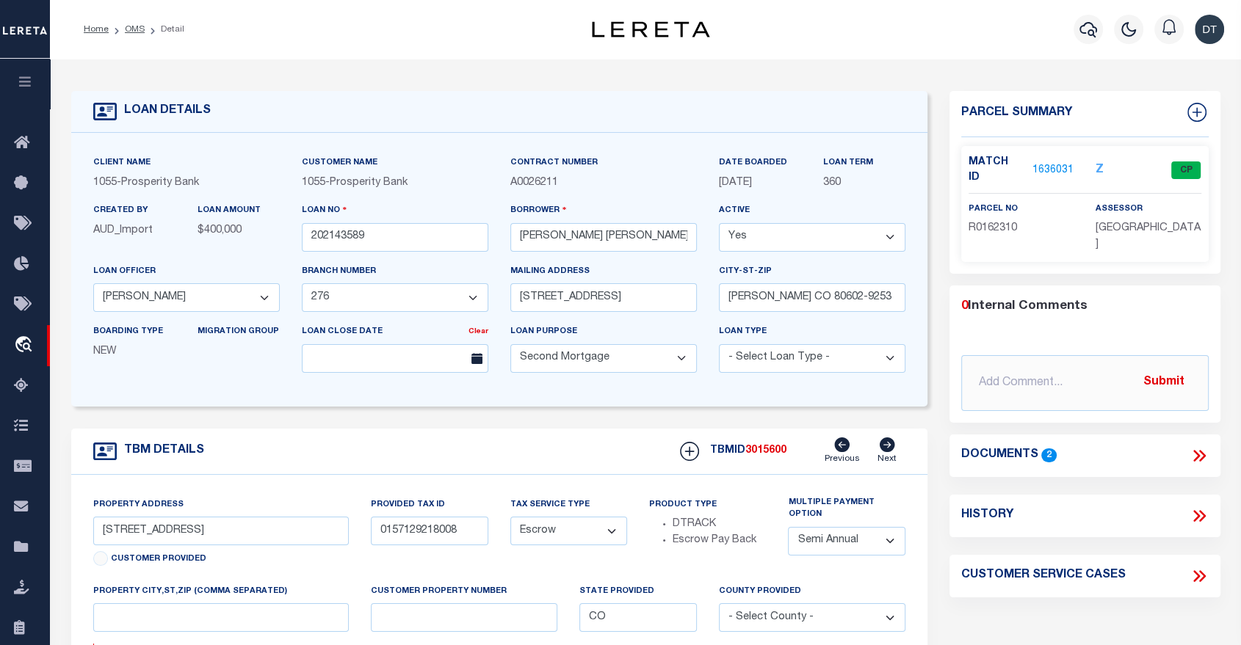
click at [295, 59] on div "LOAN DETAILS Client Name 1055" at bounding box center [645, 504] width 1191 height 890
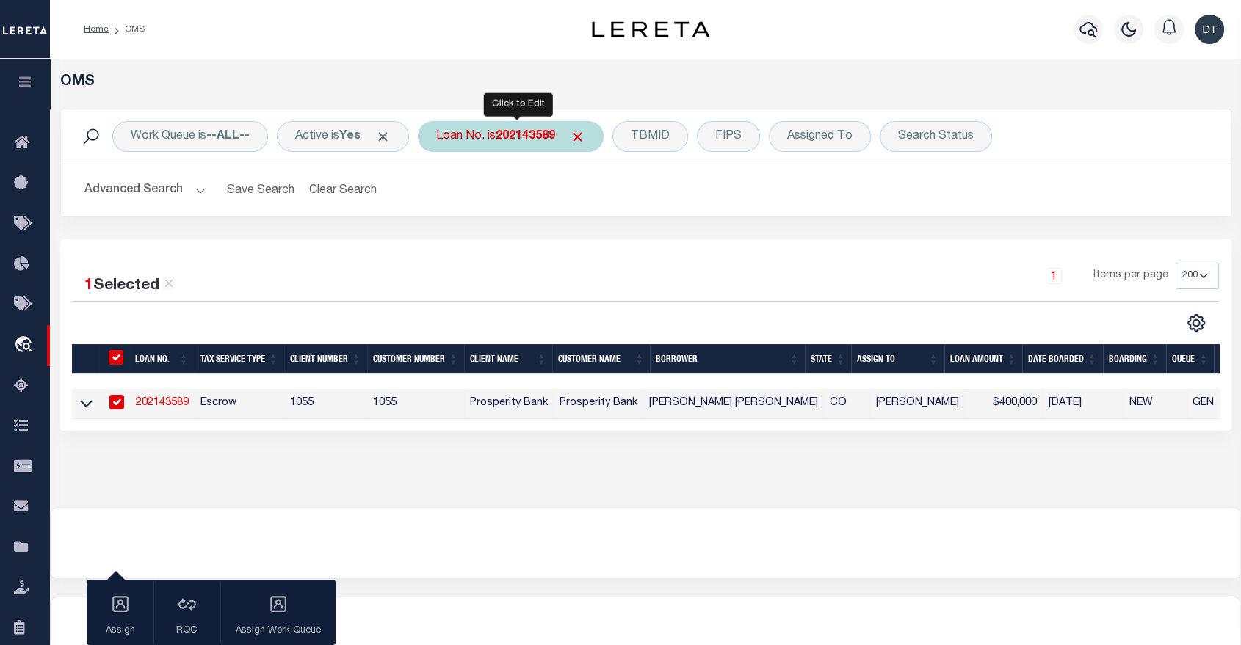
click at [529, 137] on b "202143589" at bounding box center [525, 137] width 59 height 12
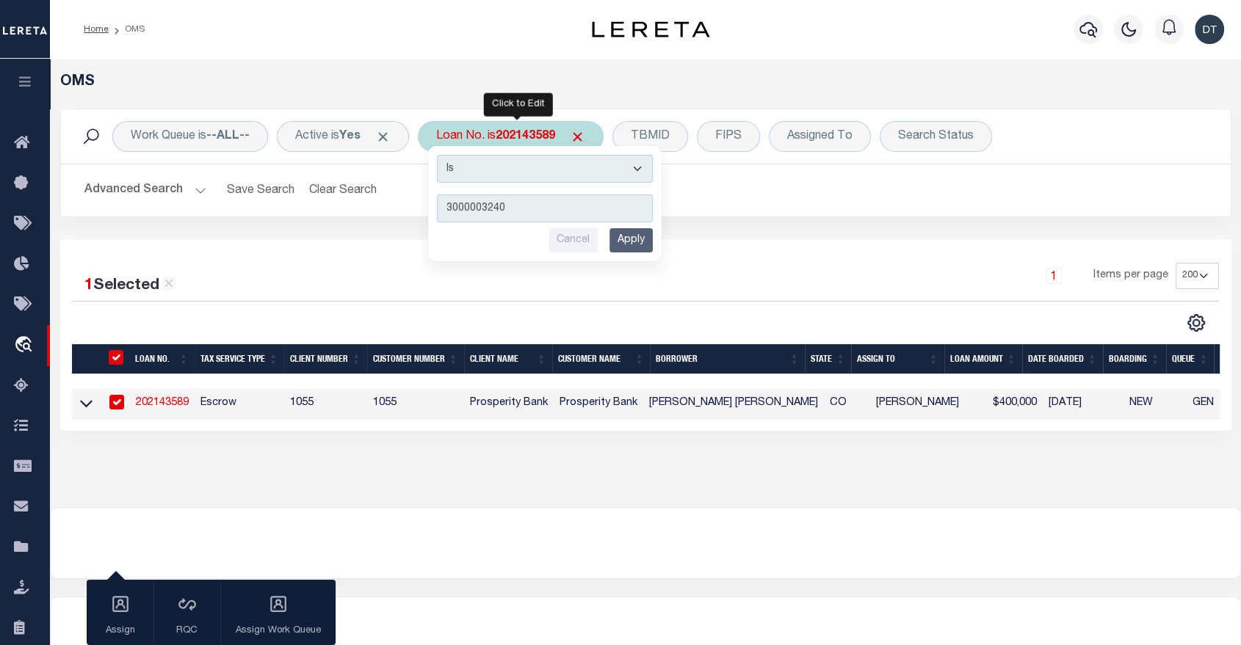
type input "3000003240"
click at [626, 242] on input "Apply" at bounding box center [630, 240] width 43 height 24
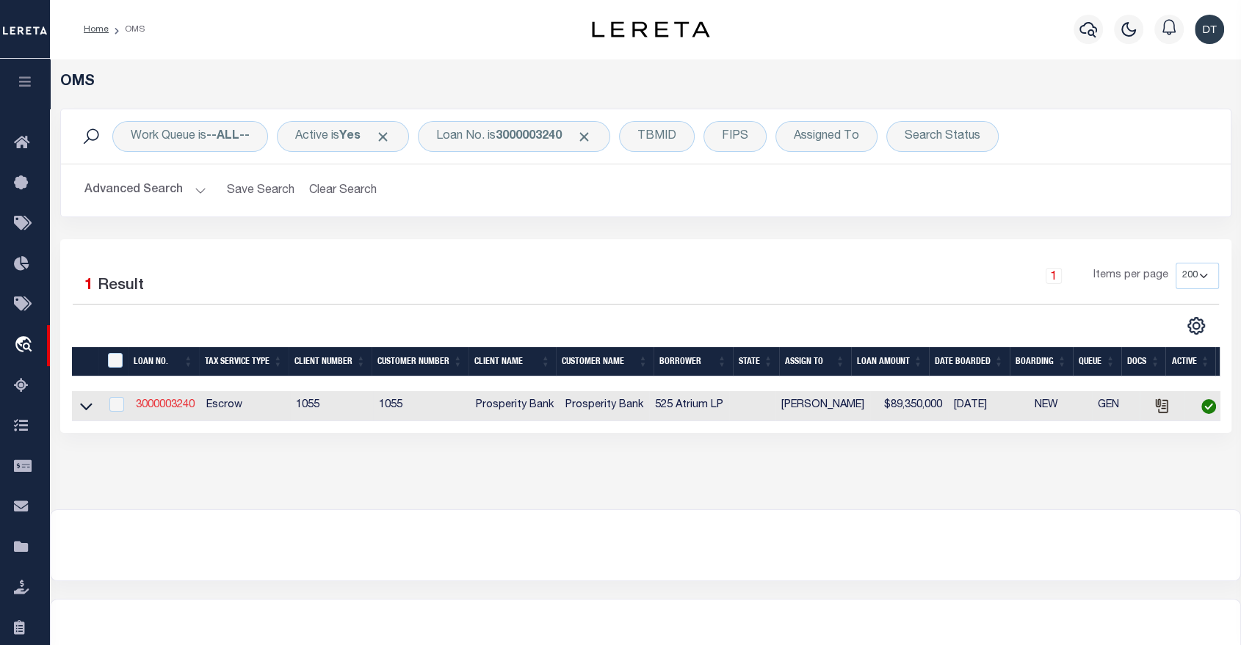
click at [159, 404] on link "3000003240" at bounding box center [165, 405] width 59 height 10
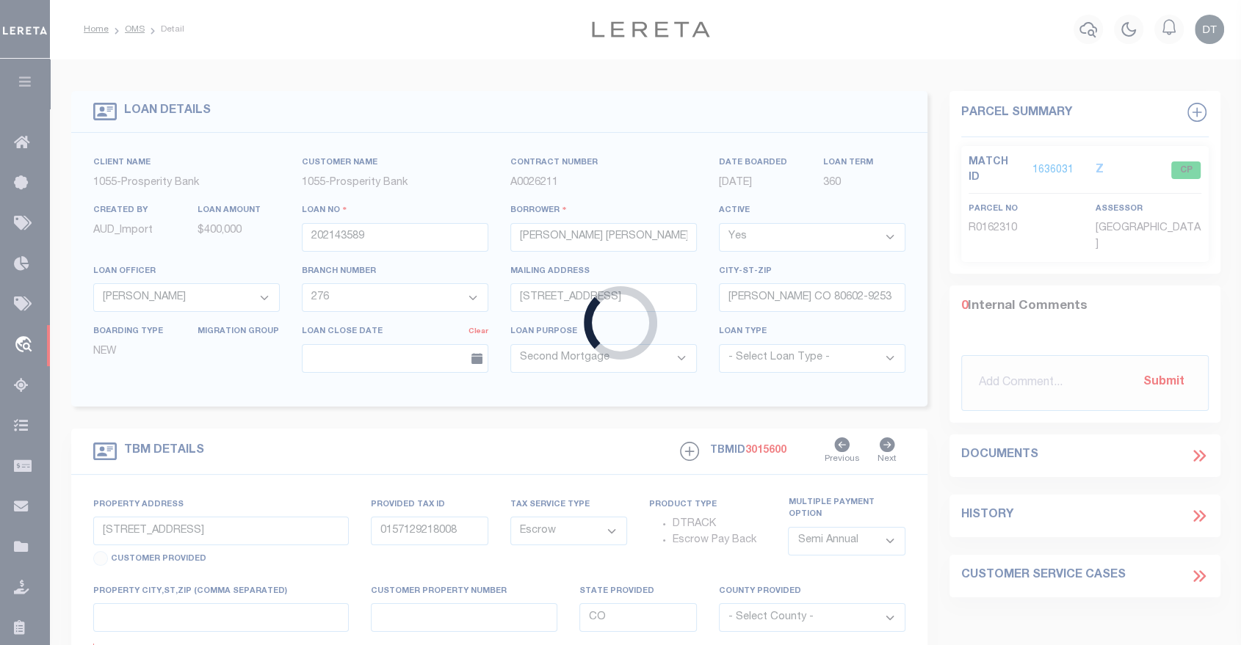
type input "3000003240"
type input "525 Atrium LP"
select select
select select "3838"
select select "400"
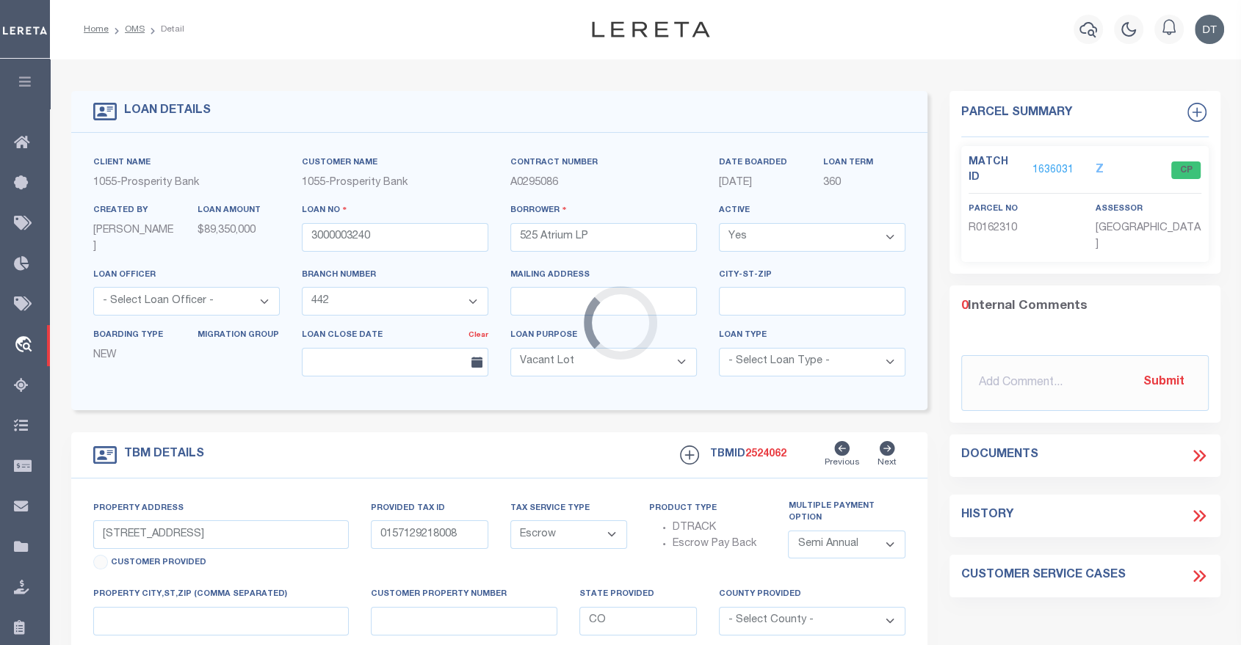
type input "multiple"
select select
type textarea "multiple - see attached"
select select "3838"
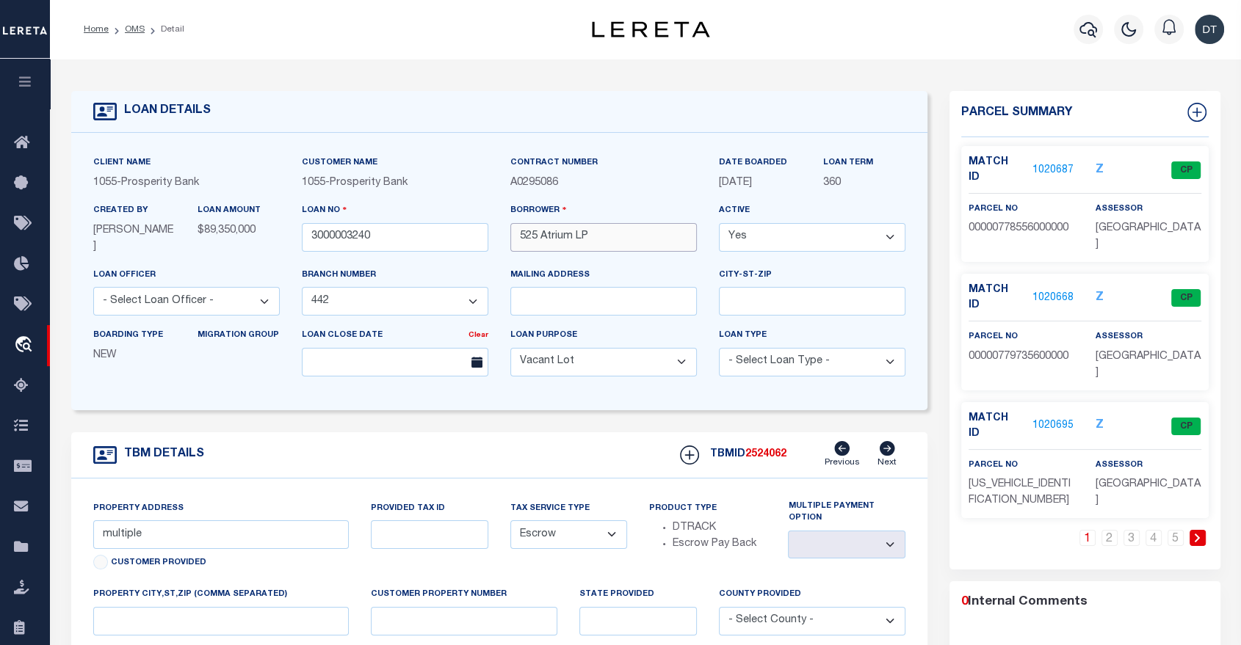
drag, startPoint x: 588, startPoint y: 239, endPoint x: 487, endPoint y: 243, distance: 101.4
click at [487, 243] on div "Client Name 1055 - Prosperity Bank Customer Name 1055 - Prosperity Bank" at bounding box center [499, 271] width 834 height 233
click at [504, 392] on div "Client Name 1055 - Prosperity Bank Customer Name 1055 - Prosperity Bank 360" at bounding box center [499, 272] width 856 height 278
click at [1042, 163] on link "1020687" at bounding box center [1052, 170] width 41 height 15
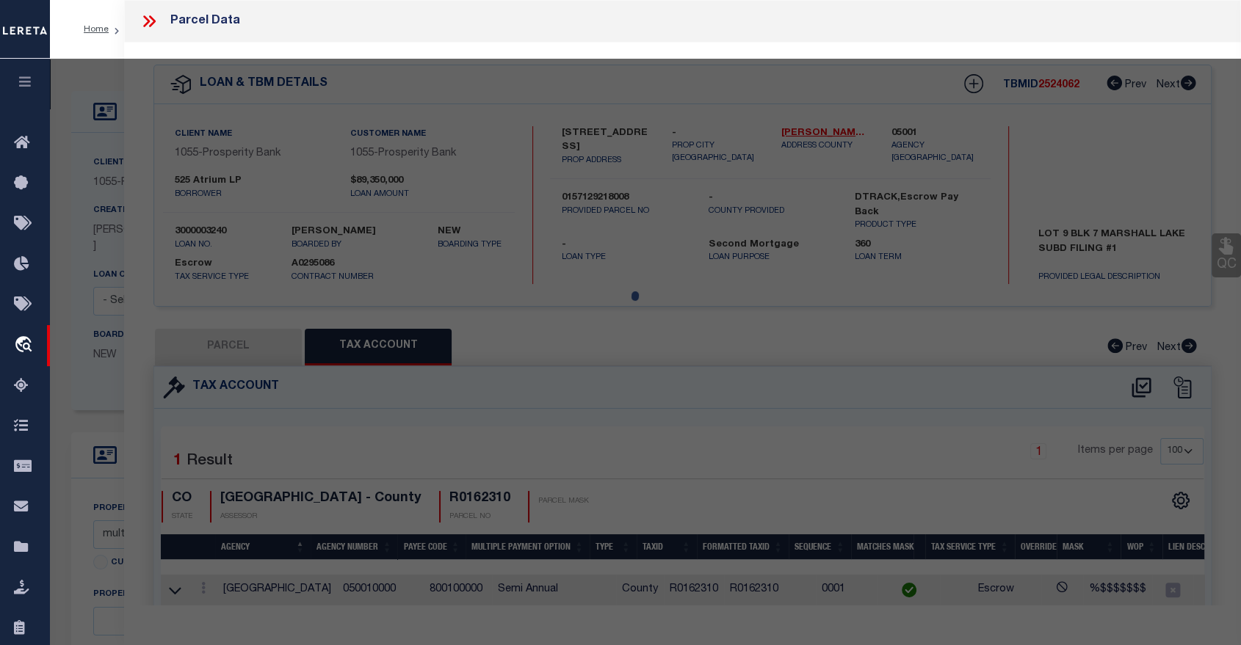
select select "AS"
checkbox input "false"
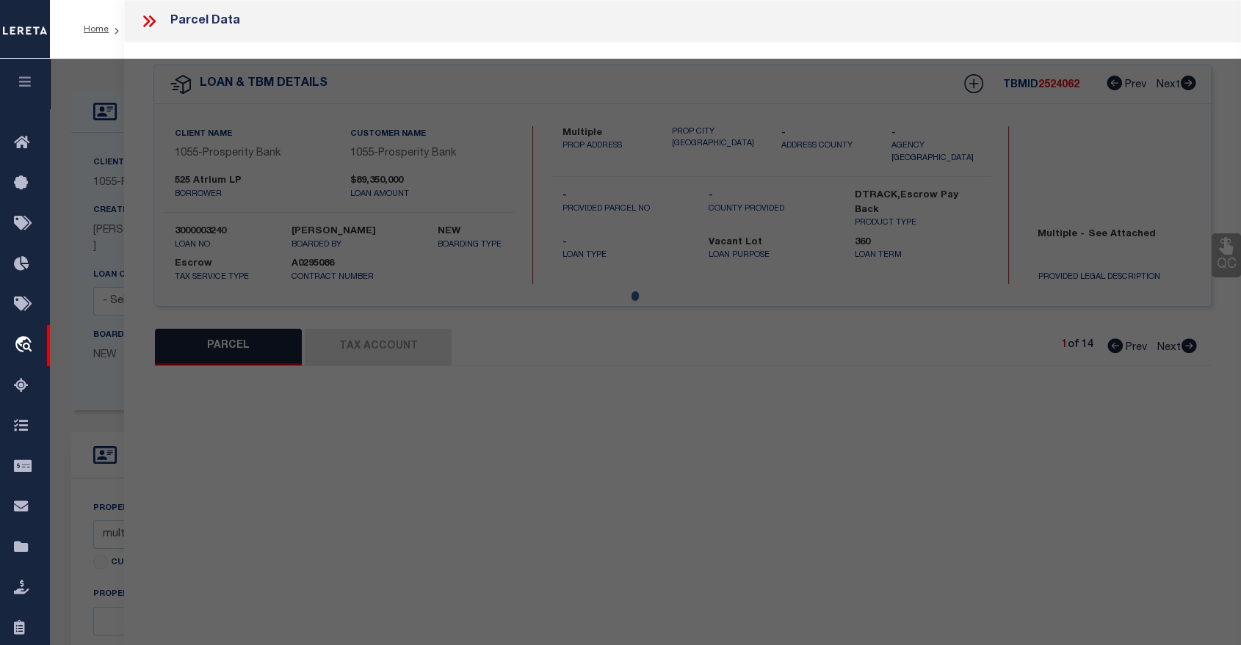
select select "CP"
type input "SPIRE PROPERTIES L P"
type input "00000778556000000"
select select
type input "8204 ELMBROOK"
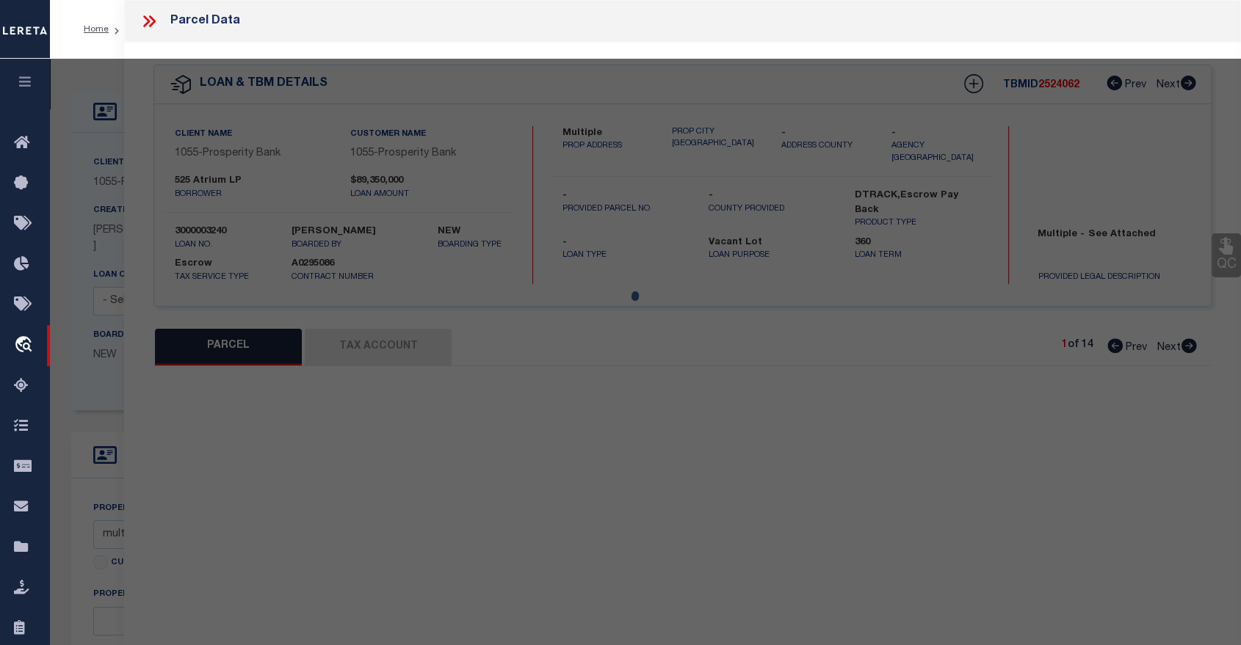
checkbox input "false"
type input "DALLAS TX"
type textarea "BROOK HOLLOW PLACE BLK H/7940 TR 3 ACS 3.135 VOL2000036/5011 DD02152000 CO-DC 7…"
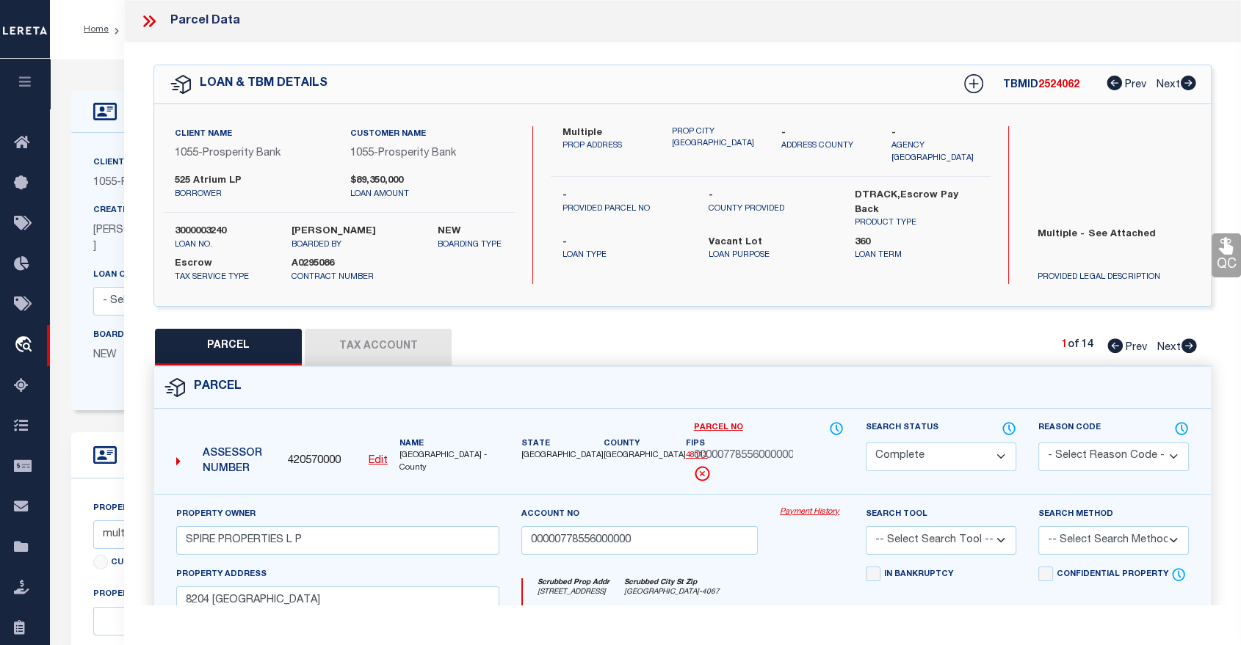
click at [1189, 345] on icon at bounding box center [1189, 345] width 16 height 15
select select "AS"
checkbox input "false"
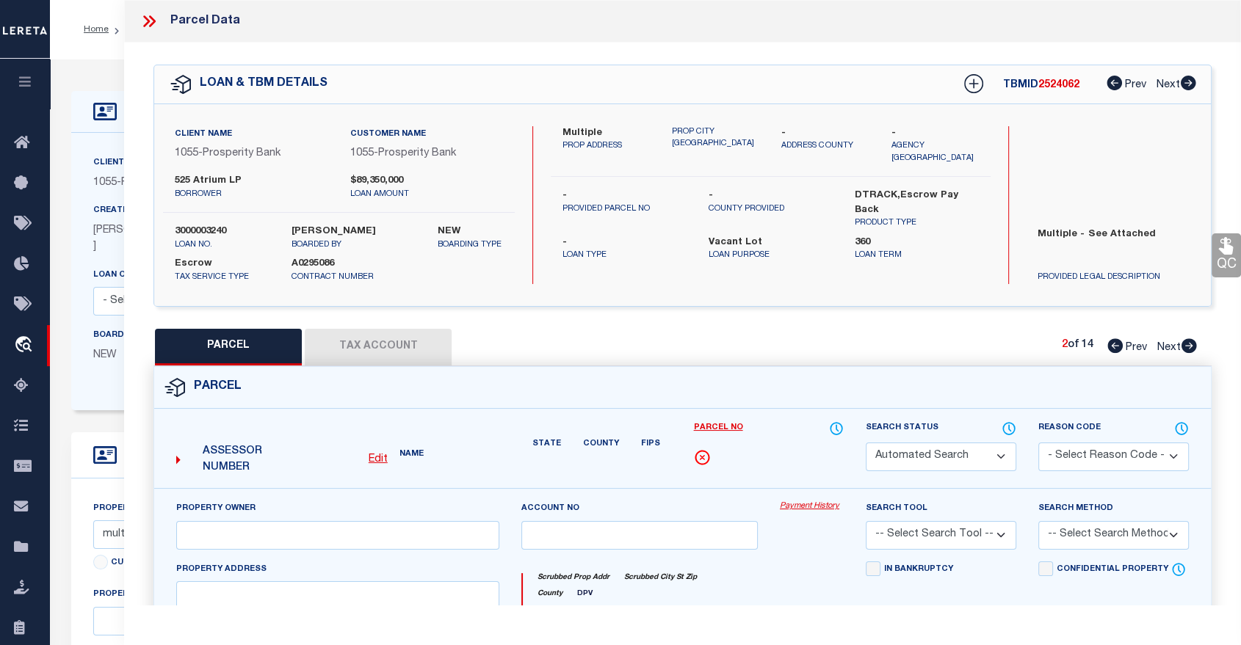
select select "CP"
type input "GALT II LP"
select select
type input "8500 N STEMMONS FWY"
checkbox input "false"
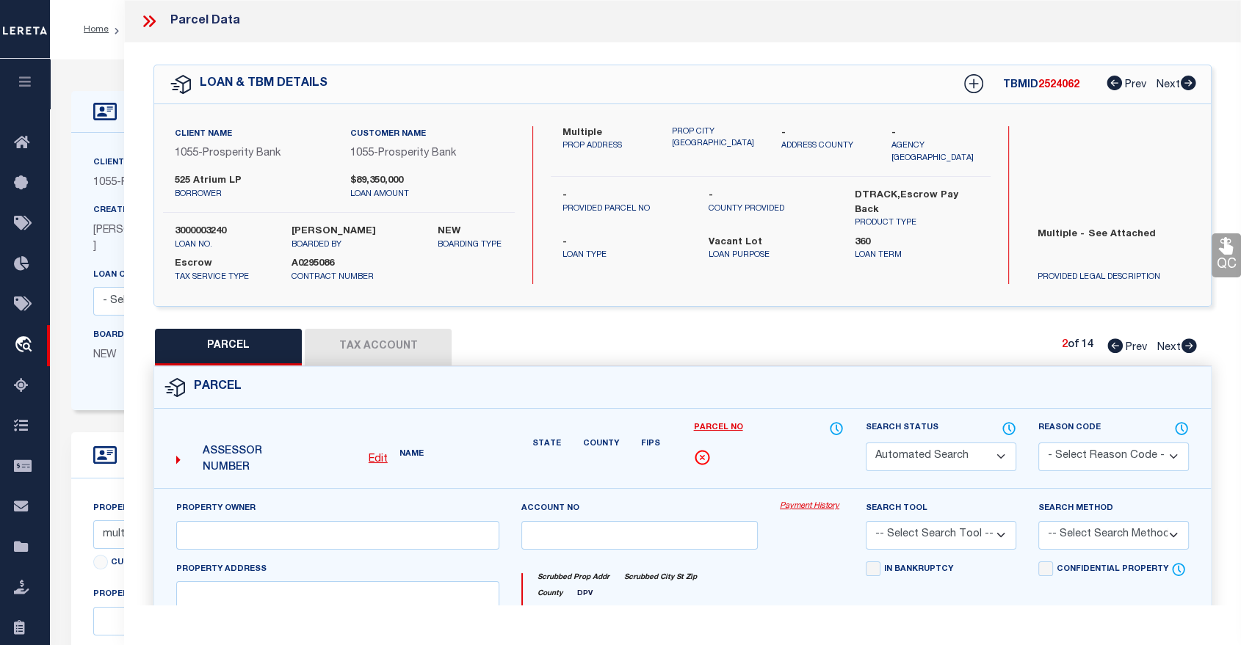
type input "DALLAS TX"
type textarea "BLK 7941 LOT 3"
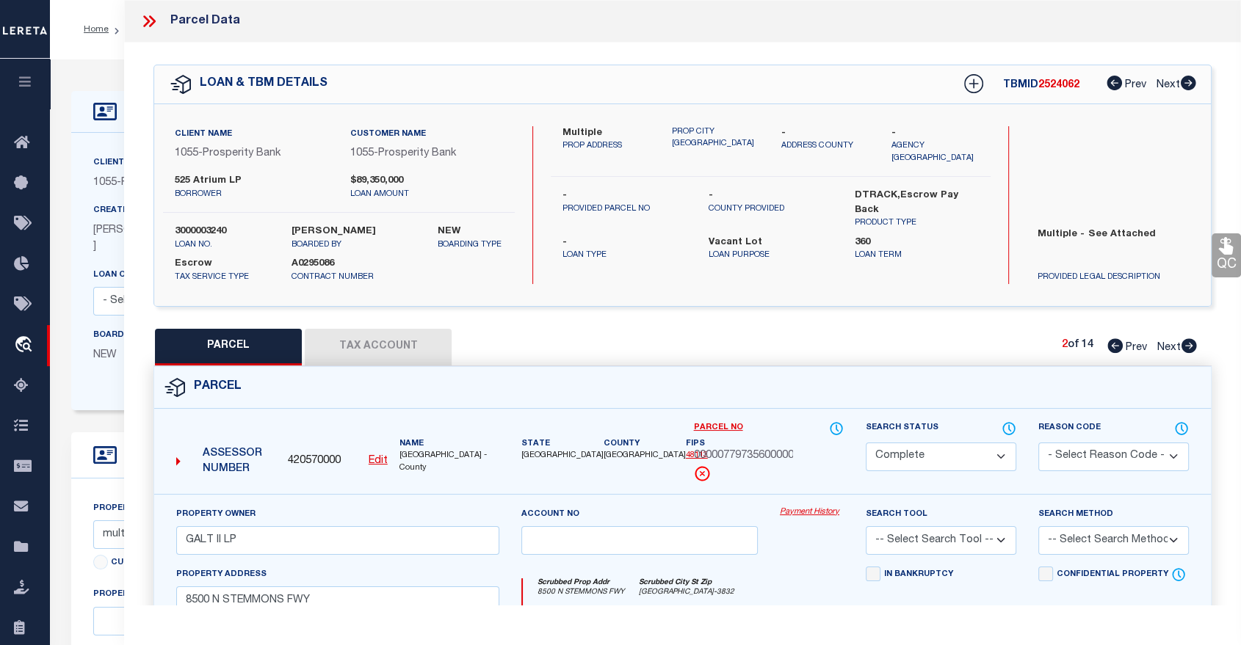
click at [1189, 345] on icon at bounding box center [1189, 345] width 16 height 15
select select "AS"
checkbox input "false"
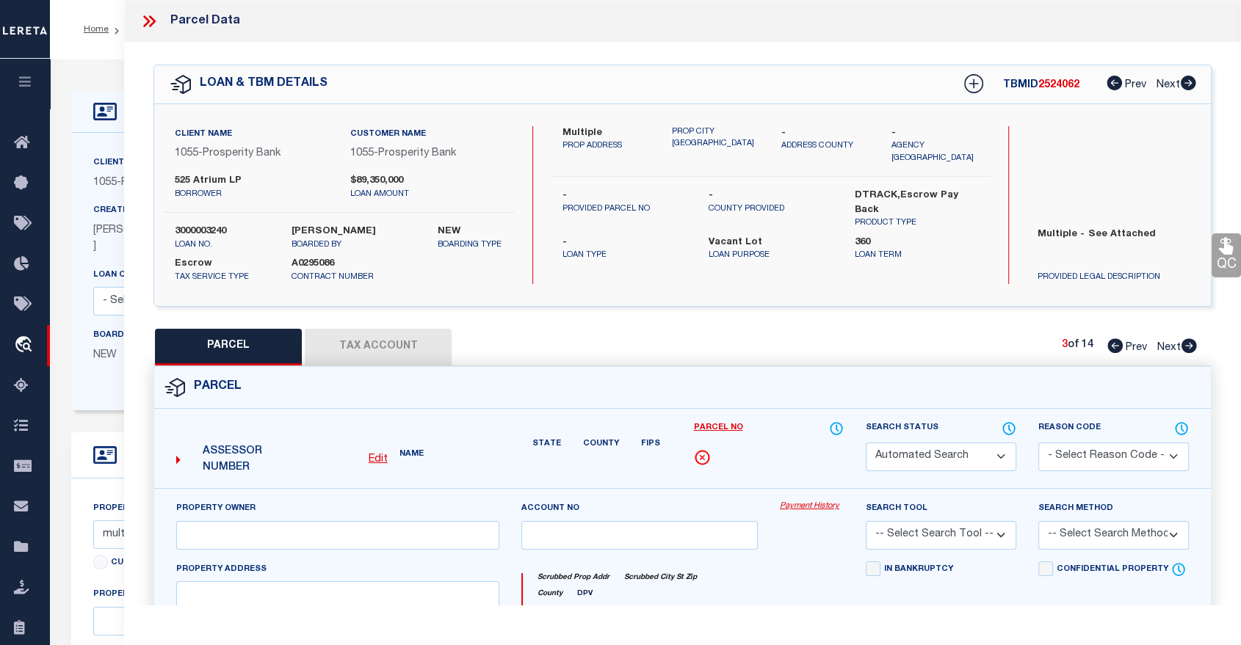
select select "CP"
type input "CARLTON FIELD II LP"
type input "0064810A000010000"
select select
type input "2351 NORTHWEST"
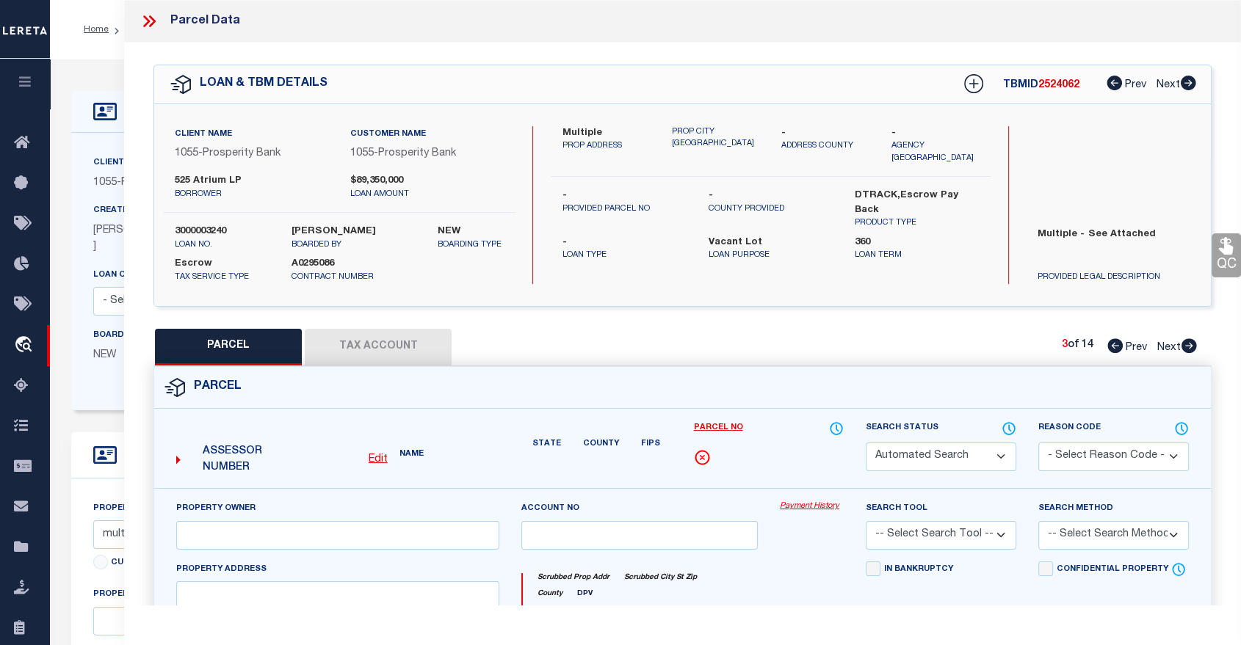
checkbox input "false"
type input "DALLAS TX"
type textarea "NORTHBROOK OFFICE DEVELOPMENT BLK A/6481 TR 1 ACS 4.236 VOL95059/4632 DD032795 …"
type textarea "Owner/name difference"
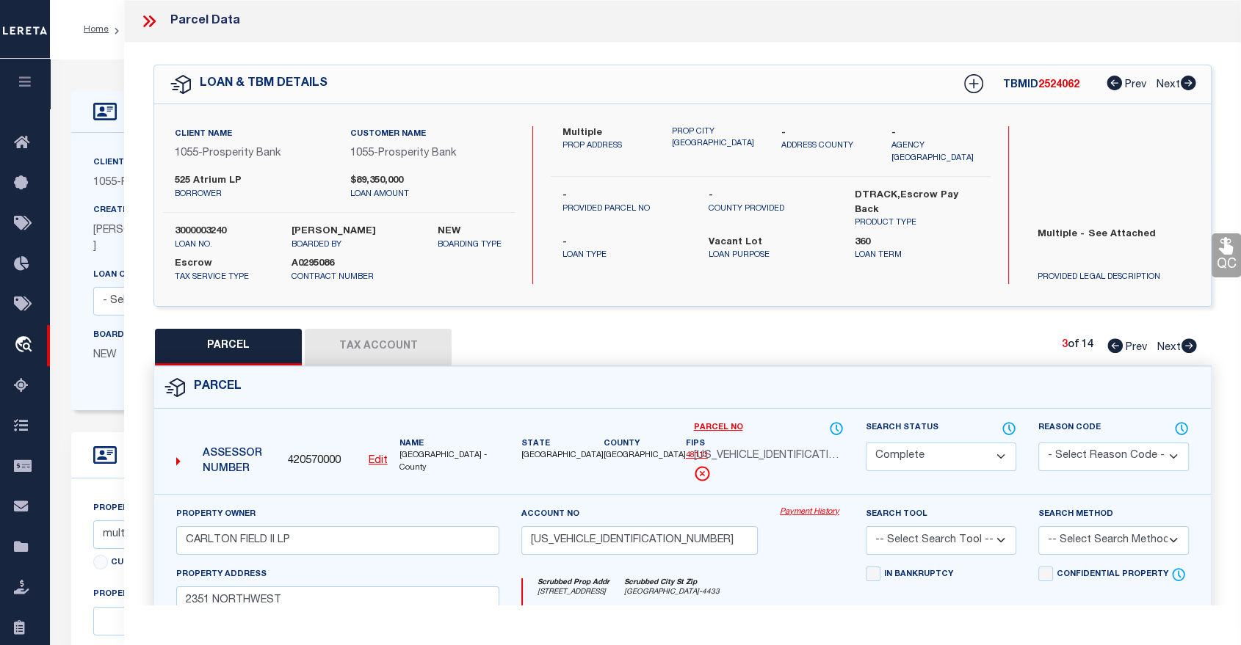
click at [1189, 345] on icon at bounding box center [1189, 345] width 16 height 15
select select "AS"
checkbox input "false"
select select "CP"
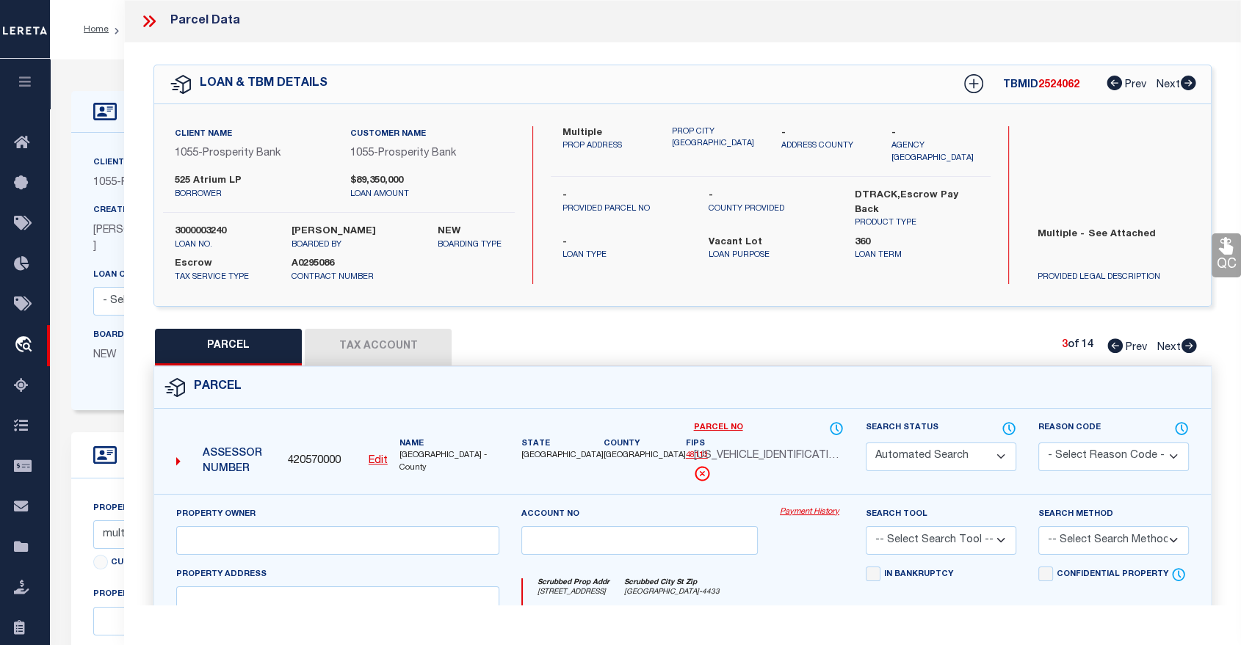
type input "525 ATRIUM LP"
type input "24084950000010000"
select select
type input "2727 LBJ"
checkbox input "false"
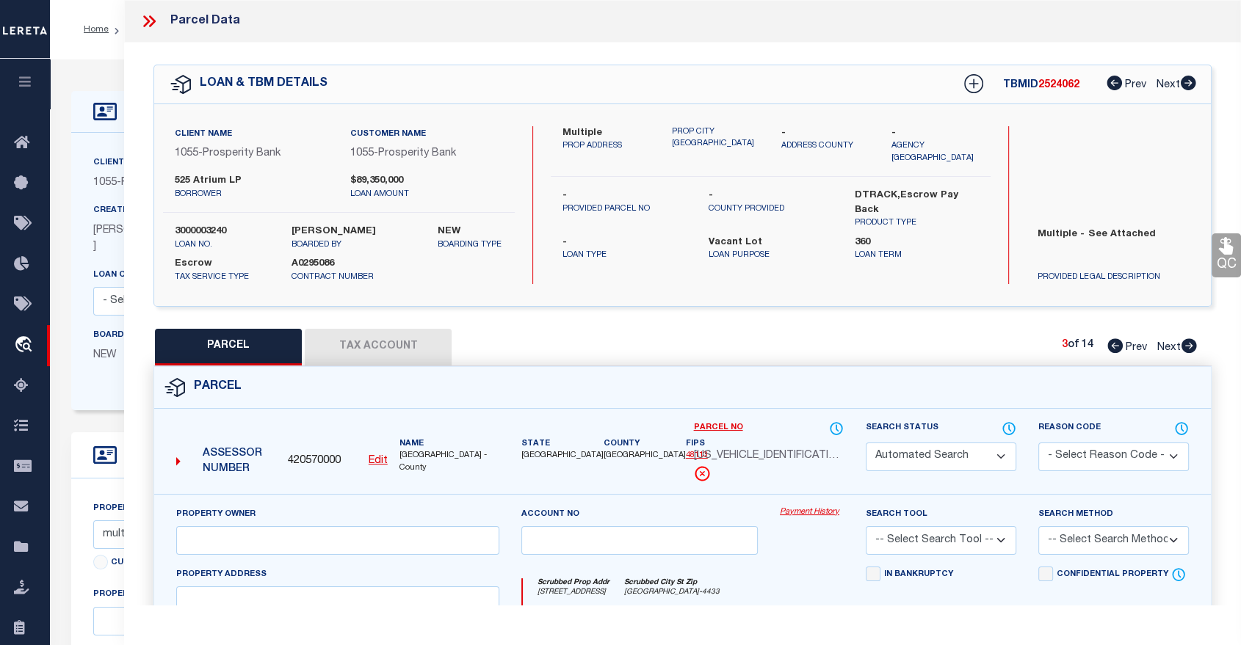
type input "FARMERS BRANCH TX"
type textarea "GRAYSTONE TOWER LOT 1 ACS 4.5381 LESS ROW INT20070411809 DD11052007 CO-DC 08495…"
click at [1189, 345] on icon at bounding box center [1189, 345] width 16 height 15
select select "AS"
checkbox input "false"
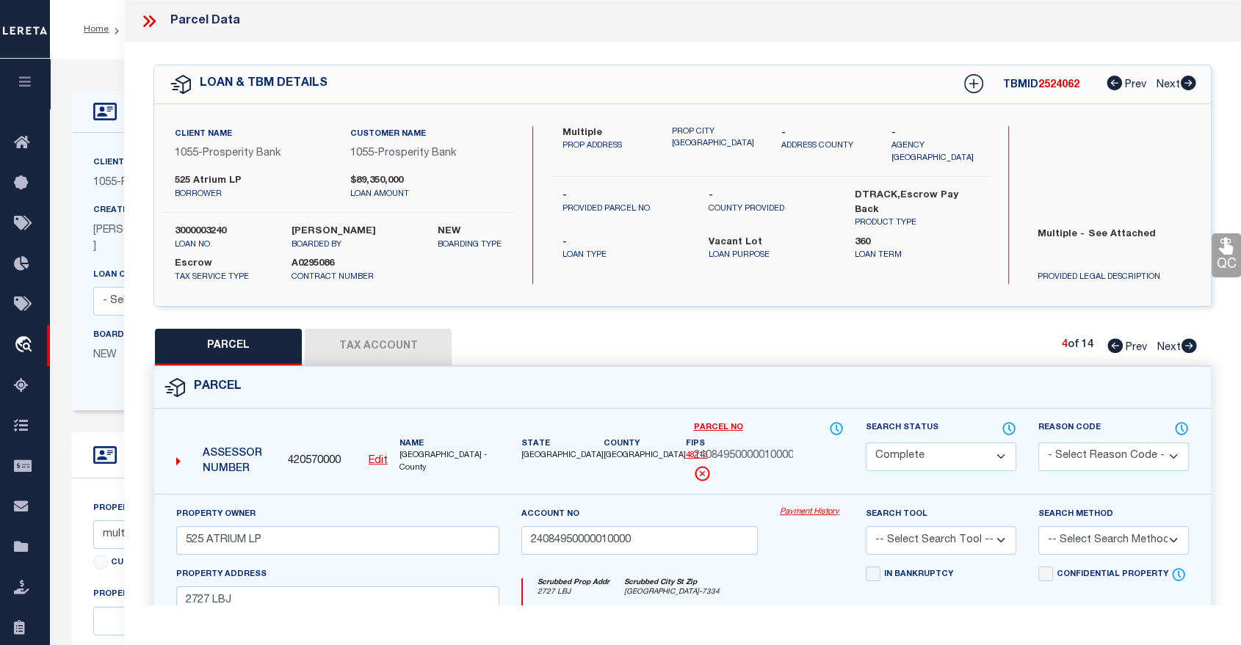
checkbox input "false"
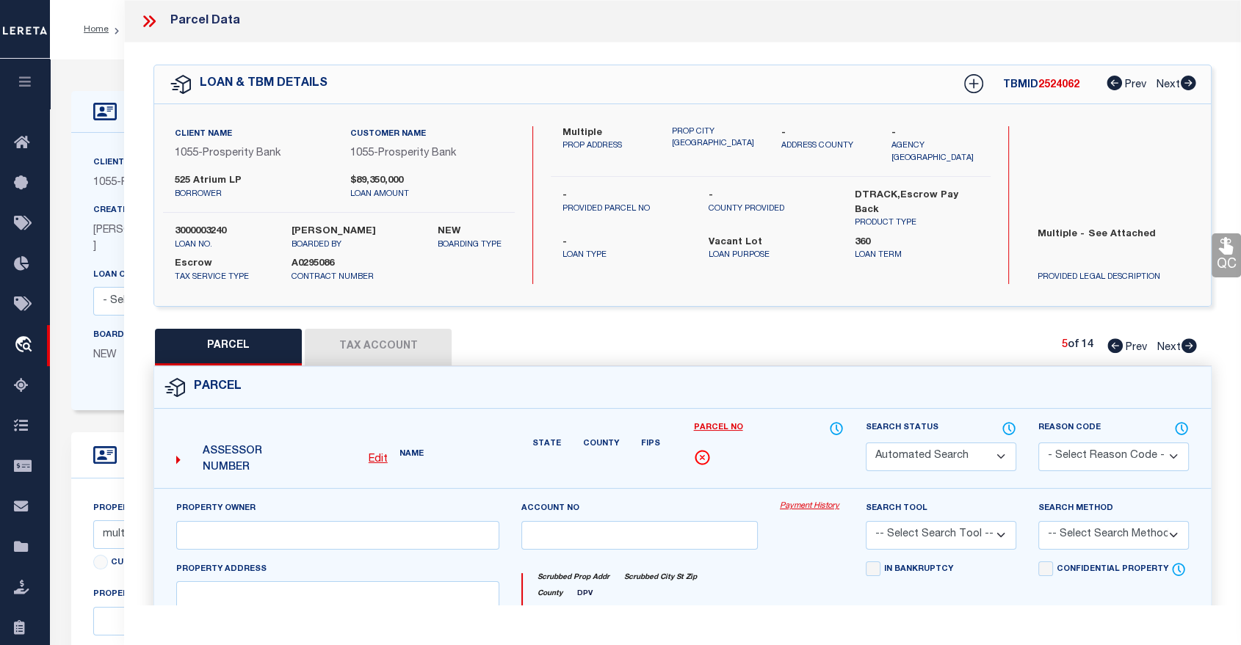
select select "CP"
type input "METRO SQUARED LP"
type input "24117500000010000"
select select
type input "2665 VILLA CREEK"
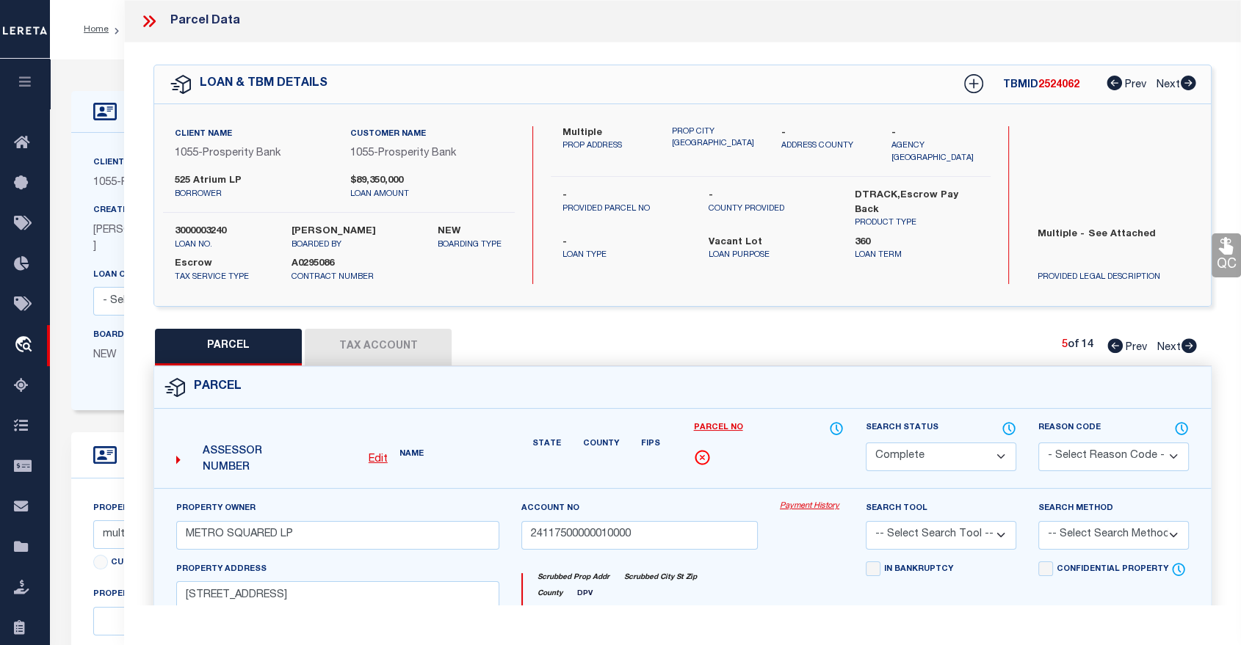
checkbox input "false"
type input "FARMERS BRANCH TX"
type textarea "METRO SQUARE 2 LOT 1 ACS 3.794 VOL94141/0978 DD071994 CO-DALLAS 1175000000100 1…"
type textarea "Owner/name difference"
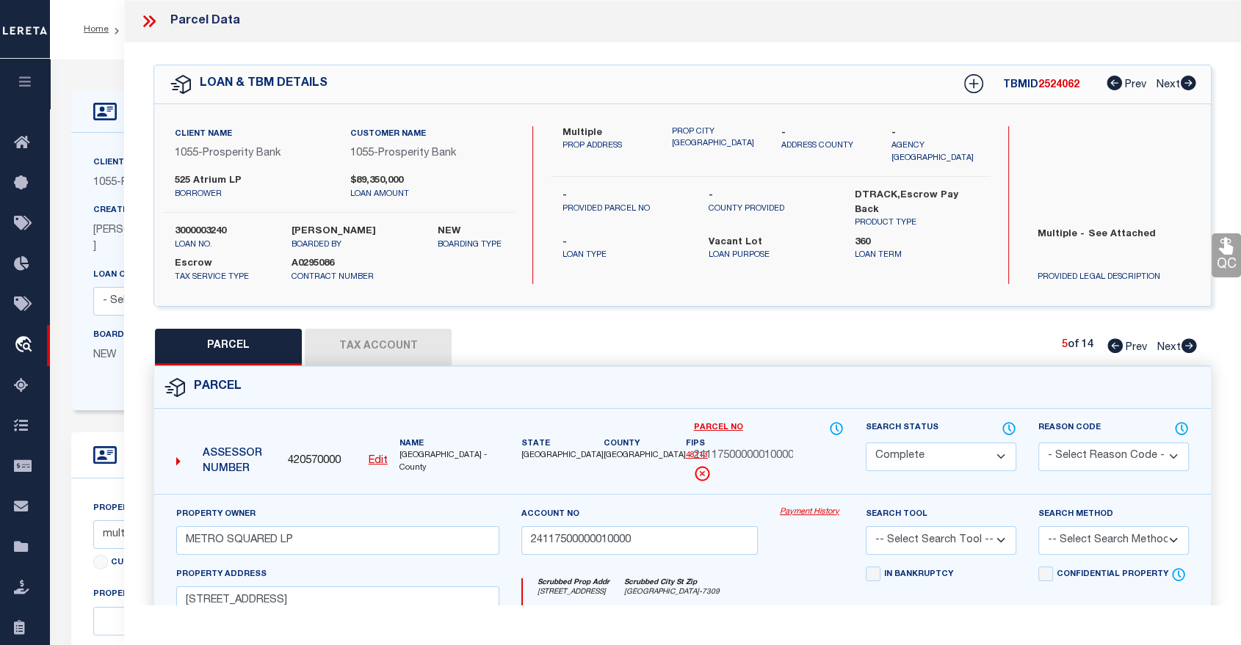
click at [1189, 345] on icon at bounding box center [1189, 345] width 16 height 15
select select "AS"
checkbox input "false"
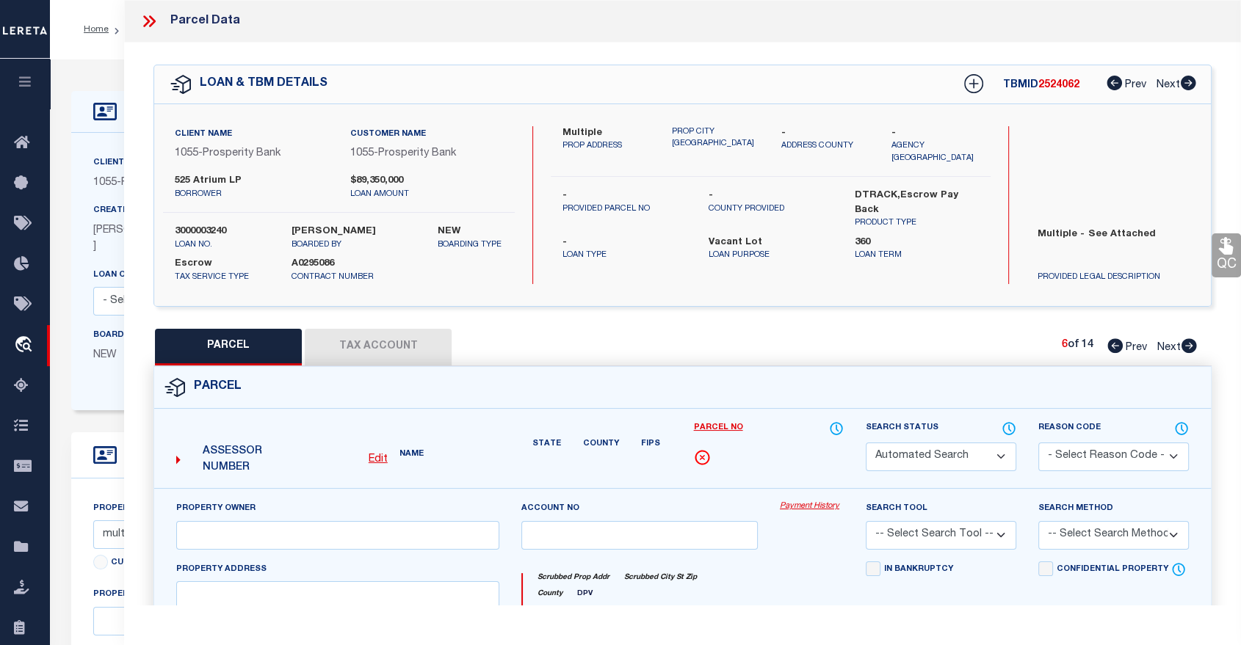
select select "CP"
type input "2800 ANTOINE LP"
select select "AGF"
select select "ADD"
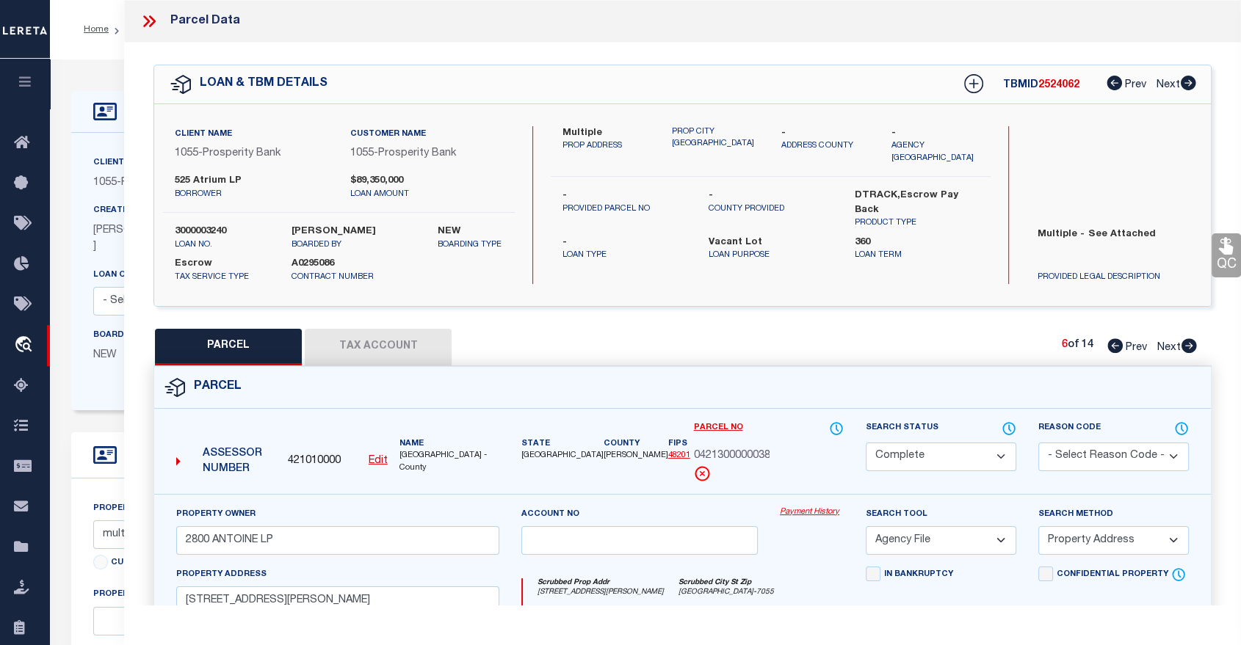
click at [1189, 345] on icon at bounding box center [1189, 345] width 16 height 15
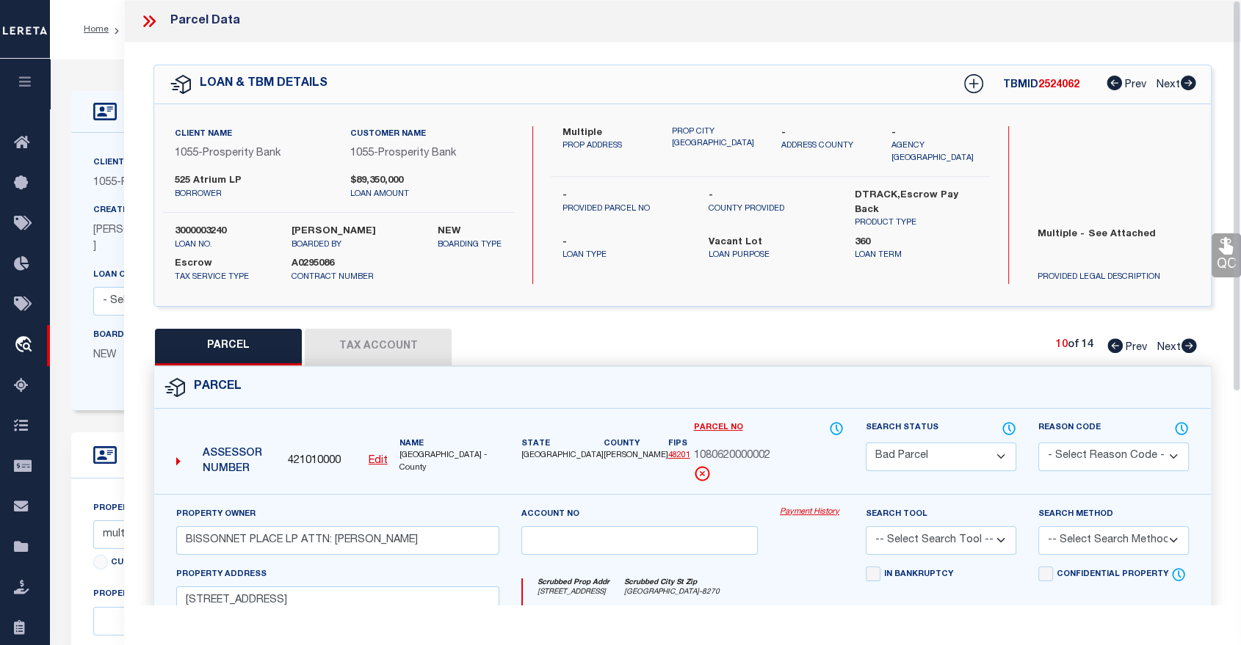
click at [1190, 346] on icon at bounding box center [1188, 345] width 15 height 15
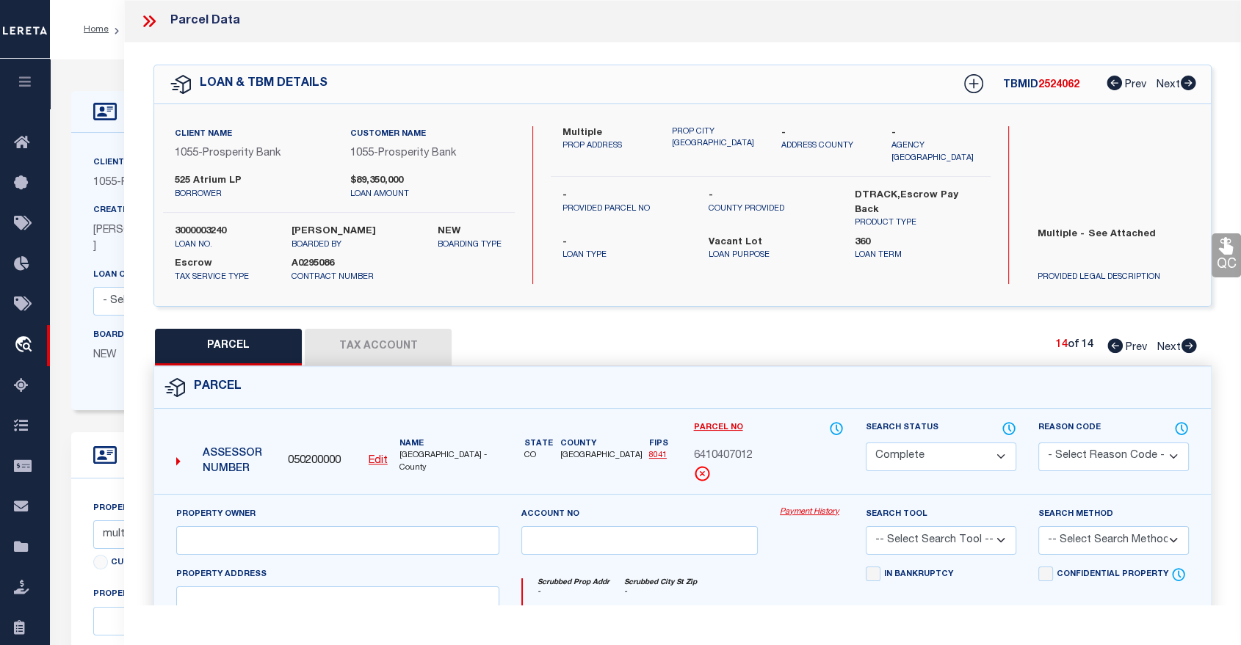
click at [1111, 345] on icon at bounding box center [1114, 345] width 15 height 15
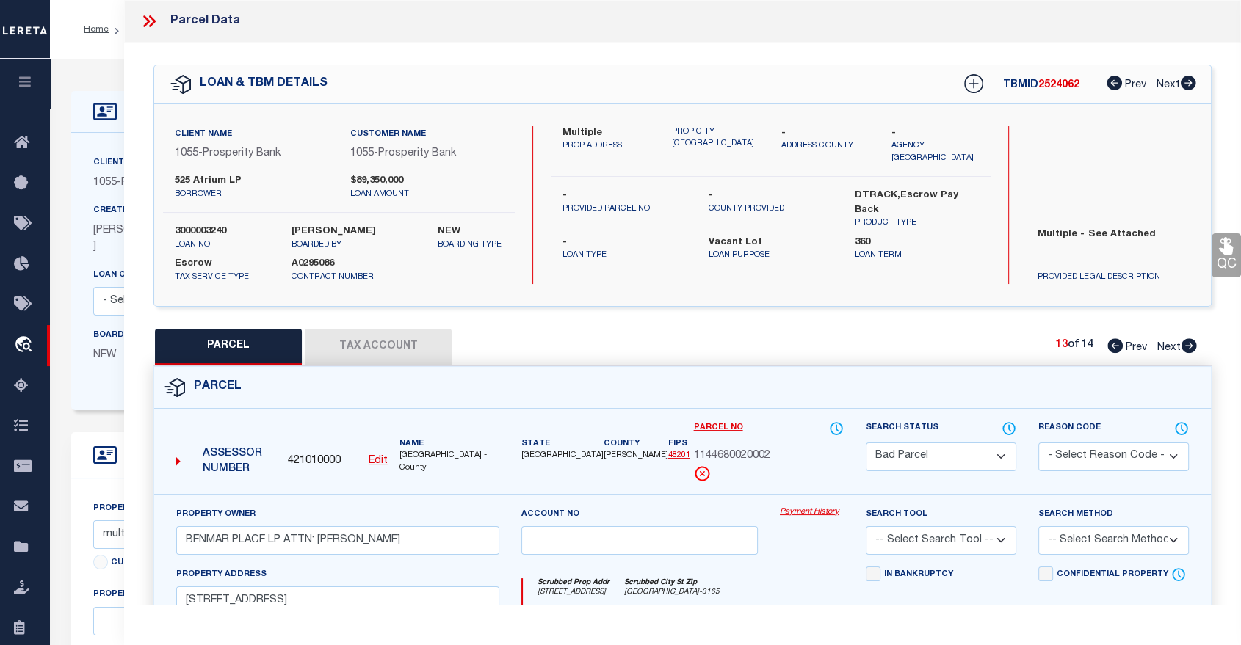
click at [1111, 345] on icon at bounding box center [1114, 345] width 15 height 15
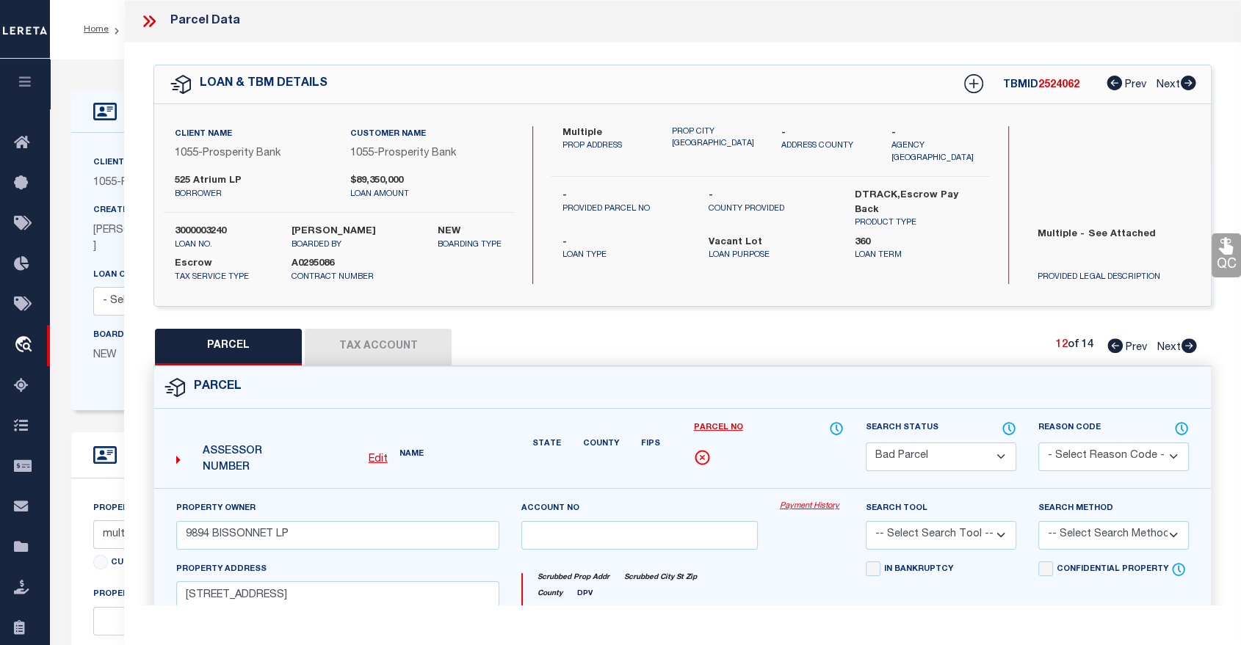
click at [1111, 345] on icon at bounding box center [1114, 345] width 15 height 15
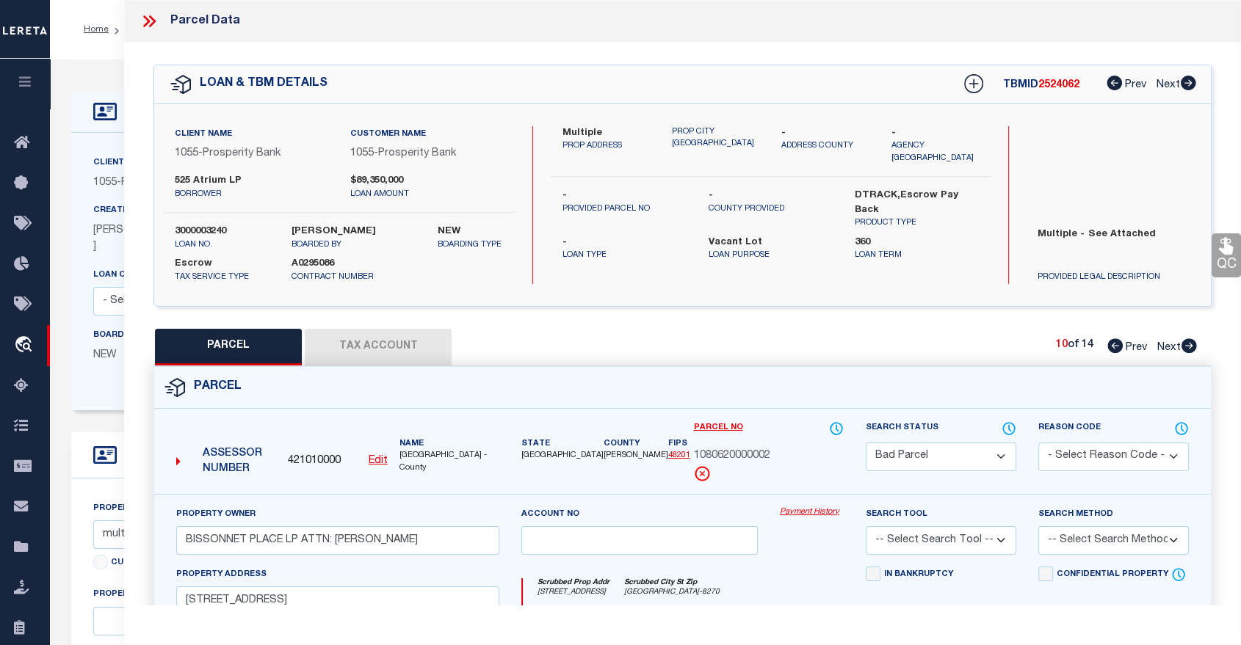
click at [1111, 345] on icon at bounding box center [1114, 345] width 15 height 15
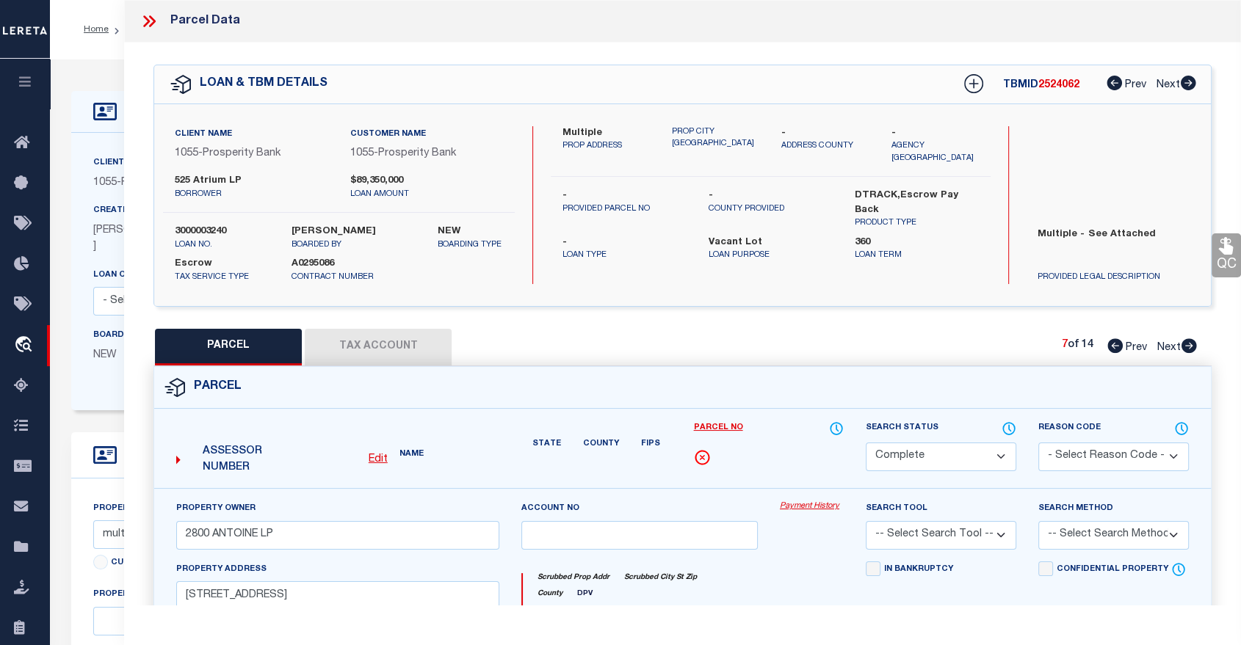
click at [1111, 345] on icon at bounding box center [1114, 345] width 15 height 15
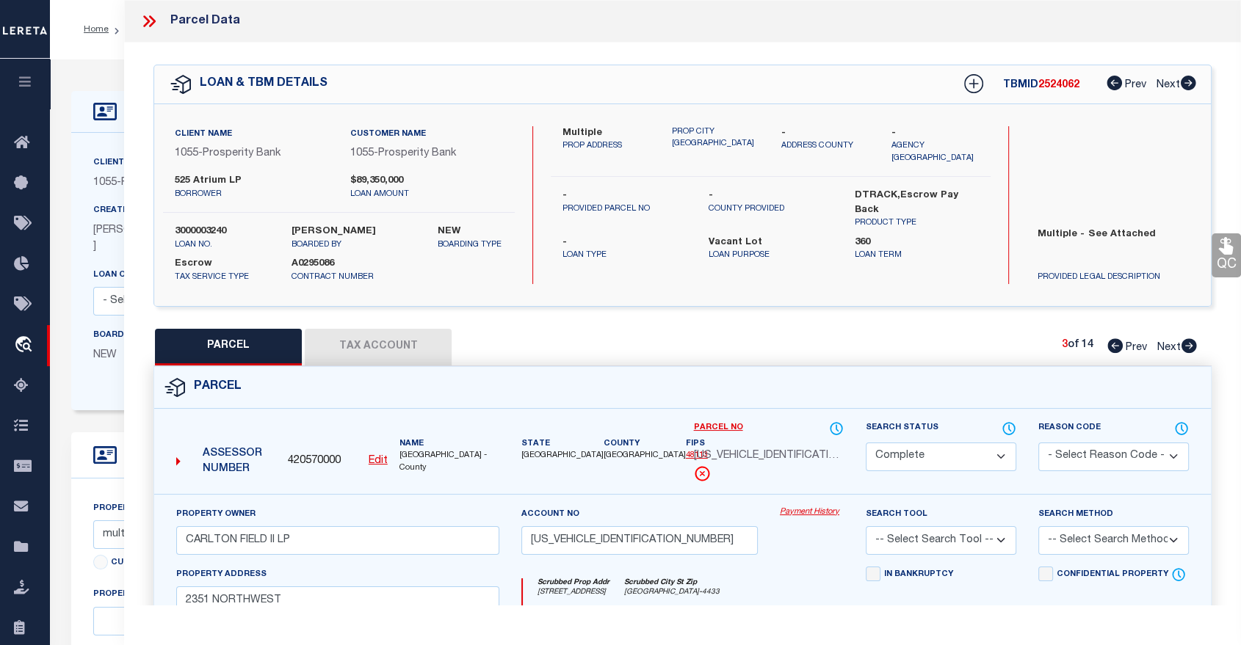
click at [1111, 345] on icon at bounding box center [1114, 345] width 15 height 15
click at [351, 342] on button "Tax Account" at bounding box center [378, 347] width 147 height 37
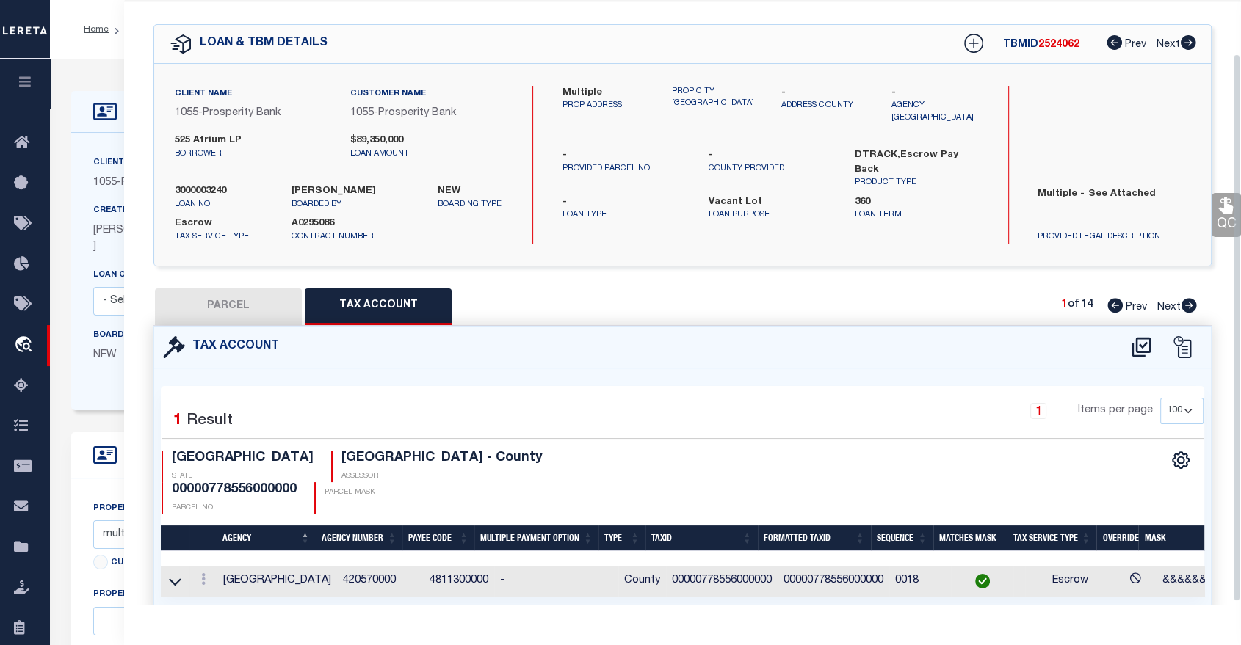
scroll to position [62, 0]
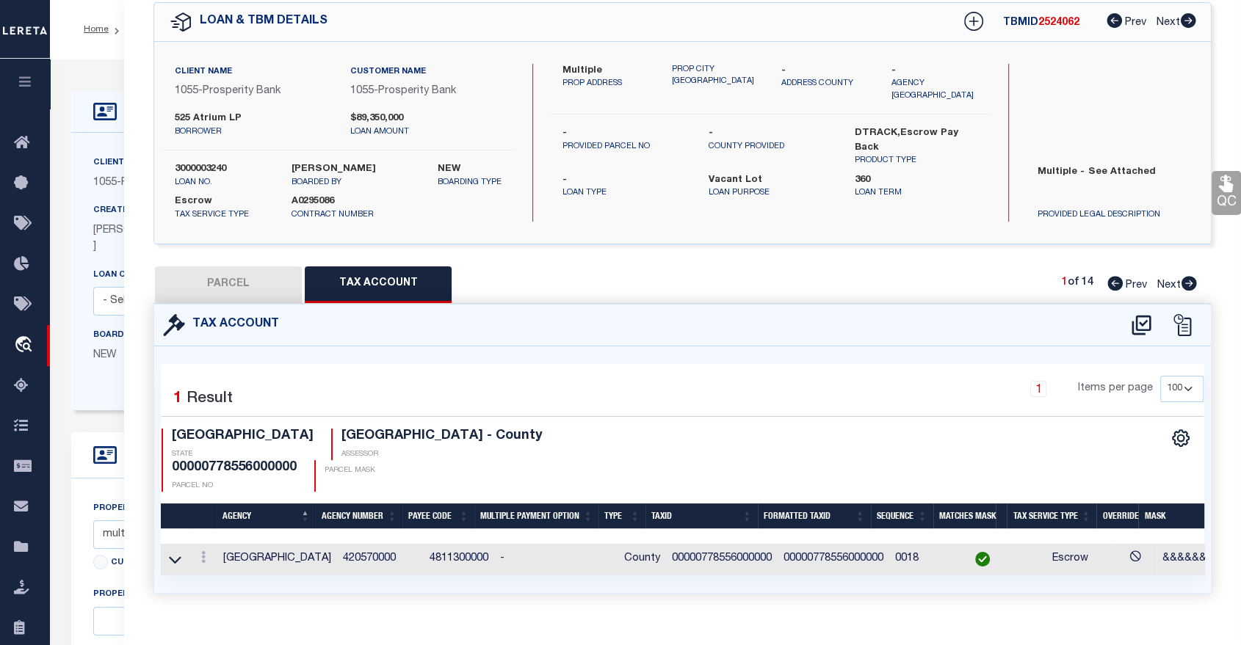
click at [238, 278] on button "PARCEL" at bounding box center [228, 285] width 147 height 37
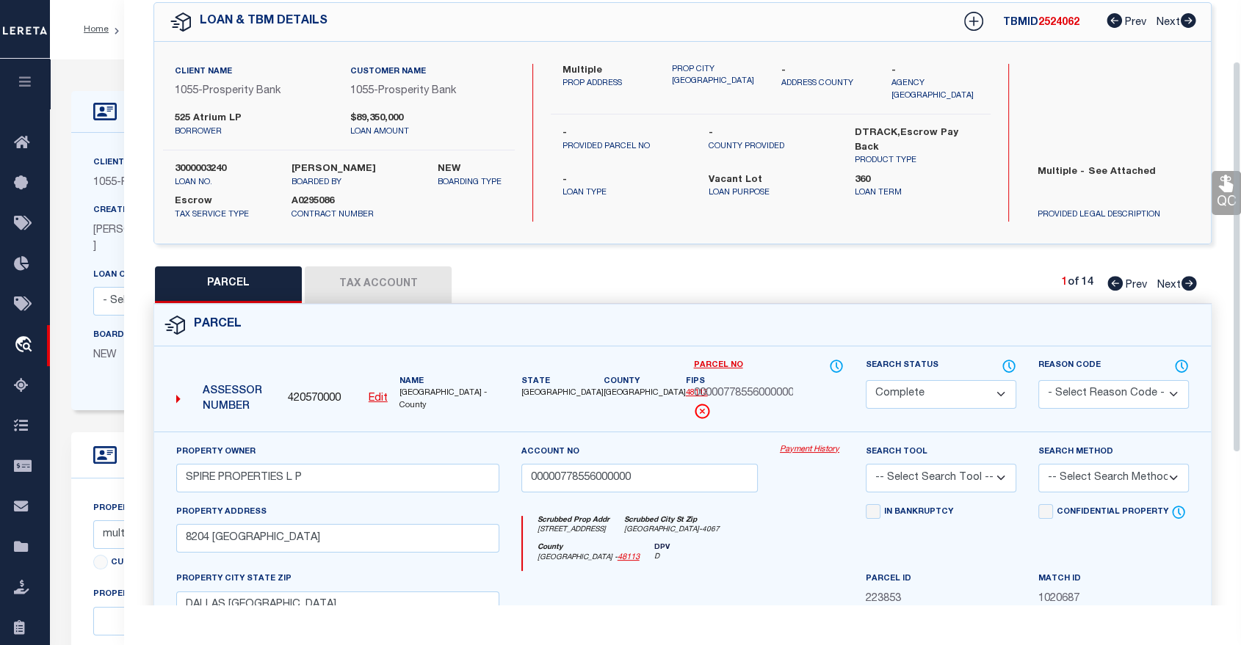
scroll to position [144, 0]
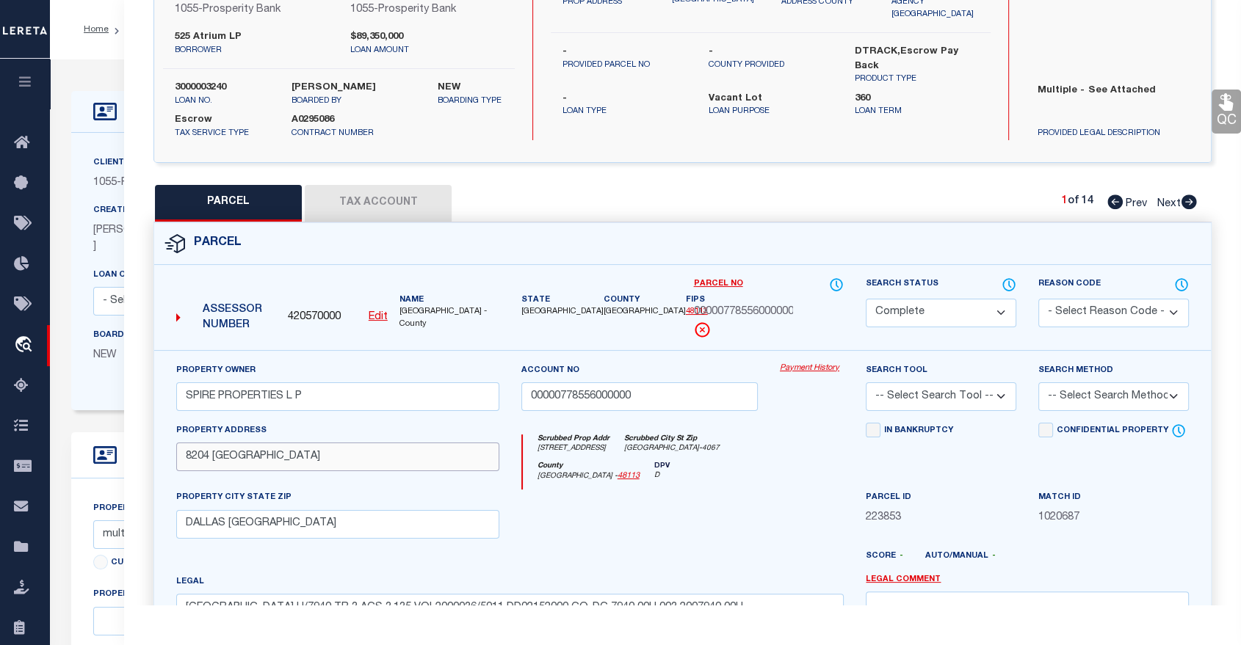
drag, startPoint x: 291, startPoint y: 454, endPoint x: 112, endPoint y: 469, distance: 179.0
click at [112, 469] on div "OMS Work Queue is --ALL-- Active is Yes Loan No. is 3000003240 TBMID FIPS Assig…" at bounding box center [645, 587] width 1191 height 1057
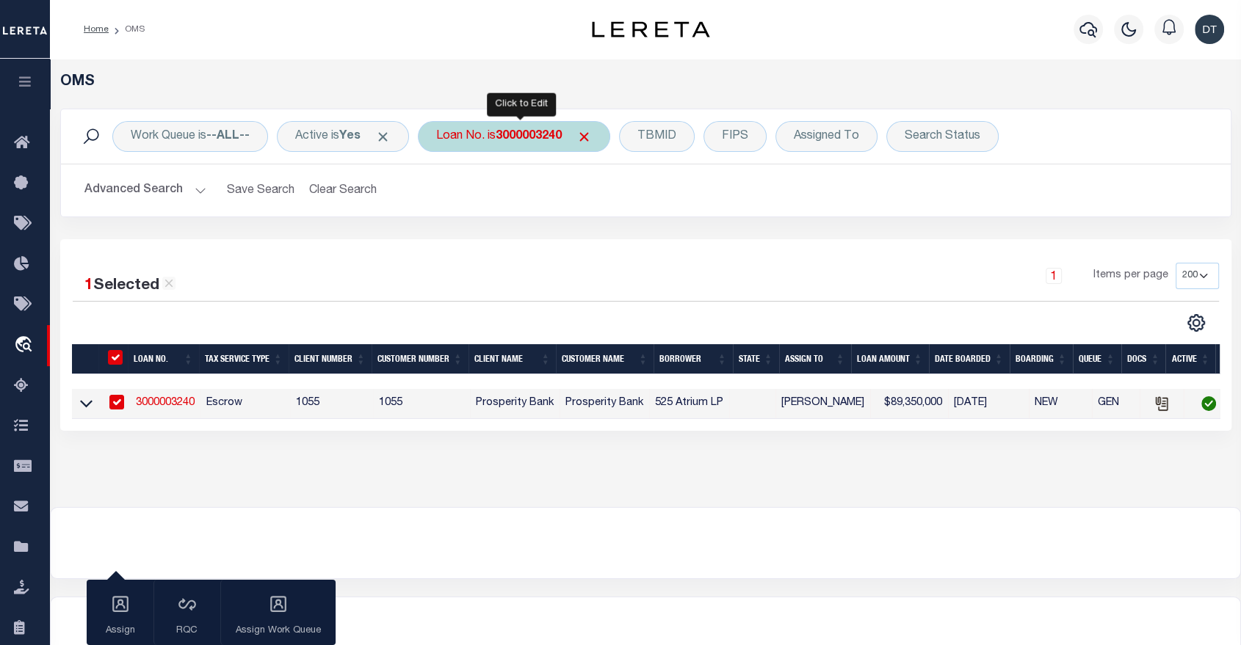
click at [530, 136] on b "3000003240" at bounding box center [529, 137] width 66 height 12
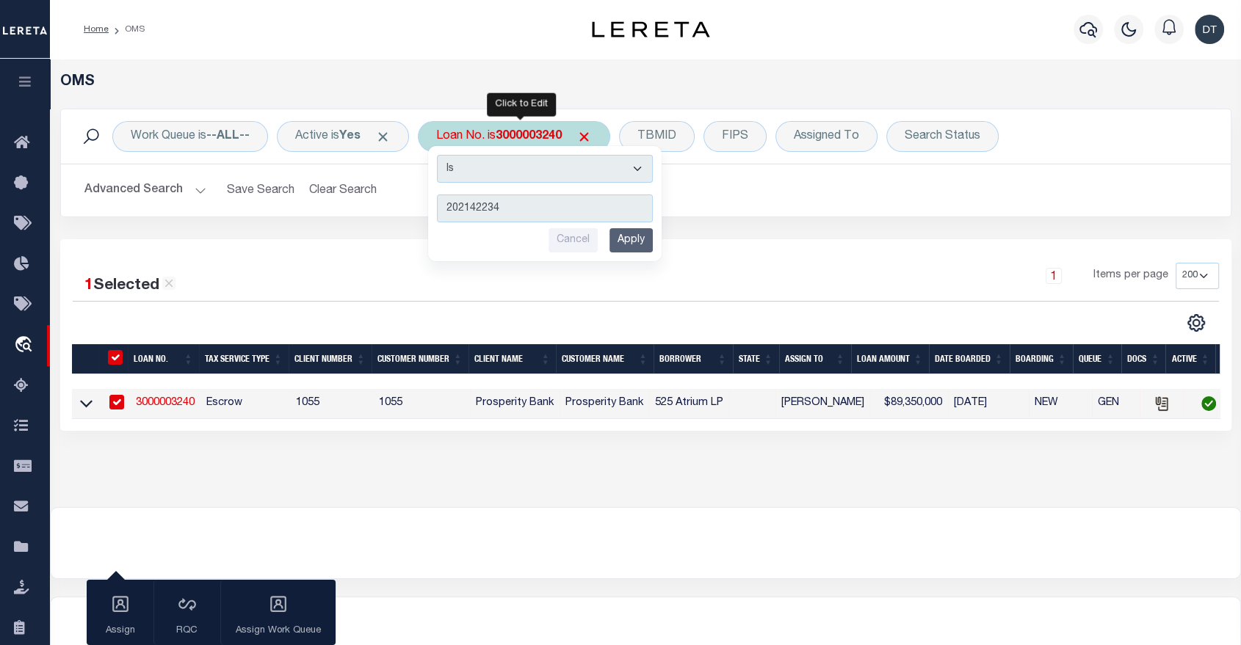
click at [637, 238] on input "Apply" at bounding box center [630, 240] width 43 height 24
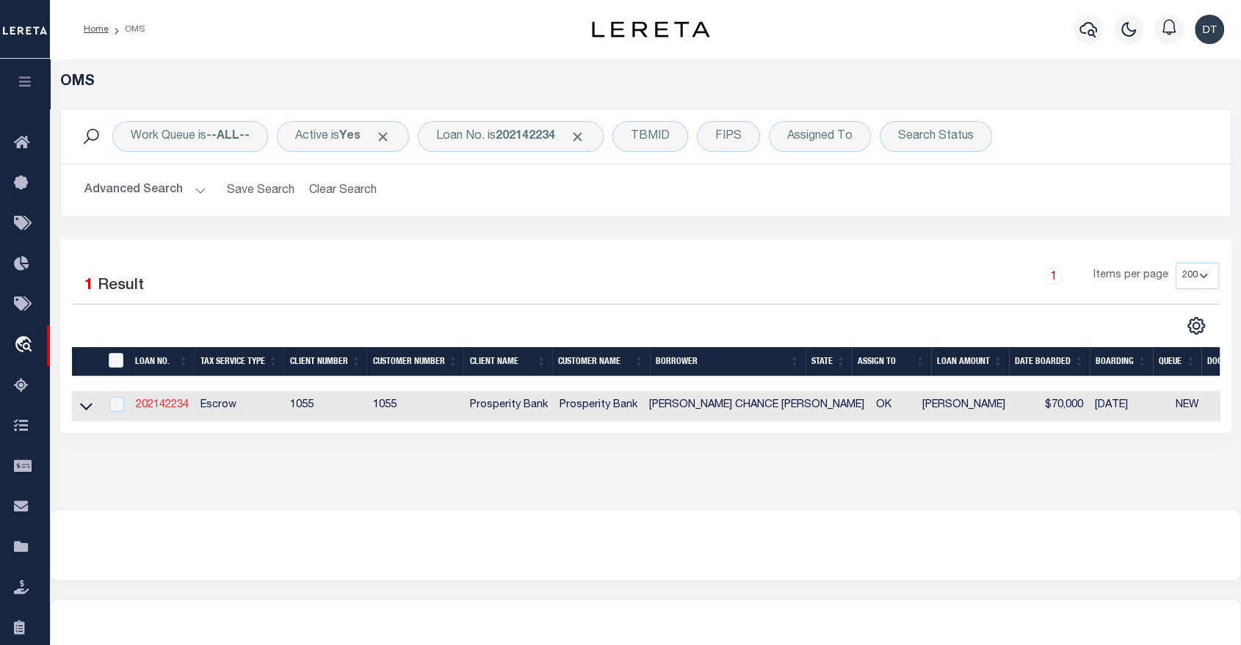
click at [151, 409] on link "202142234" at bounding box center [162, 405] width 53 height 10
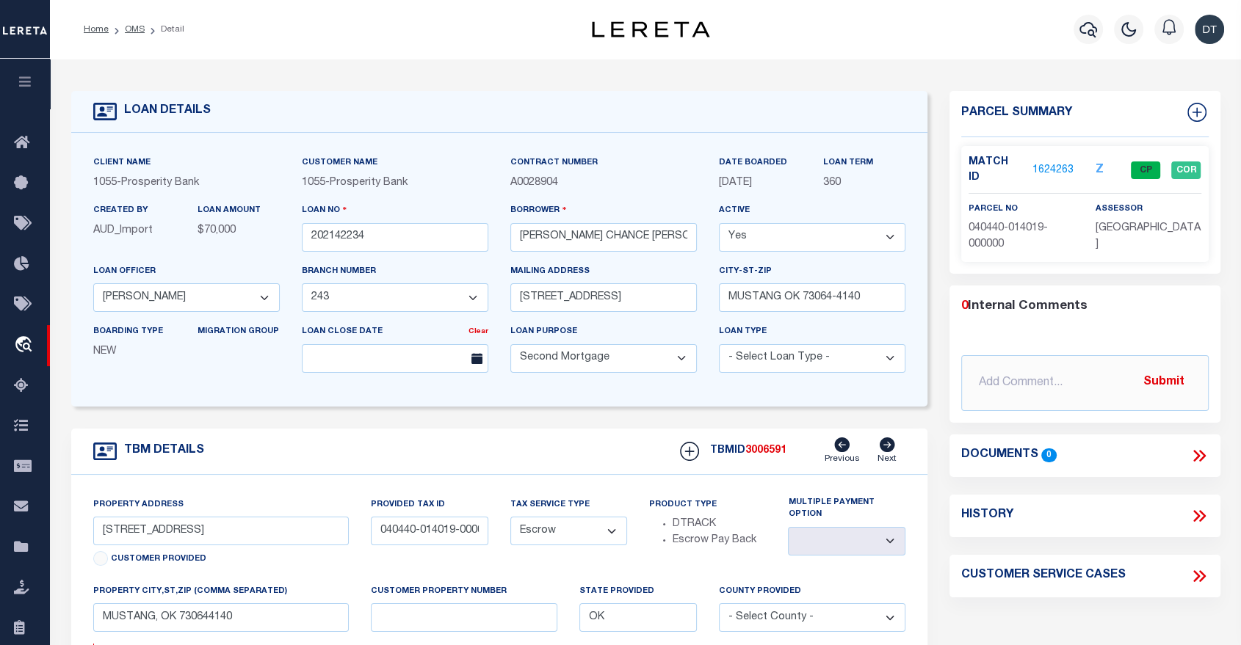
click at [1056, 163] on link "1624263" at bounding box center [1052, 170] width 41 height 15
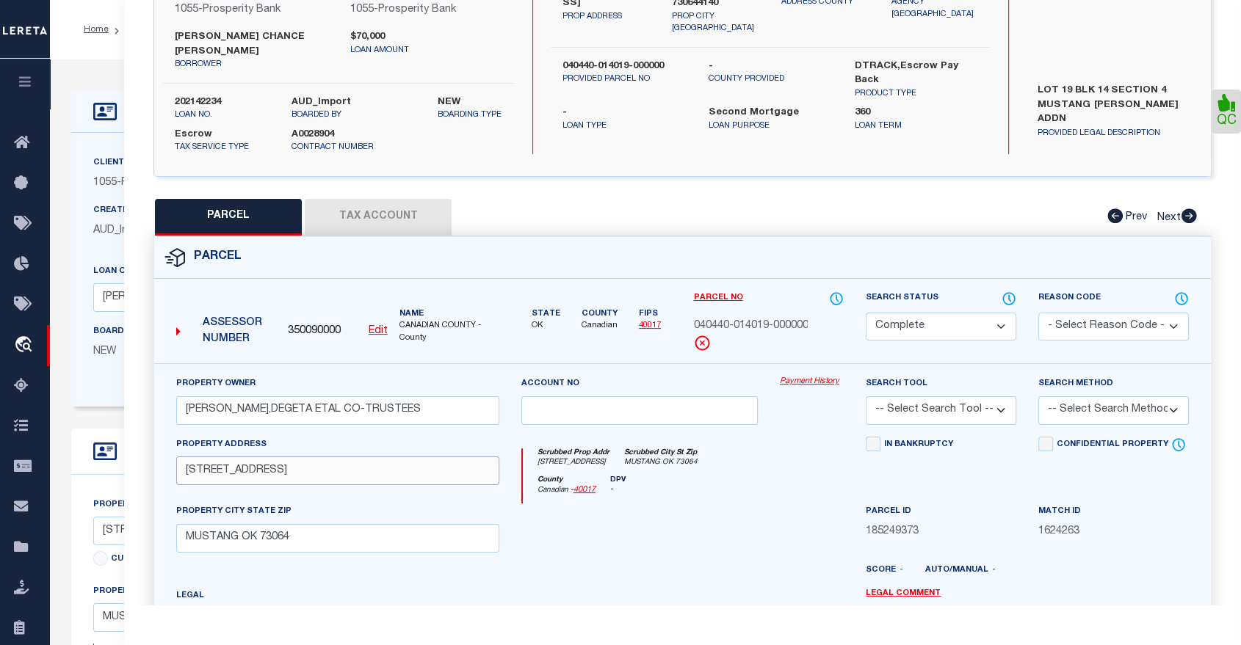
drag, startPoint x: 333, startPoint y: 464, endPoint x: 101, endPoint y: 458, distance: 231.3
click at [101, 458] on div "OMS Work Queue is --ALL-- Active is Yes Loan No. is 202142234 TBMID FIPS Assign…" at bounding box center [645, 590] width 1191 height 1062
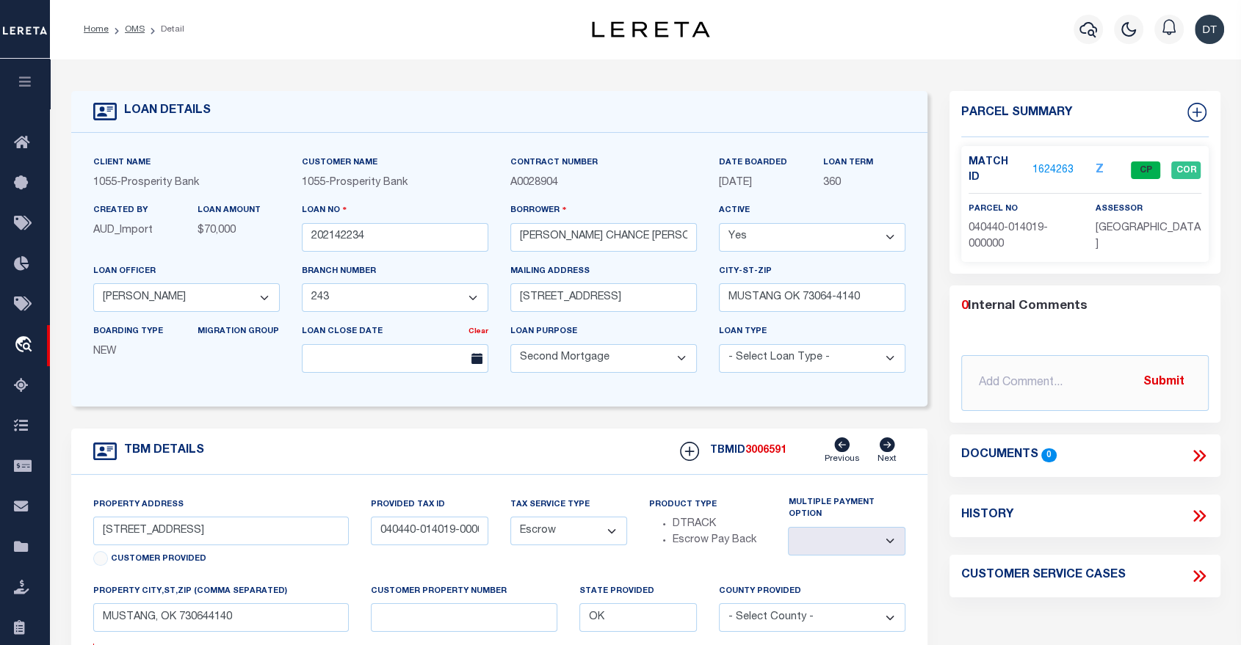
click at [1051, 163] on link "1624263" at bounding box center [1052, 170] width 41 height 15
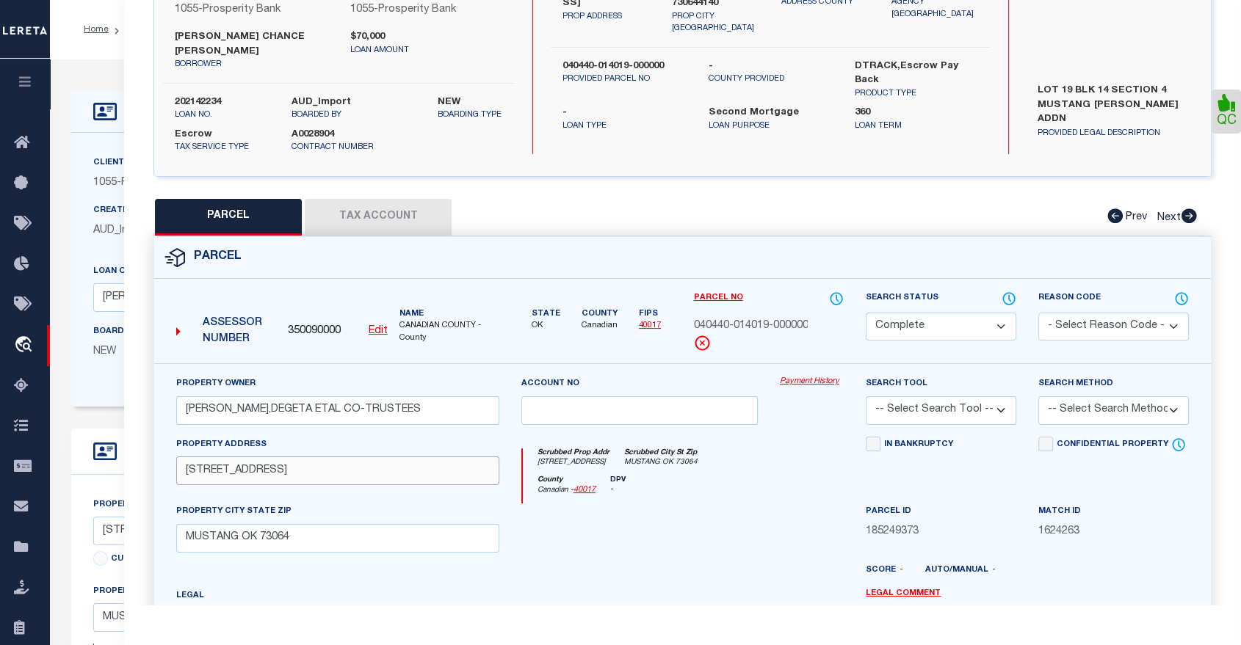
drag, startPoint x: 324, startPoint y: 452, endPoint x: 186, endPoint y: 461, distance: 137.6
click at [186, 461] on input "716 S LINDEN COURT LN" at bounding box center [337, 471] width 323 height 29
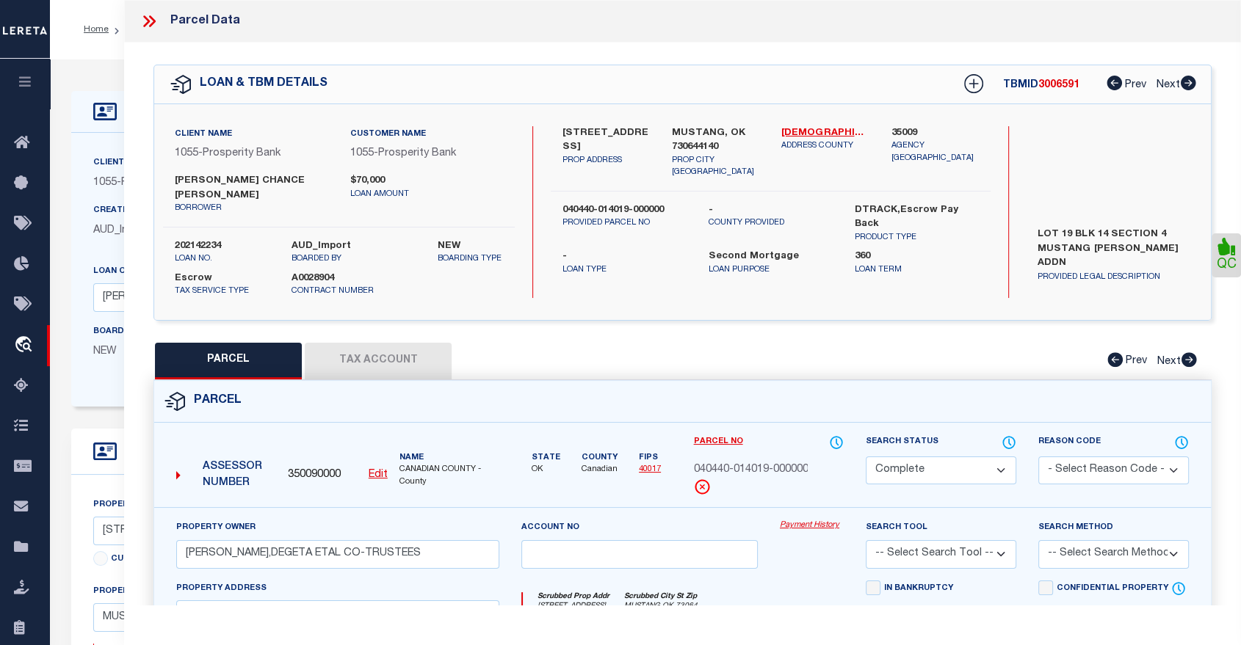
click at [146, 16] on icon at bounding box center [148, 21] width 19 height 19
